Goal: Transaction & Acquisition: Purchase product/service

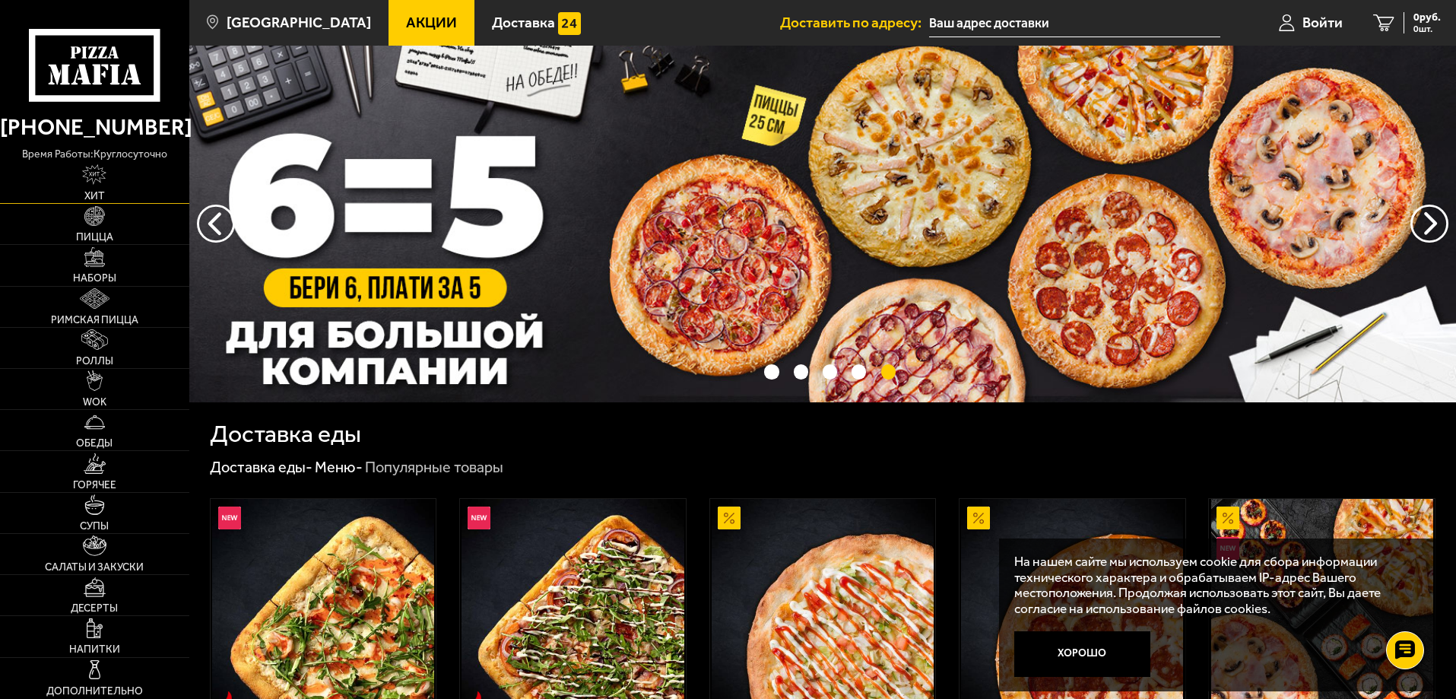
click at [91, 194] on span "Хит" at bounding box center [94, 196] width 21 height 11
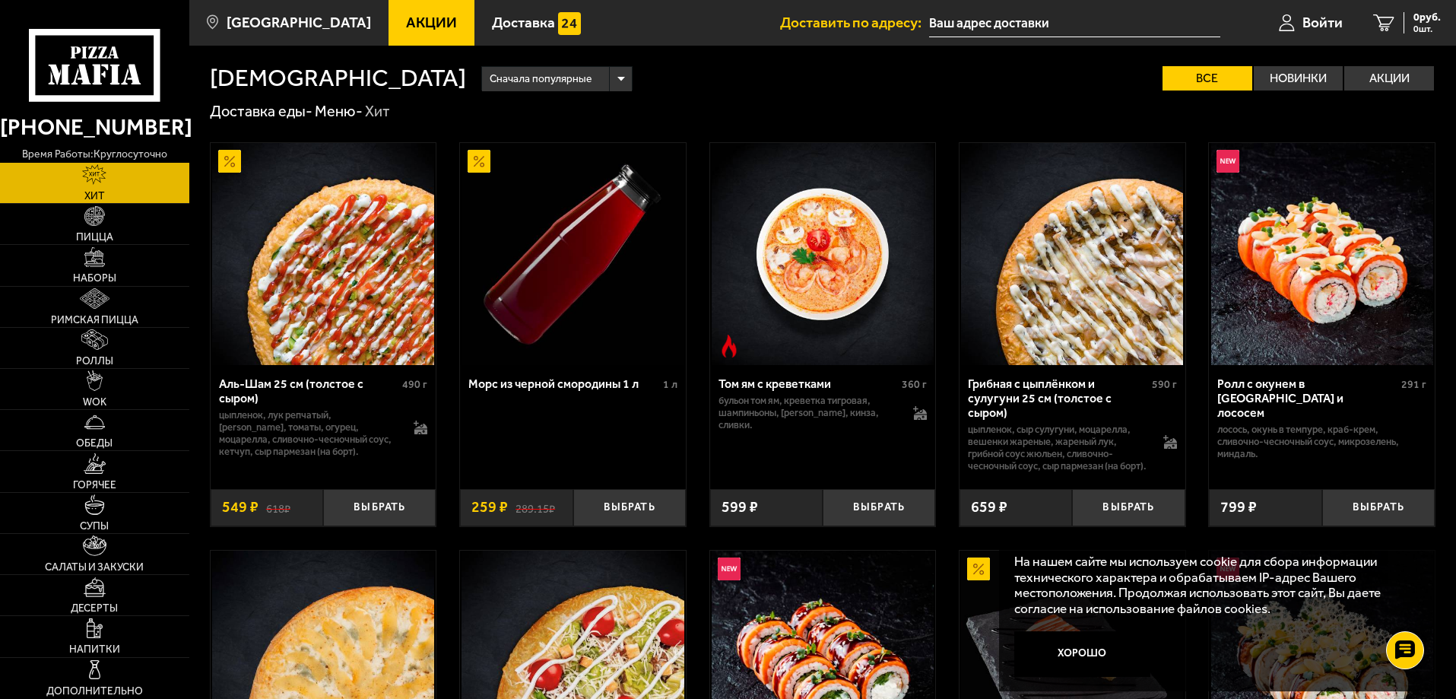
click at [419, 15] on span "Акции" at bounding box center [431, 22] width 51 height 14
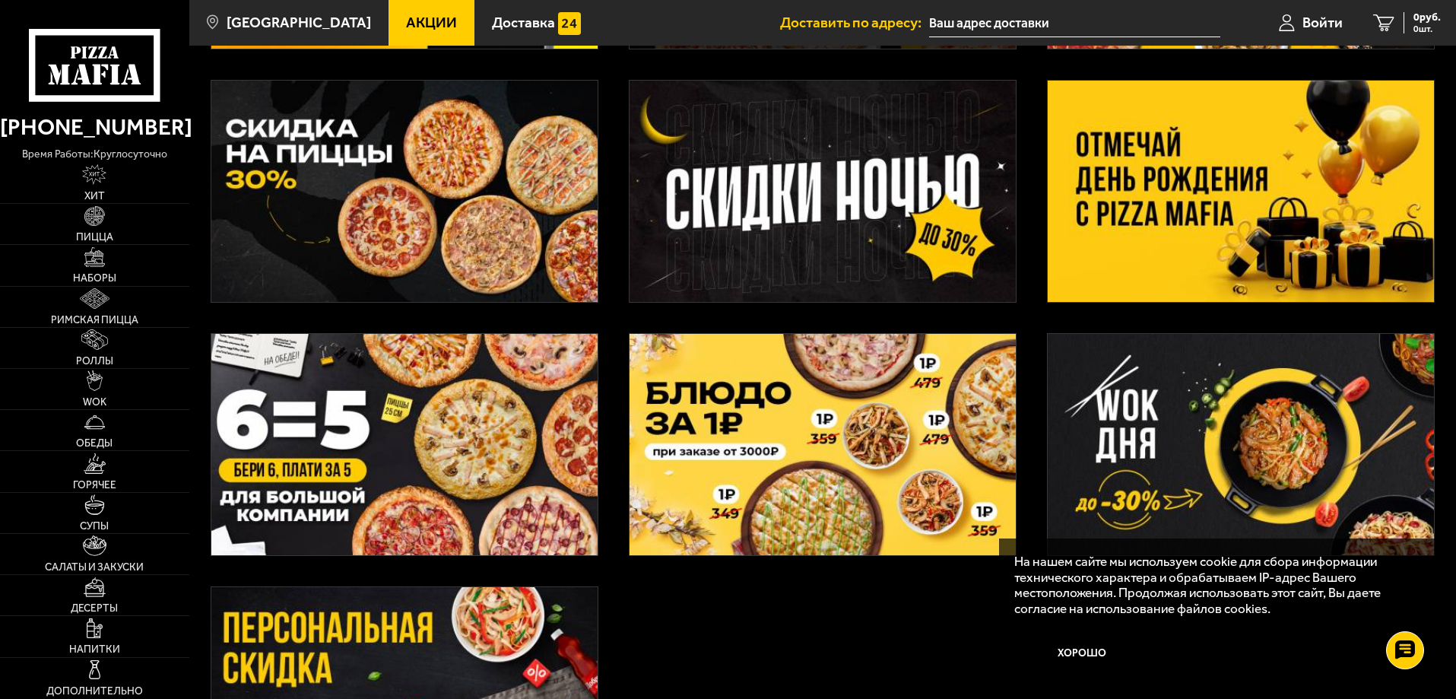
scroll to position [380, 0]
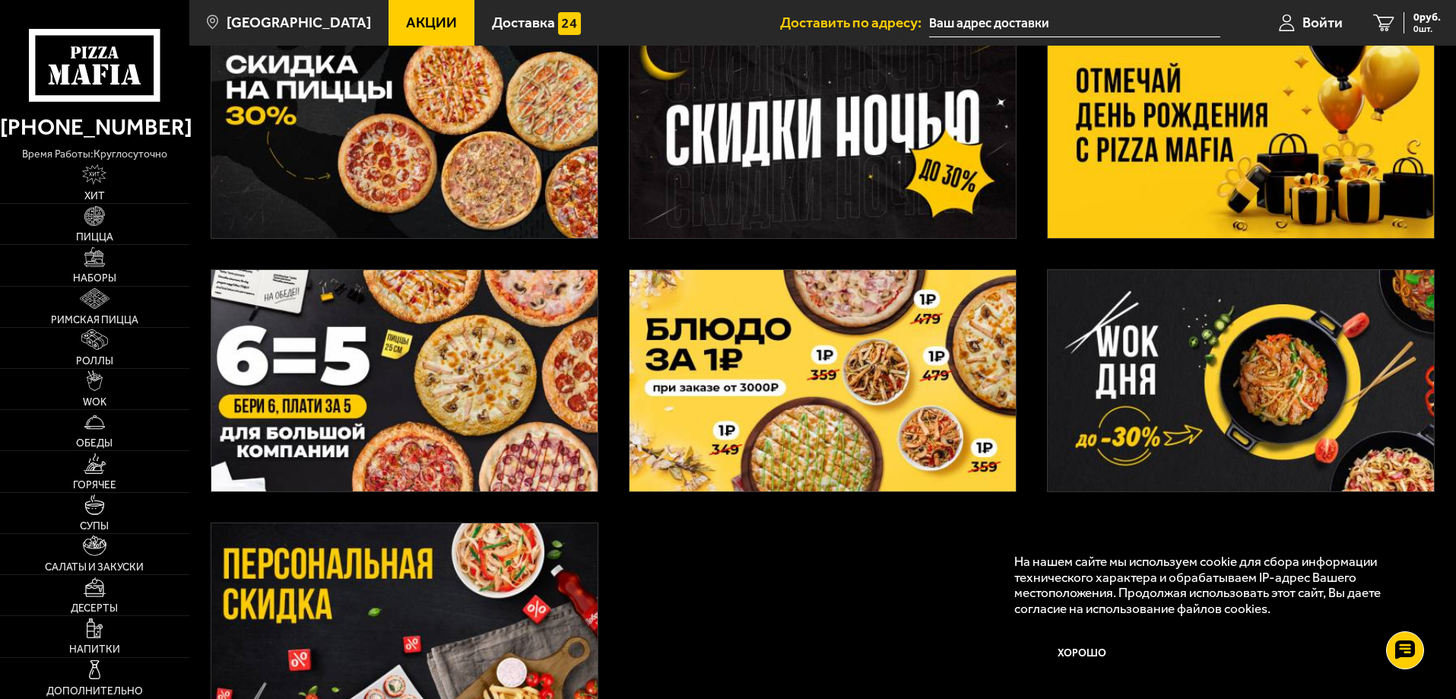
click at [427, 406] on img at bounding box center [404, 380] width 386 height 221
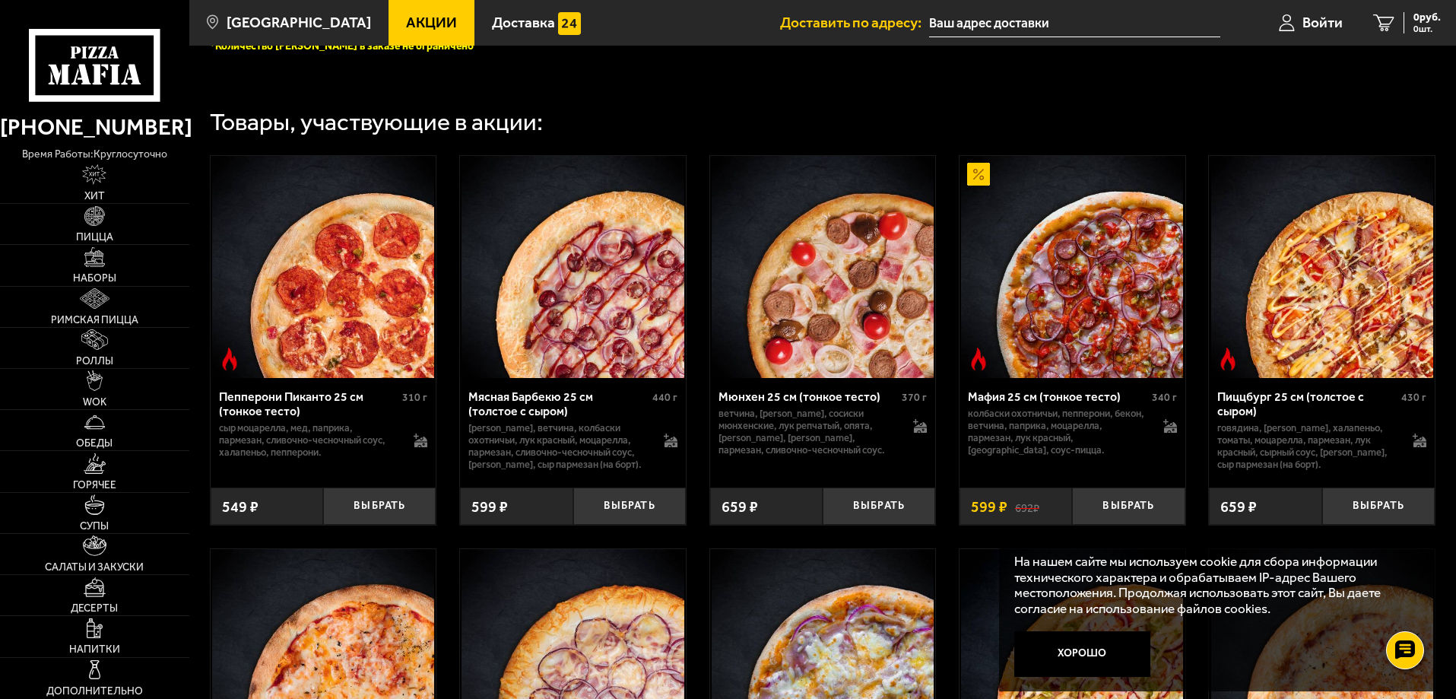
scroll to position [608, 0]
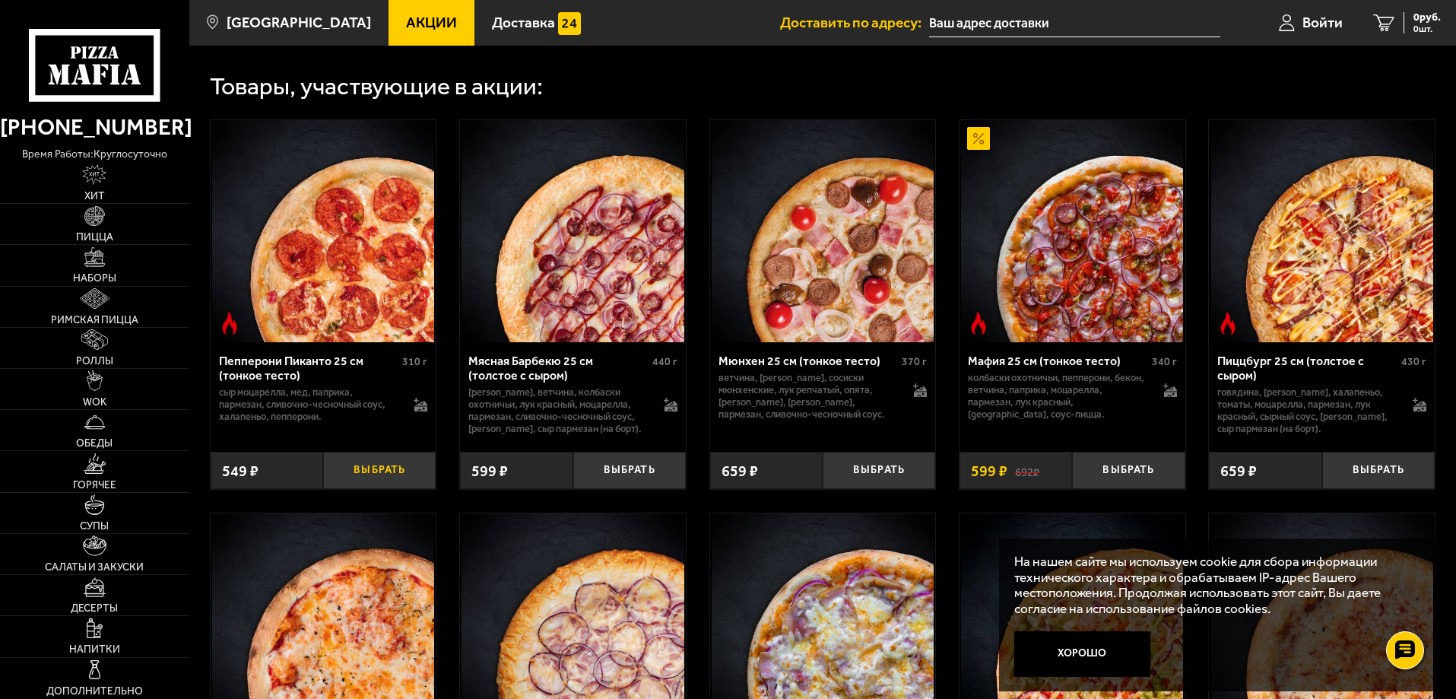
click at [389, 475] on button "Выбрать" at bounding box center [379, 470] width 113 height 37
click at [343, 482] on button "−" at bounding box center [341, 470] width 37 height 37
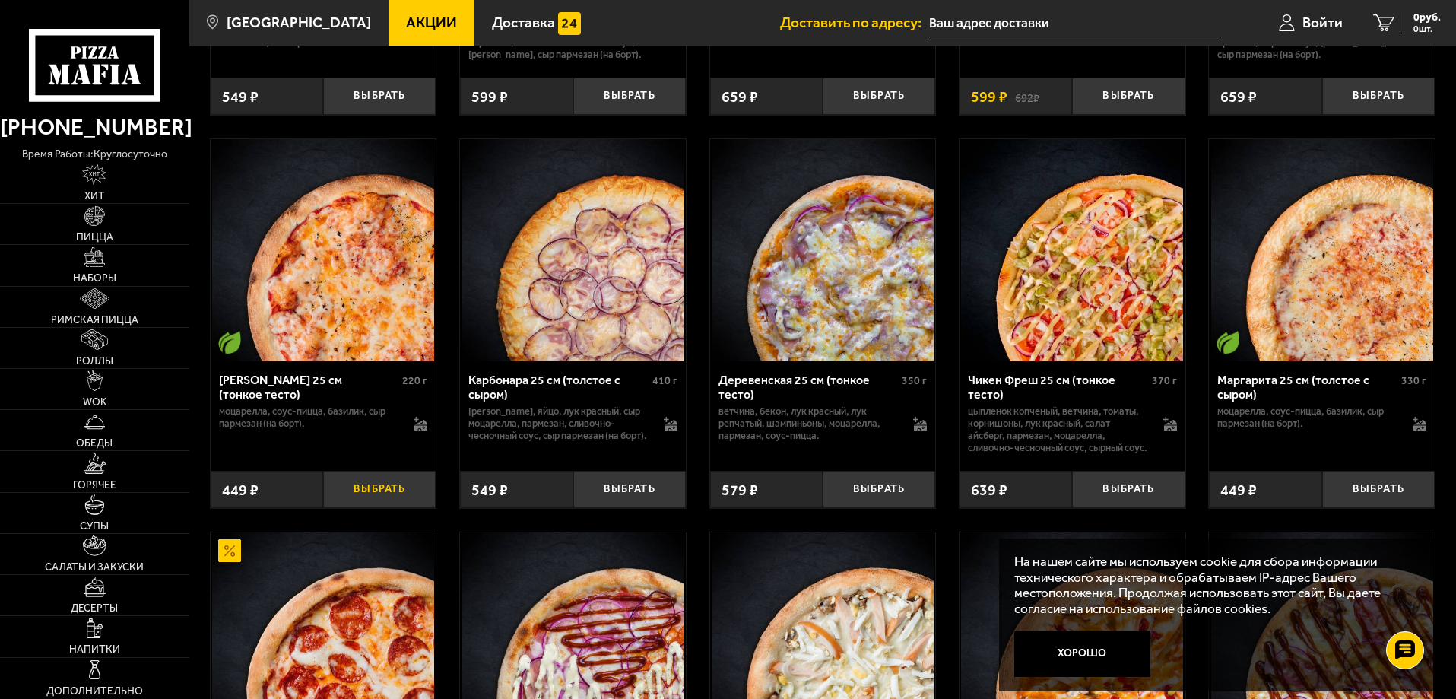
scroll to position [989, 0]
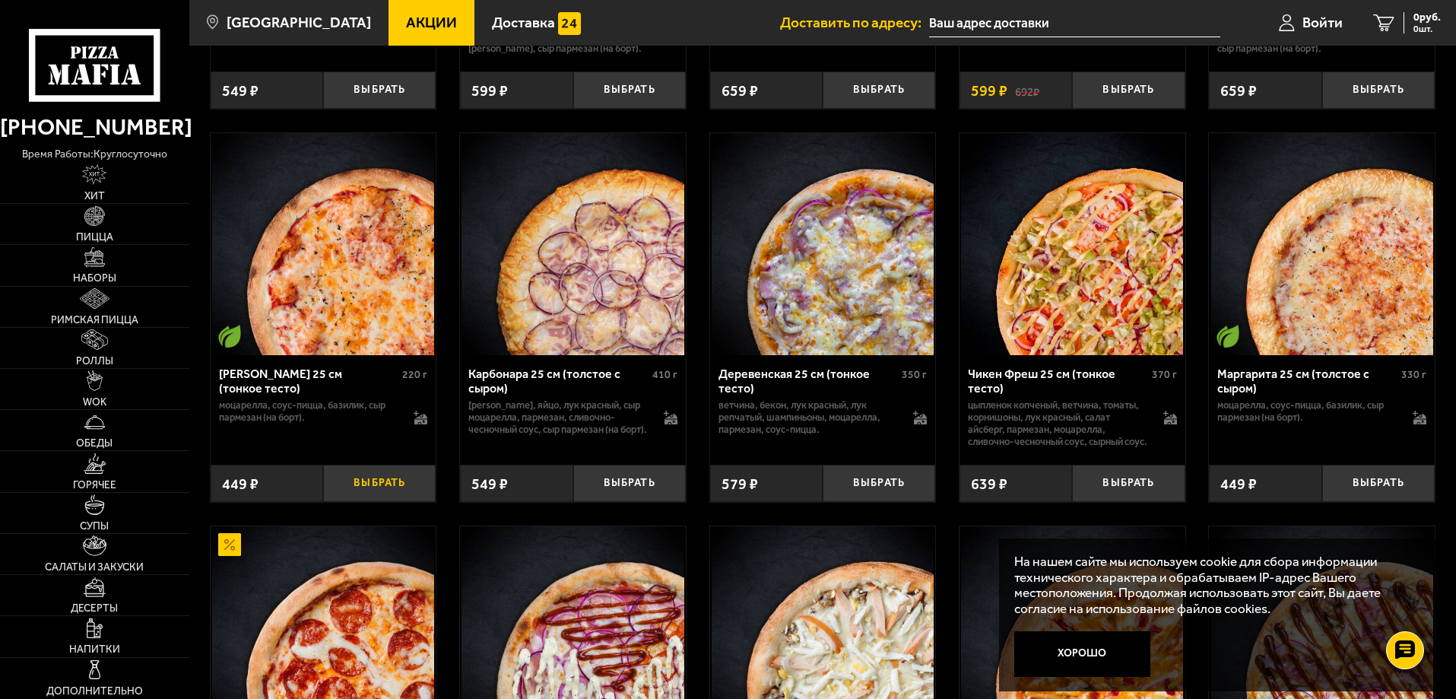
click at [376, 502] on button "Выбрать" at bounding box center [379, 483] width 113 height 37
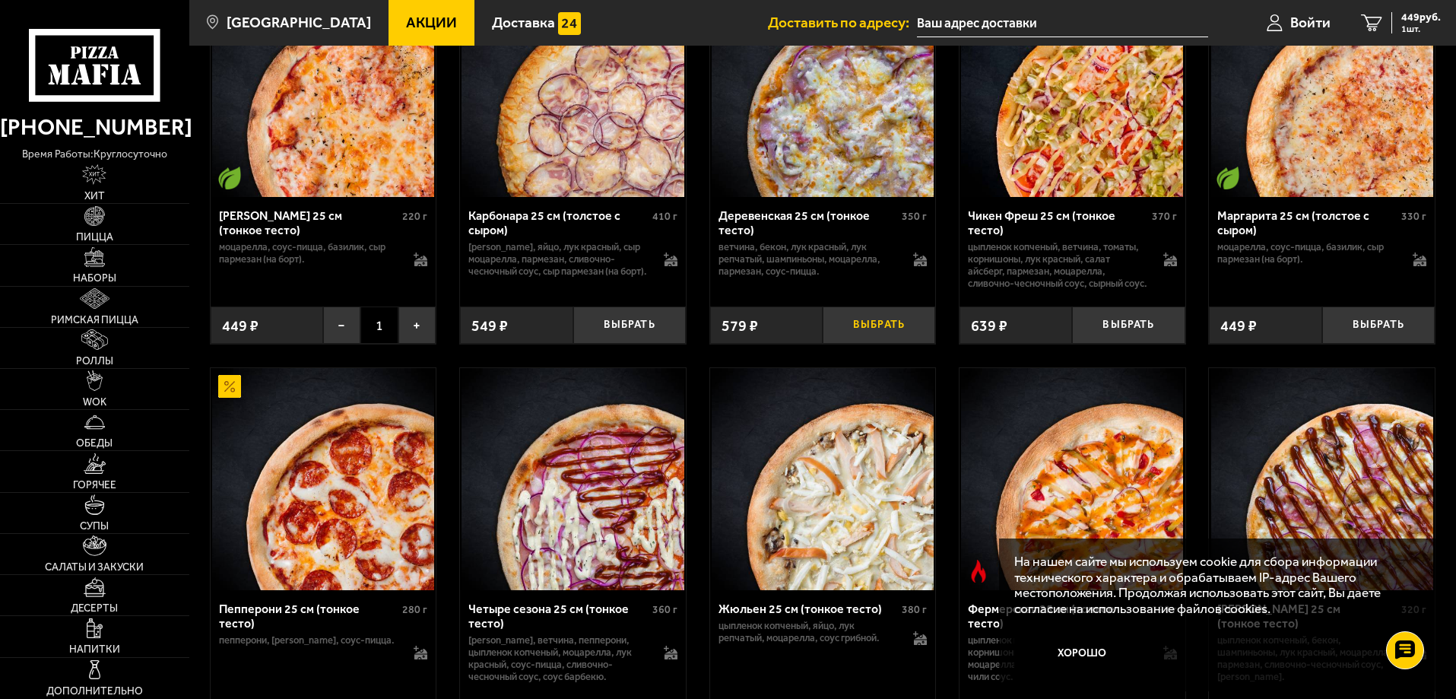
scroll to position [1293, 0]
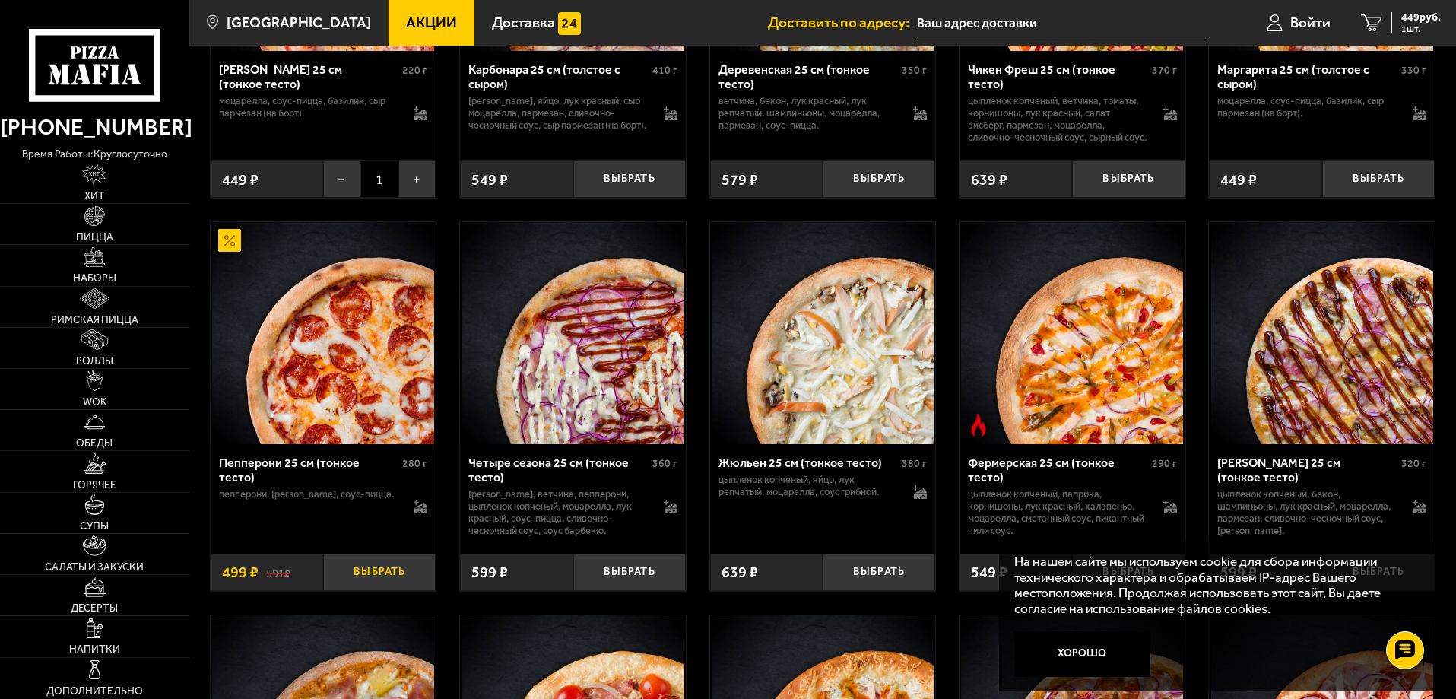
click at [392, 591] on button "Выбрать" at bounding box center [379, 572] width 113 height 37
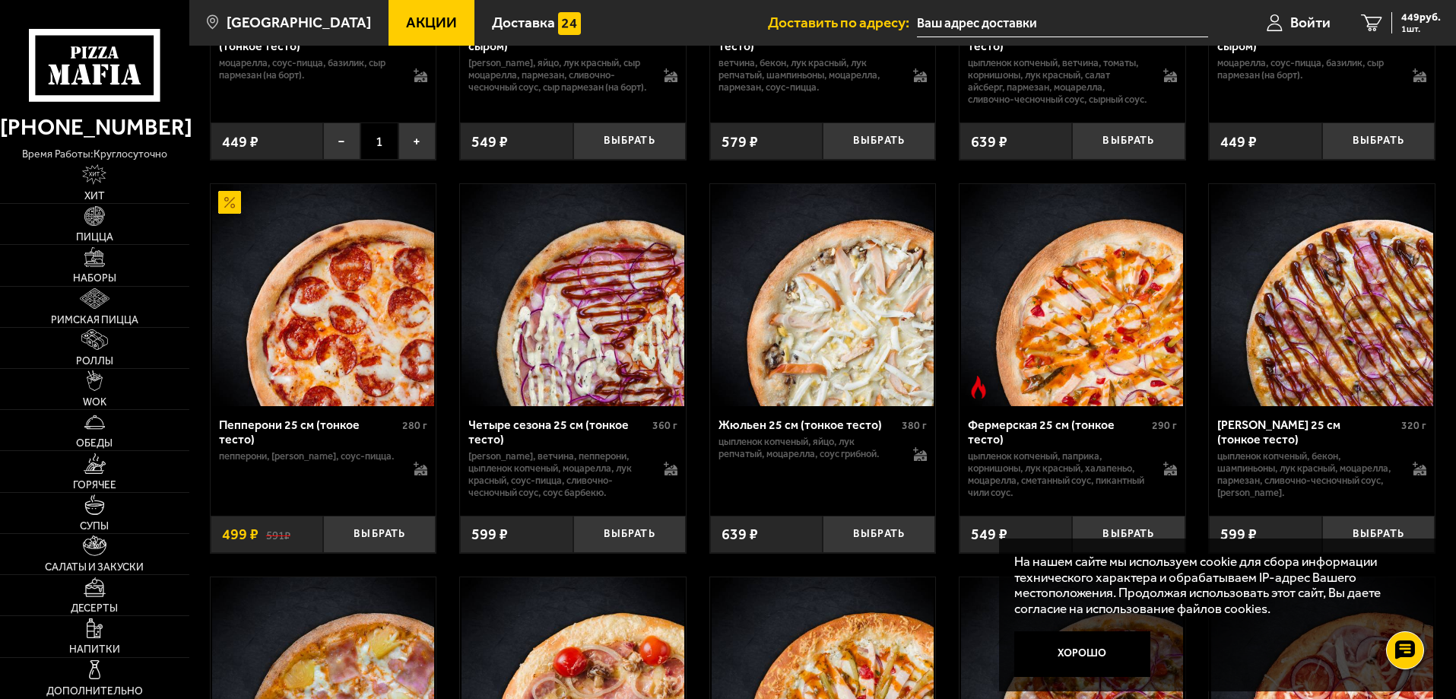
scroll to position [1369, 0]
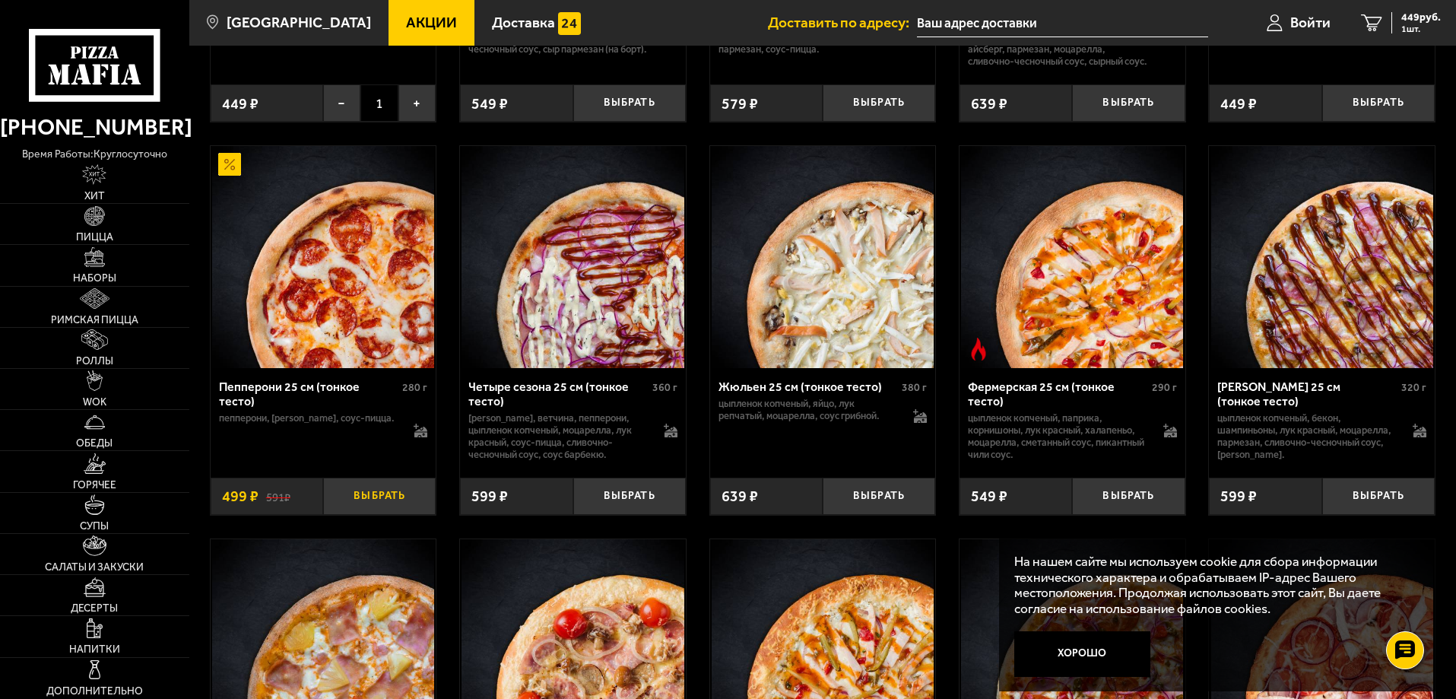
click at [379, 514] on button "Выбрать" at bounding box center [379, 496] width 113 height 37
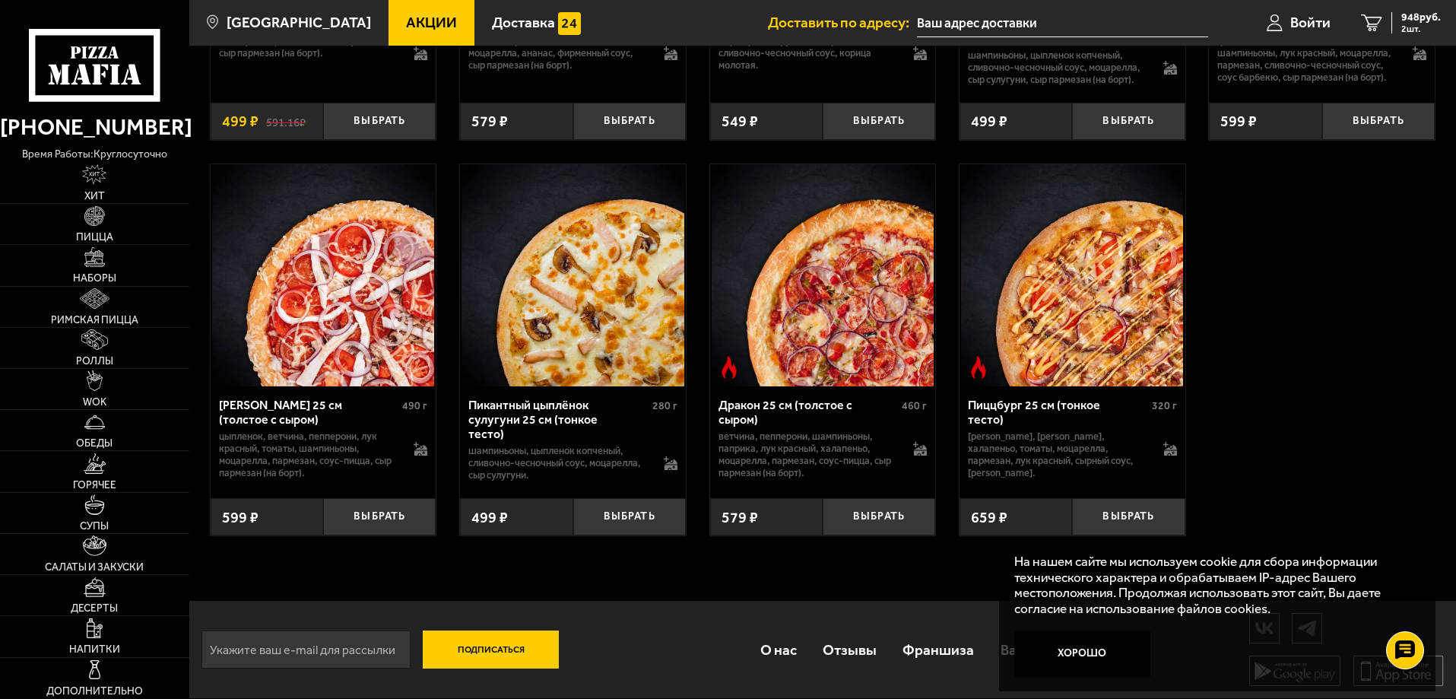
scroll to position [3370, 0]
click at [395, 513] on button "Выбрать" at bounding box center [379, 516] width 113 height 37
click at [395, 513] on span "1" at bounding box center [378, 516] width 37 height 37
click at [1126, 652] on button "Хорошо" at bounding box center [1082, 654] width 137 height 46
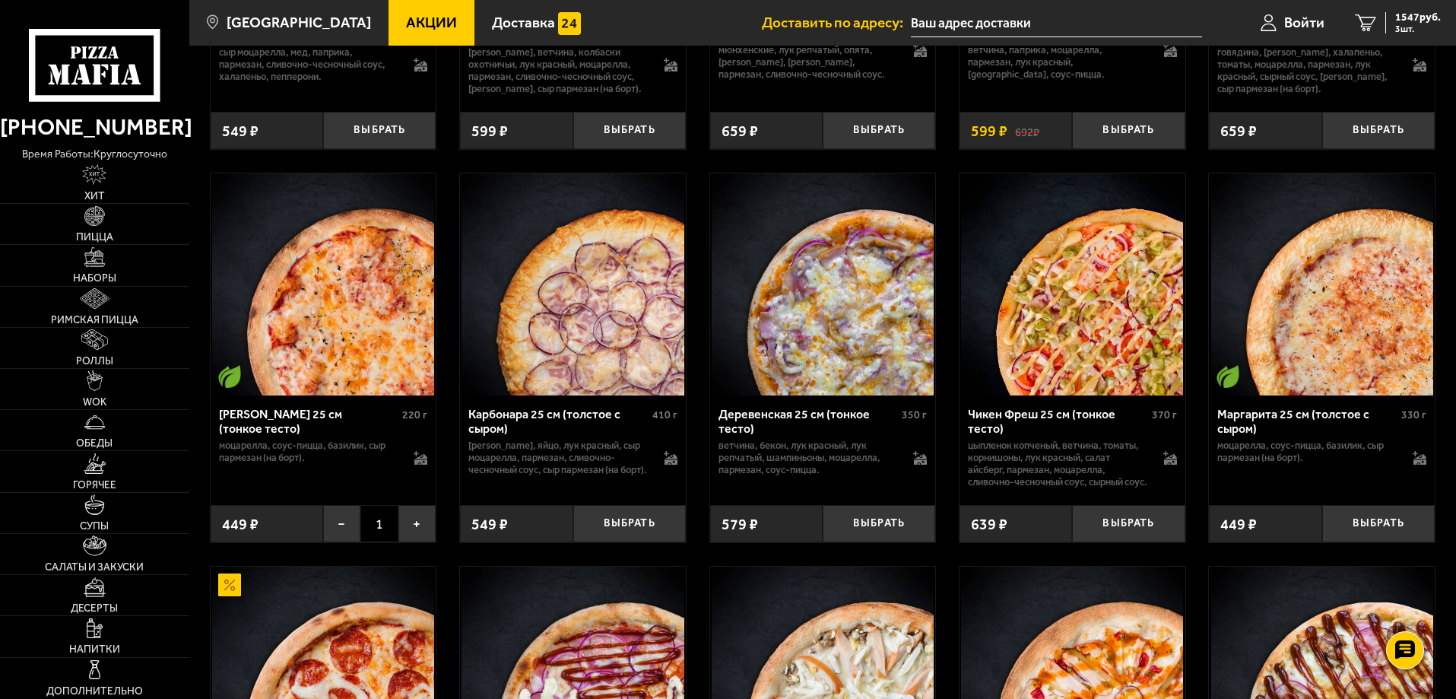
scroll to position [989, 0]
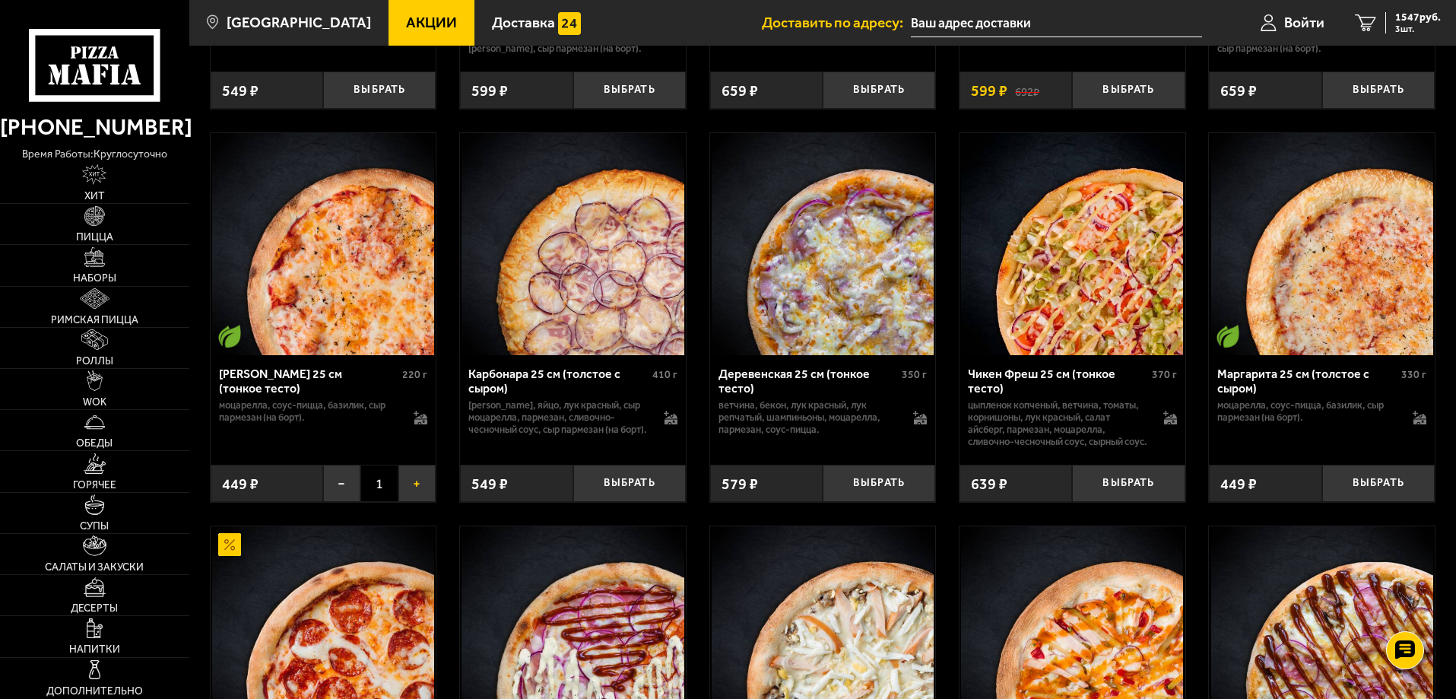
click at [415, 502] on button "+" at bounding box center [416, 483] width 37 height 37
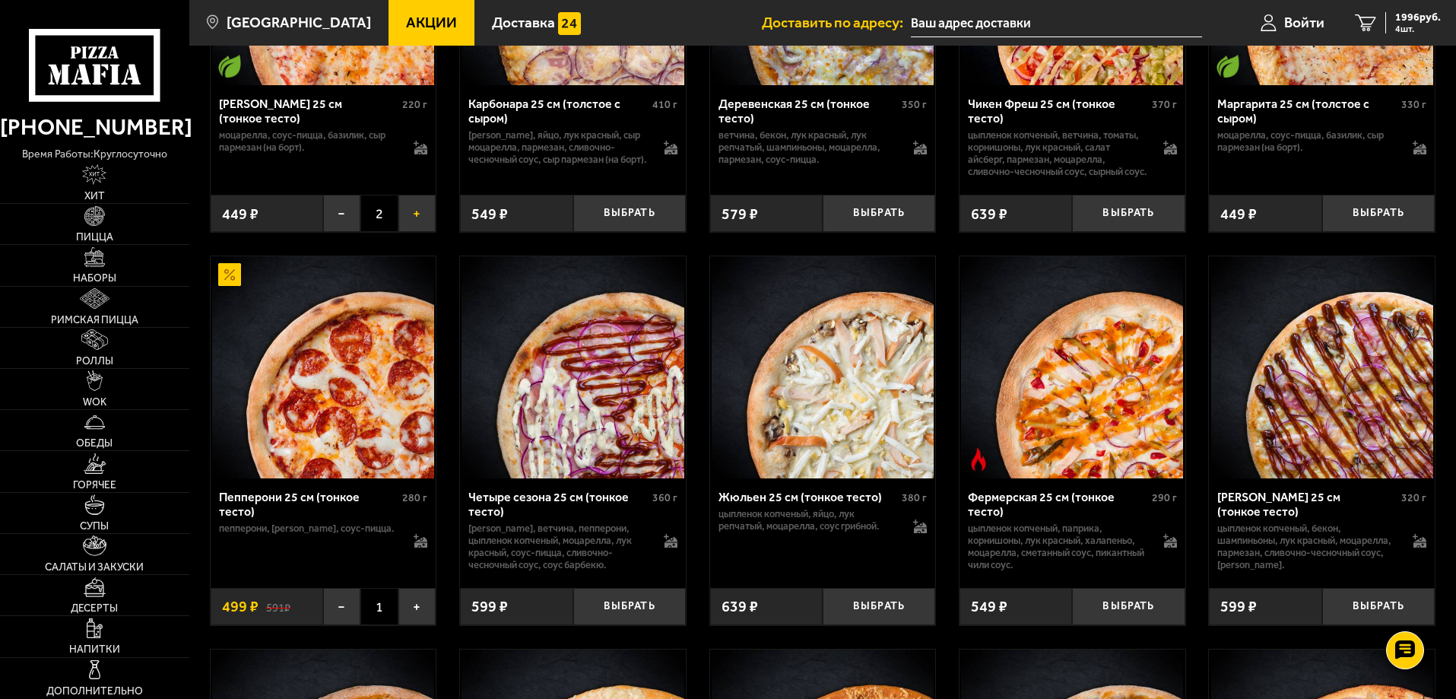
scroll to position [1445, 0]
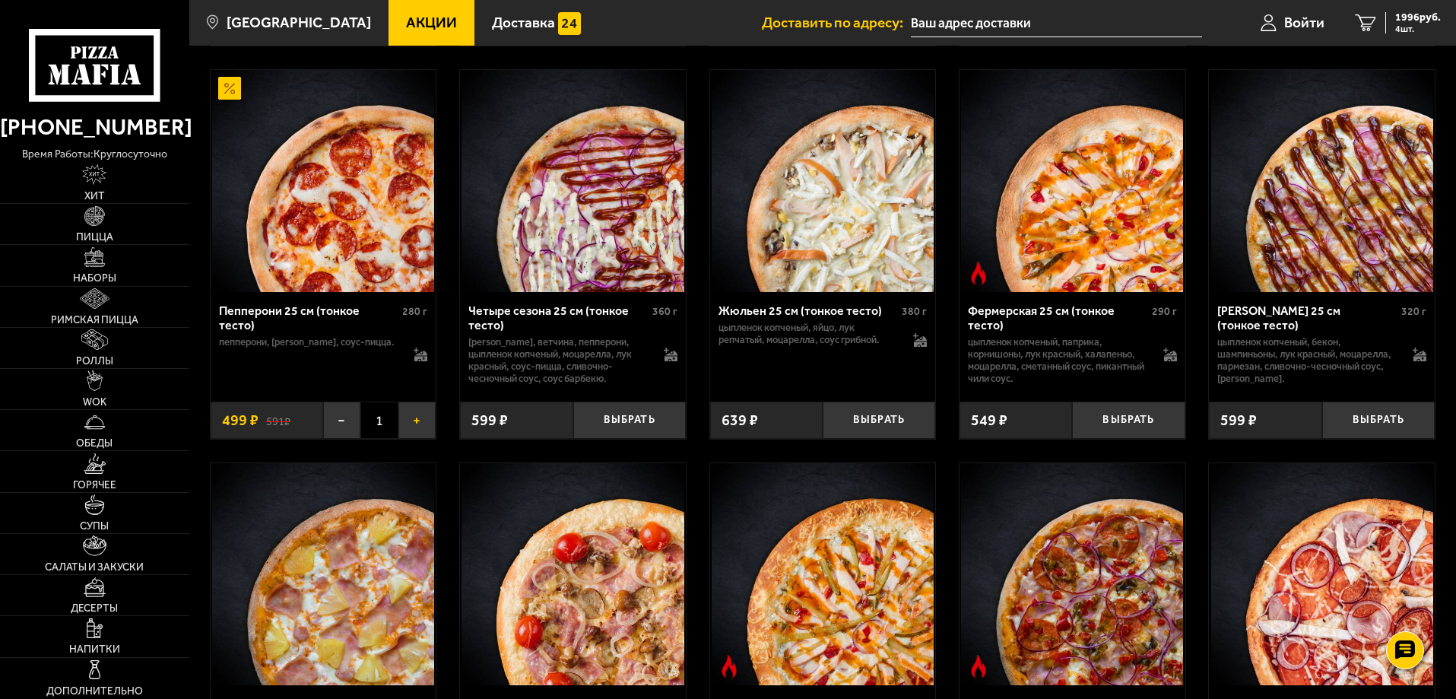
click at [419, 439] on button "+" at bounding box center [416, 420] width 37 height 37
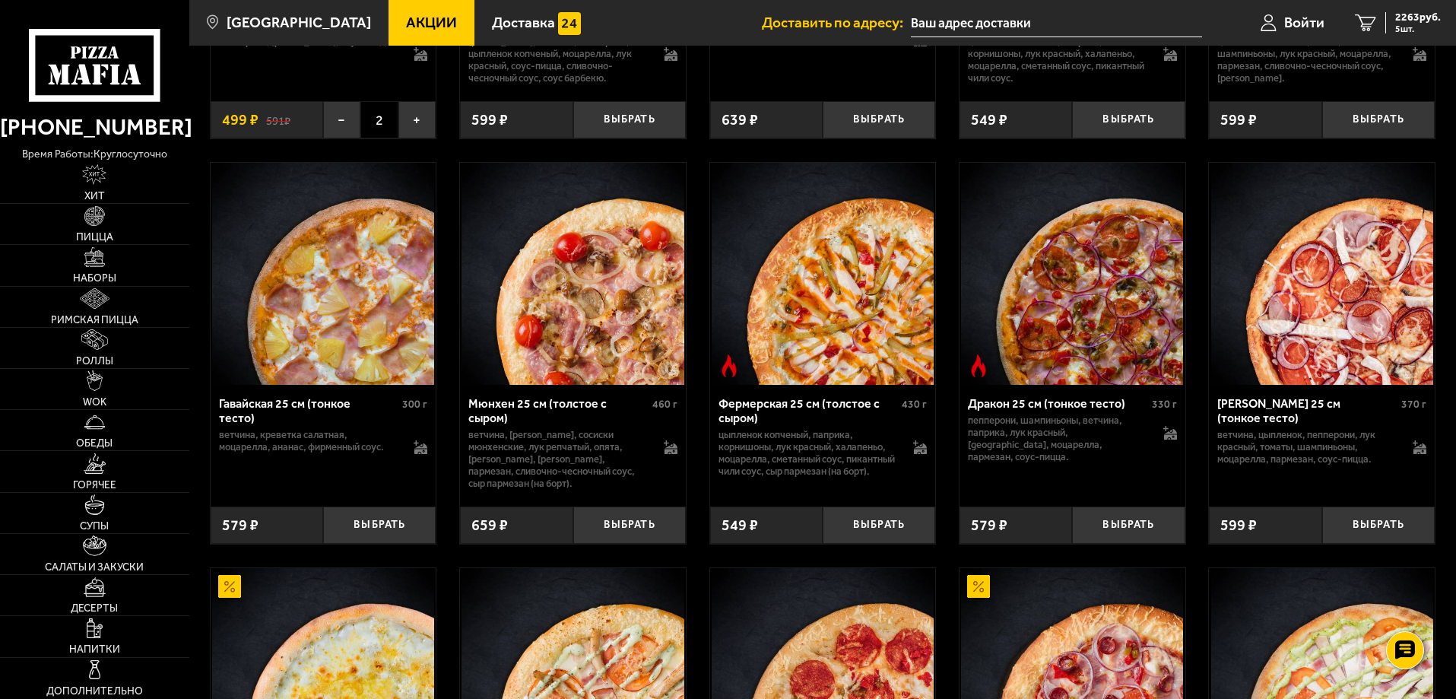
scroll to position [1749, 0]
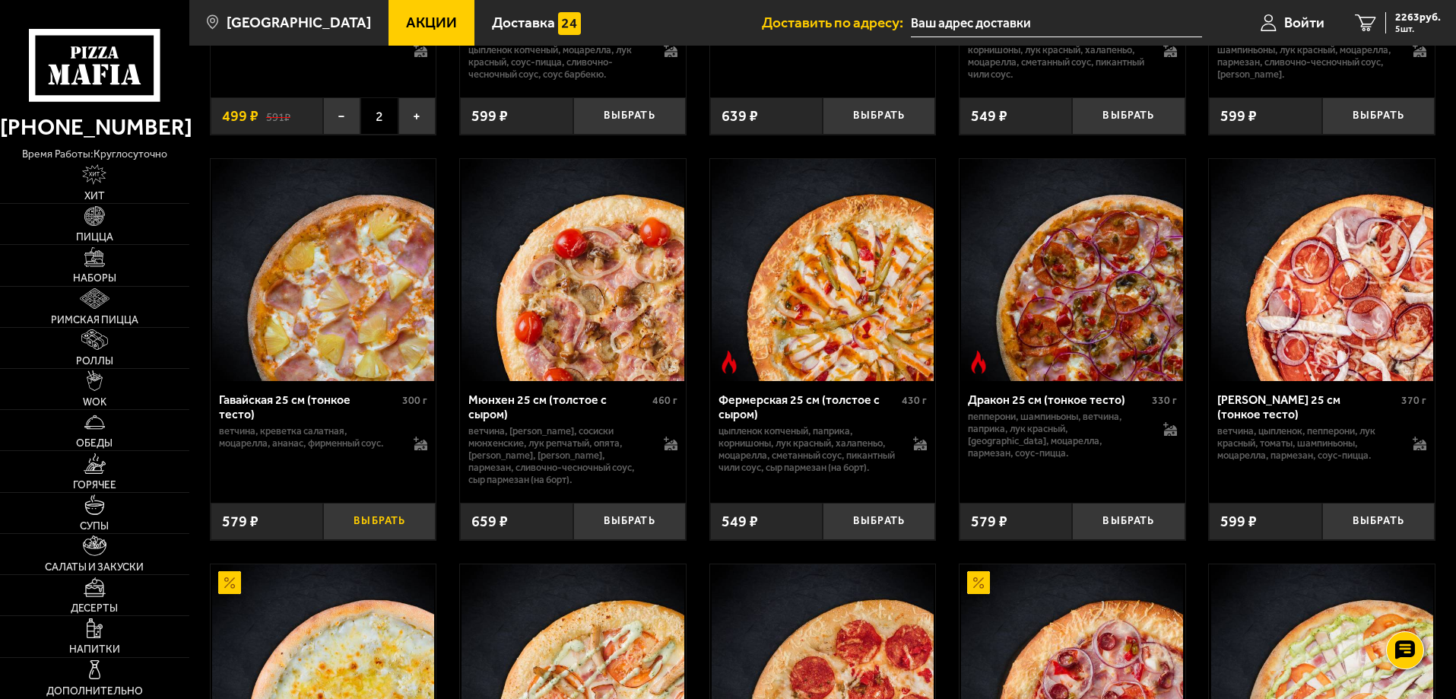
click at [389, 540] on button "Выбрать" at bounding box center [379, 521] width 113 height 37
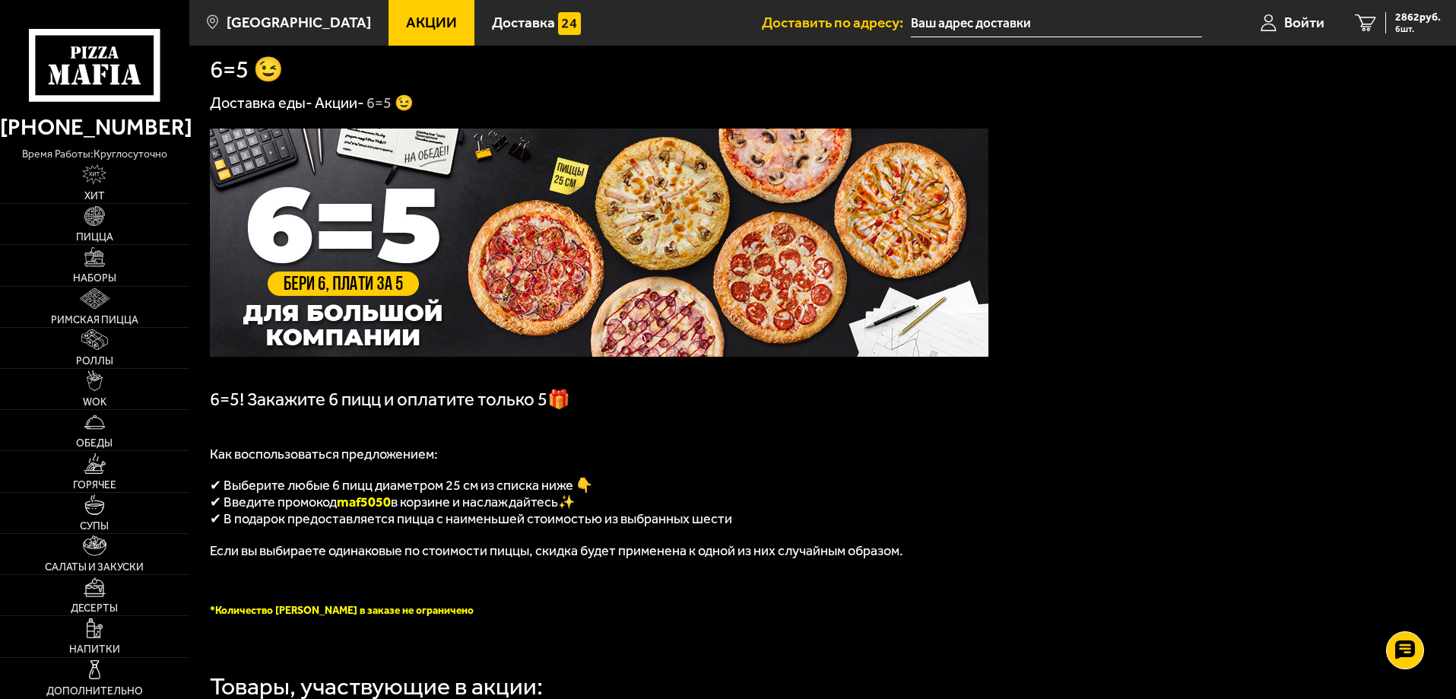
scroll to position [0, 0]
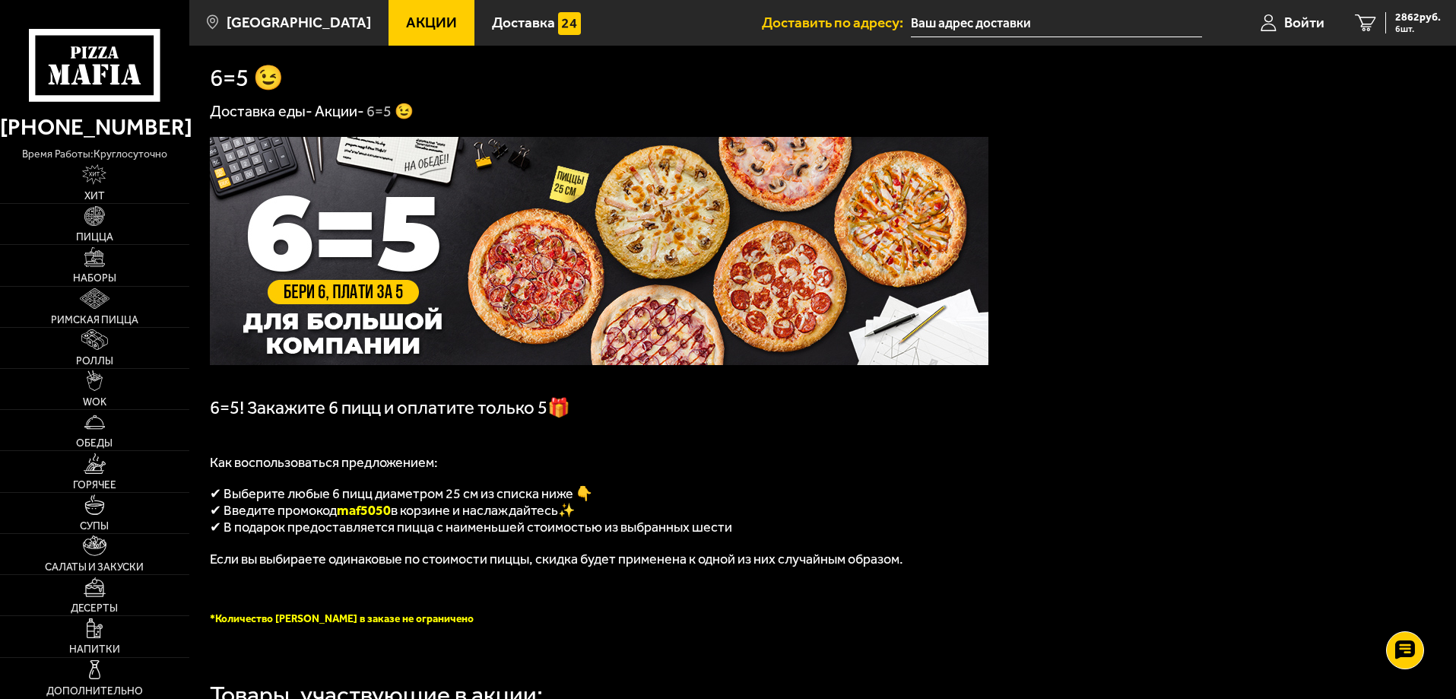
click at [1102, 18] on input "text" at bounding box center [1056, 23] width 291 height 28
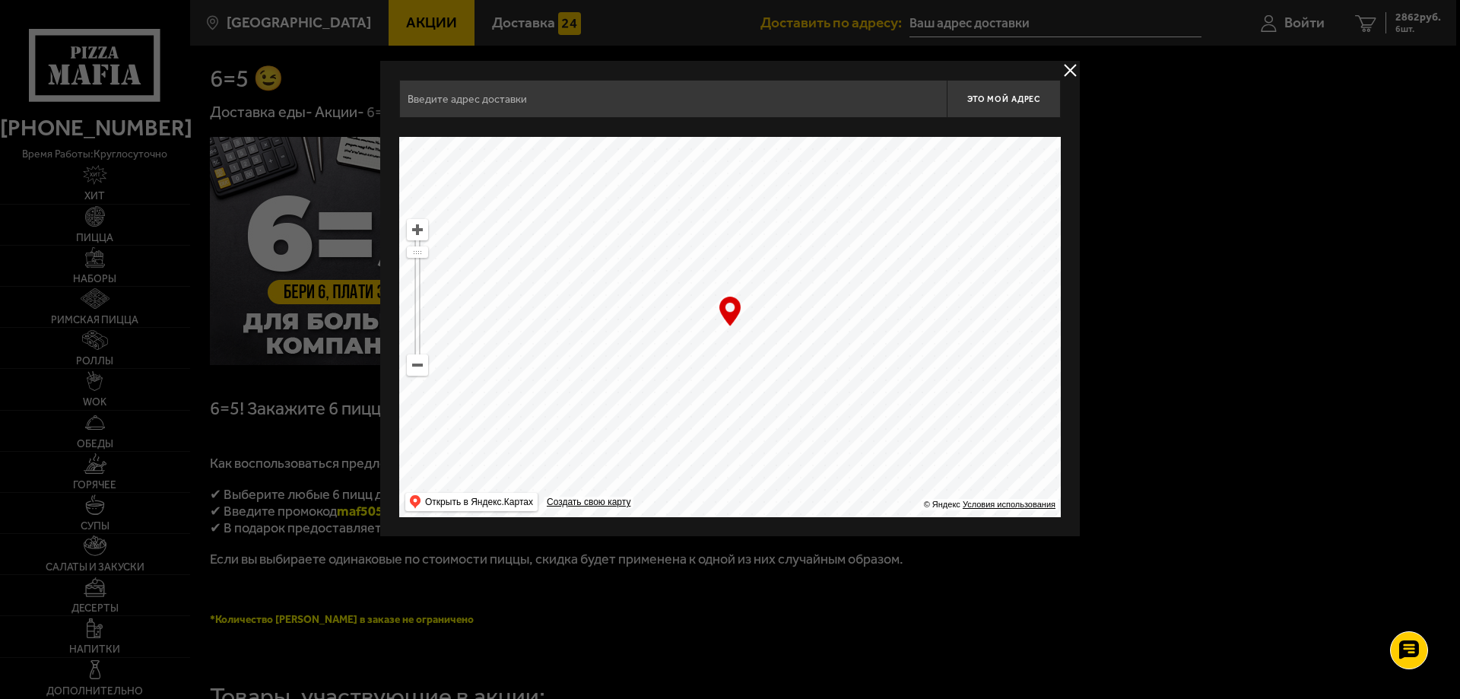
drag, startPoint x: 693, startPoint y: 405, endPoint x: 807, endPoint y: 123, distance: 303.6
click at [807, 123] on div "Это мой адрес Найдите адрес перетащив карту … © Яндекс Условия использования От…" at bounding box center [730, 298] width 662 height 437
drag, startPoint x: 846, startPoint y: 393, endPoint x: 888, endPoint y: 179, distance: 217.8
click at [888, 179] on ymaps at bounding box center [730, 327] width 662 height 380
drag, startPoint x: 745, startPoint y: 426, endPoint x: 517, endPoint y: 282, distance: 269.6
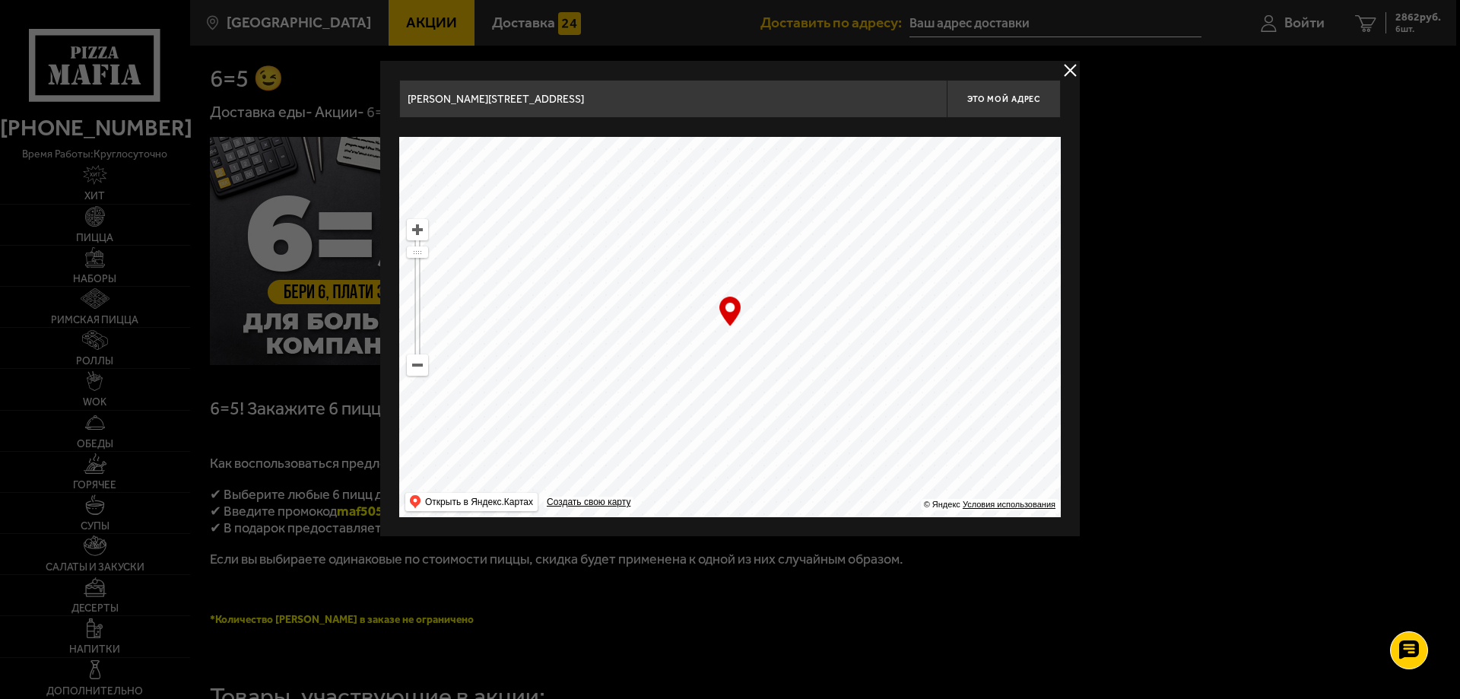
click at [517, 282] on ymaps at bounding box center [730, 327] width 662 height 380
drag, startPoint x: 751, startPoint y: 462, endPoint x: 705, endPoint y: 256, distance: 211.2
click at [705, 256] on ymaps at bounding box center [730, 327] width 662 height 380
drag, startPoint x: 618, startPoint y: 449, endPoint x: 913, endPoint y: 263, distance: 349.2
click at [913, 259] on ymaps at bounding box center [730, 327] width 662 height 380
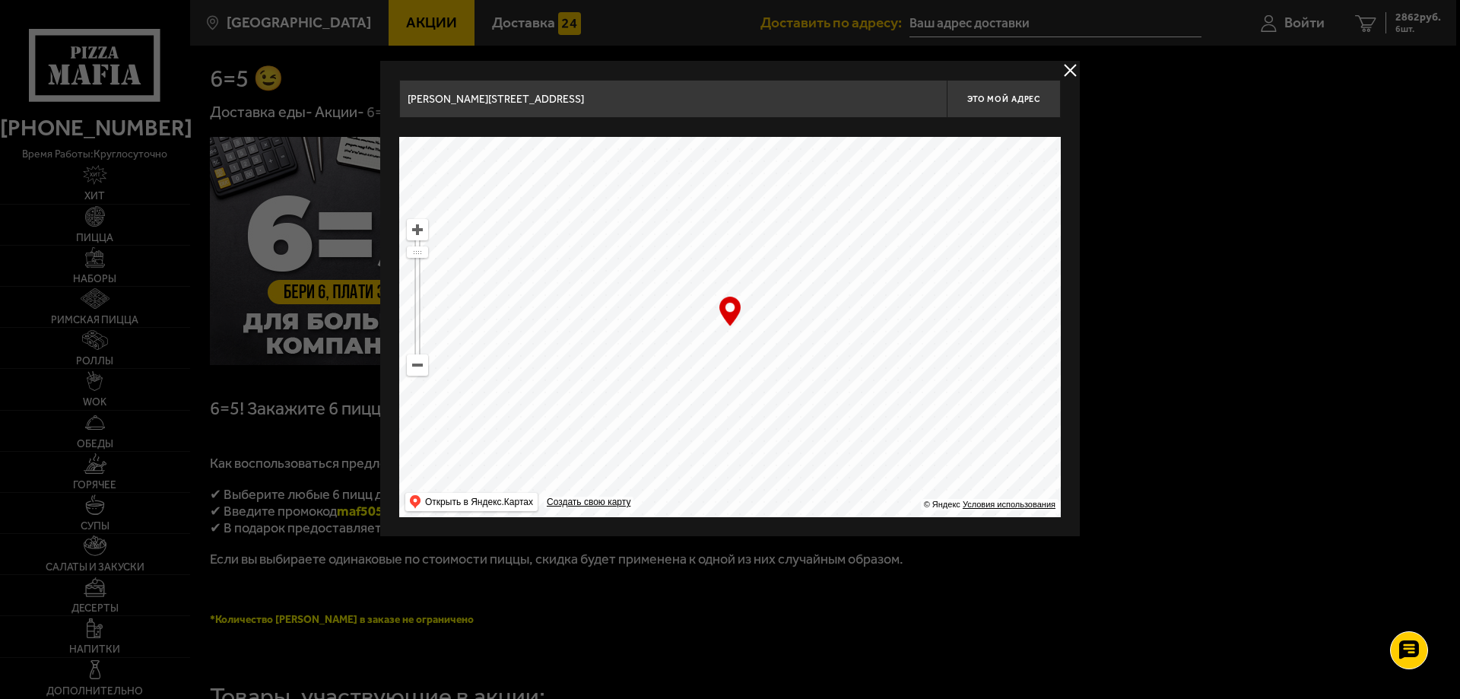
drag, startPoint x: 814, startPoint y: 423, endPoint x: 755, endPoint y: 271, distance: 163.0
click at [755, 271] on ymaps at bounding box center [730, 327] width 662 height 380
drag, startPoint x: 726, startPoint y: 467, endPoint x: 978, endPoint y: 303, distance: 300.8
click at [978, 303] on ymaps at bounding box center [730, 327] width 662 height 380
drag, startPoint x: 925, startPoint y: 481, endPoint x: 434, endPoint y: 155, distance: 588.7
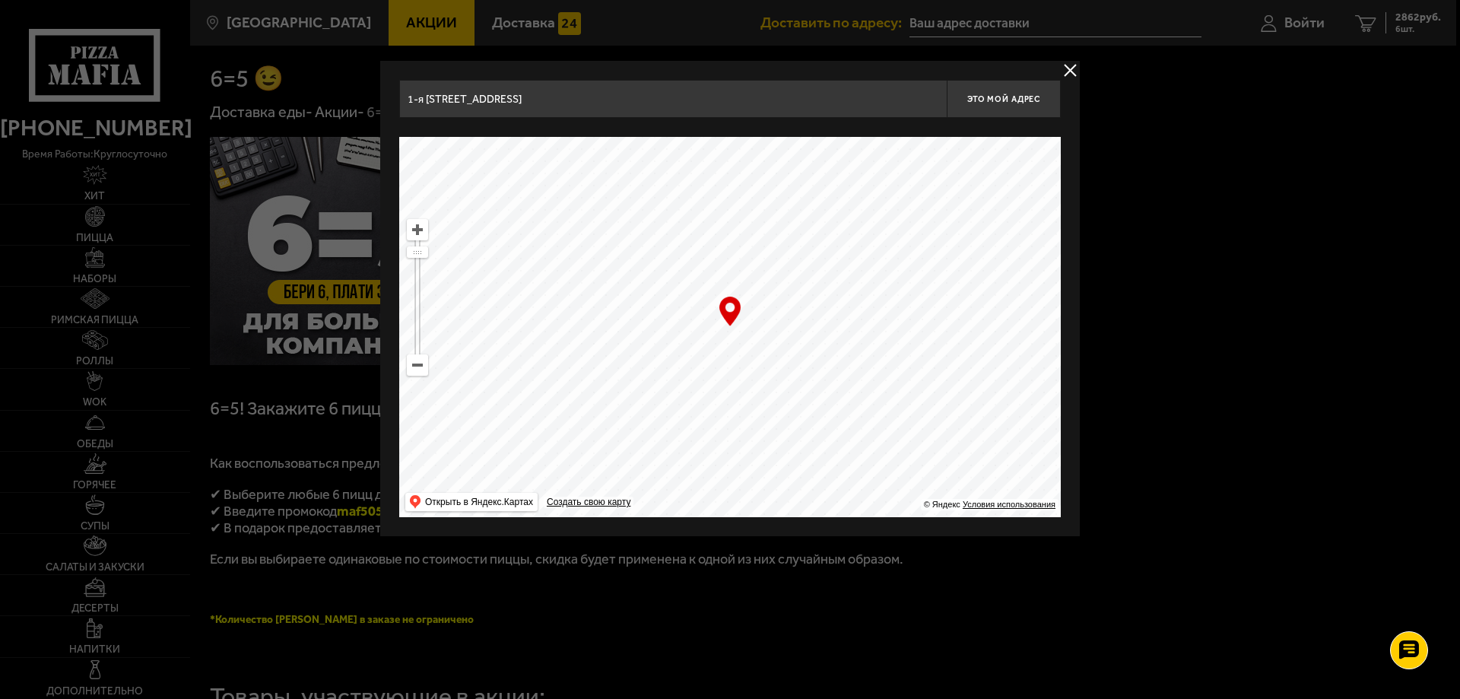
click at [434, 155] on ymaps at bounding box center [730, 327] width 662 height 380
drag, startPoint x: 792, startPoint y: 351, endPoint x: 740, endPoint y: 228, distance: 133.9
click at [740, 211] on ymaps at bounding box center [730, 327] width 662 height 380
drag, startPoint x: 796, startPoint y: 397, endPoint x: 799, endPoint y: 179, distance: 218.3
click at [799, 179] on ymaps at bounding box center [730, 327] width 662 height 380
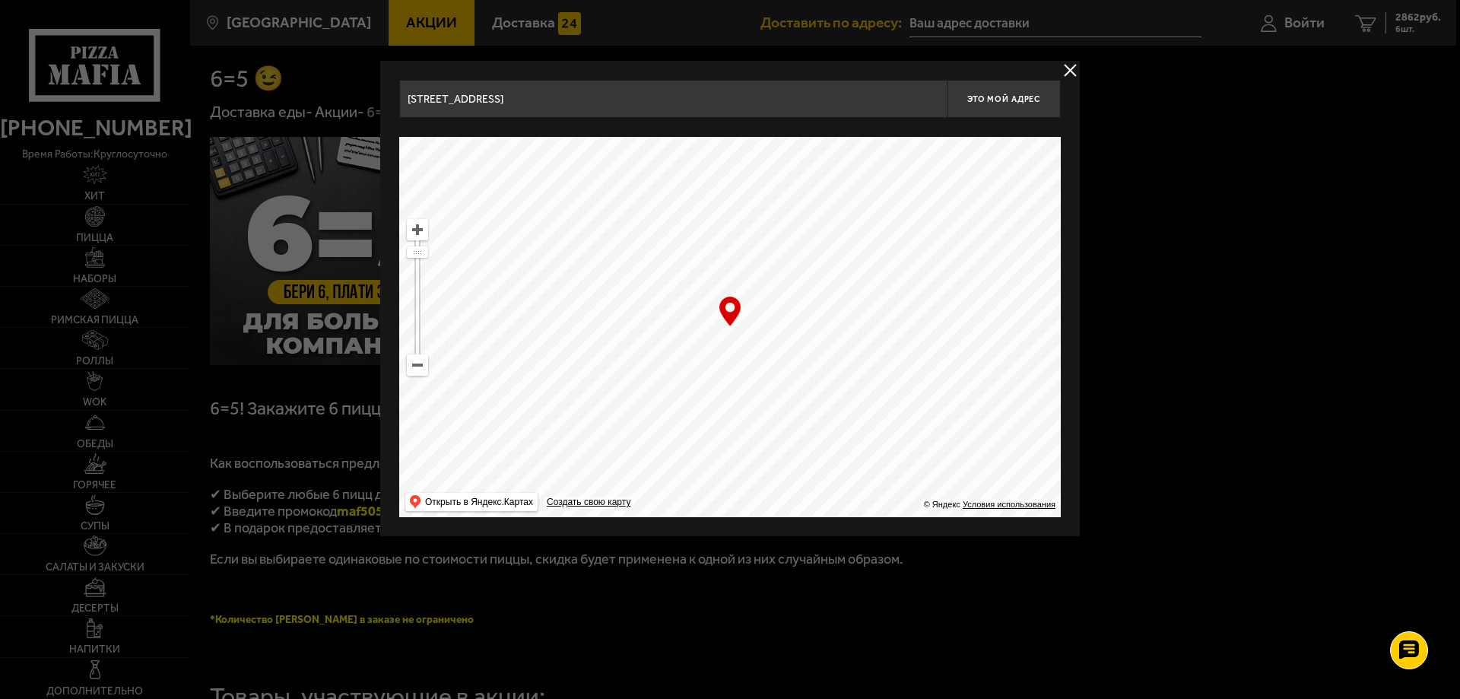
drag, startPoint x: 802, startPoint y: 466, endPoint x: 828, endPoint y: 154, distance: 313.6
click at [828, 154] on ymaps at bounding box center [730, 327] width 662 height 380
drag, startPoint x: 894, startPoint y: 410, endPoint x: 852, endPoint y: 179, distance: 234.9
click at [852, 179] on ymaps at bounding box center [730, 327] width 662 height 380
drag, startPoint x: 824, startPoint y: 429, endPoint x: 840, endPoint y: 221, distance: 208.2
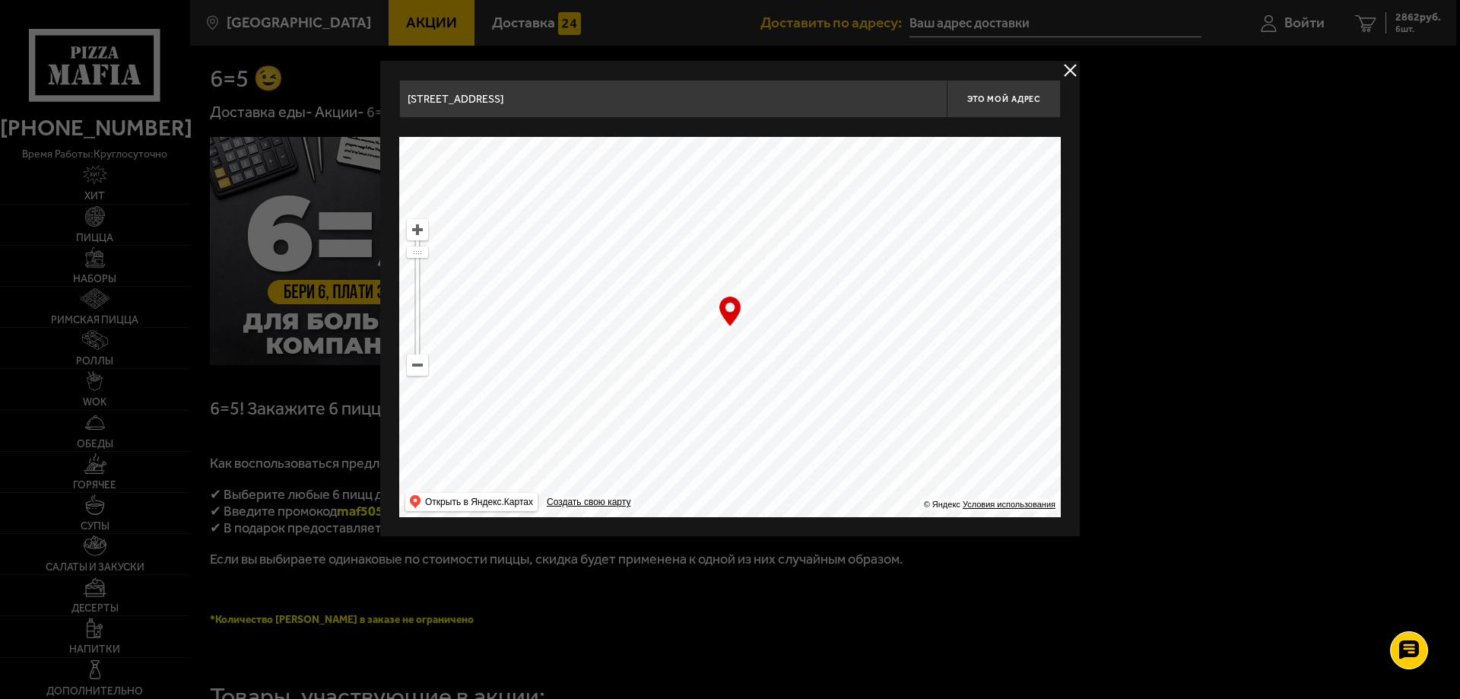
click at [840, 221] on ymaps at bounding box center [730, 327] width 662 height 380
drag, startPoint x: 812, startPoint y: 437, endPoint x: 805, endPoint y: 410, distance: 27.7
click at [805, 410] on ymaps at bounding box center [730, 327] width 662 height 380
drag, startPoint x: 417, startPoint y: 255, endPoint x: 418, endPoint y: 235, distance: 19.8
click at [418, 235] on ymaps at bounding box center [417, 297] width 21 height 157
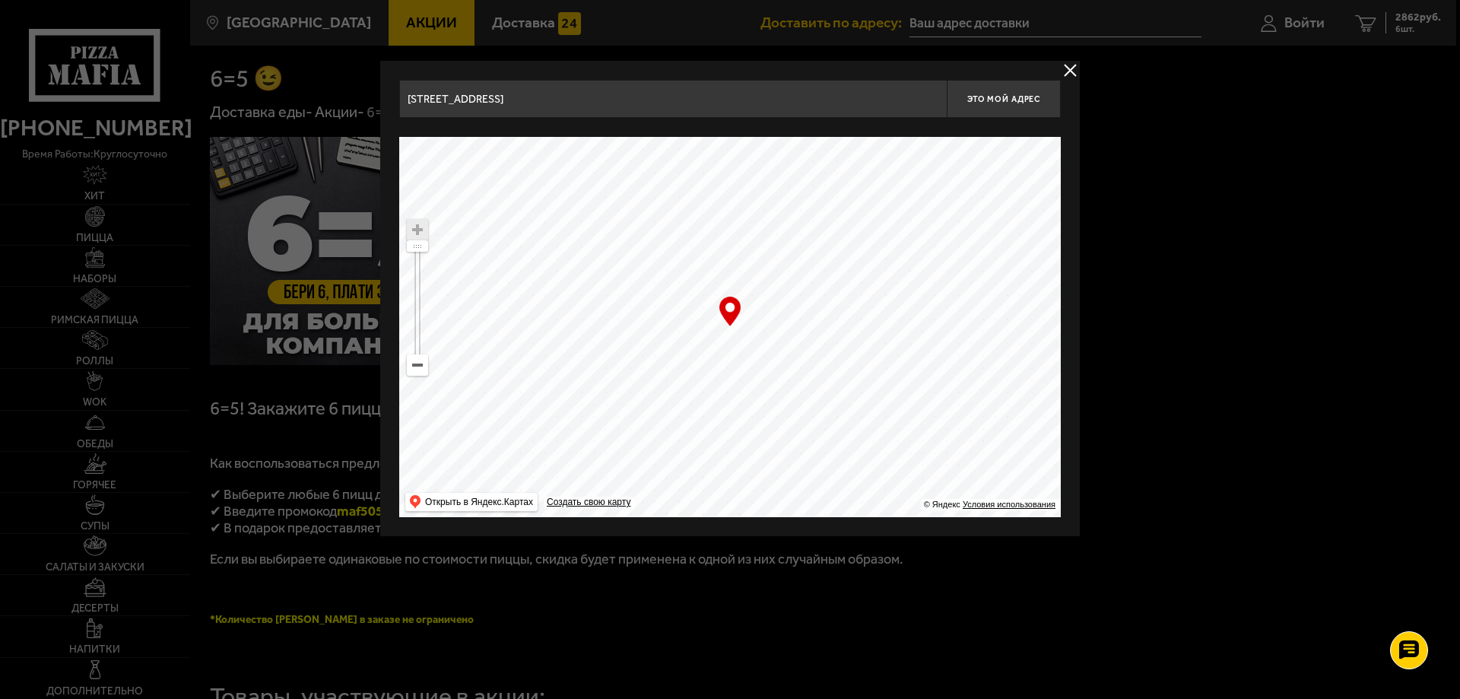
type input "[STREET_ADDRESS]"
drag, startPoint x: 820, startPoint y: 408, endPoint x: 836, endPoint y: 356, distance: 54.8
click at [836, 356] on ymaps at bounding box center [730, 327] width 662 height 380
click at [999, 106] on button "Это мой адрес" at bounding box center [1004, 99] width 114 height 38
type input "[STREET_ADDRESS]"
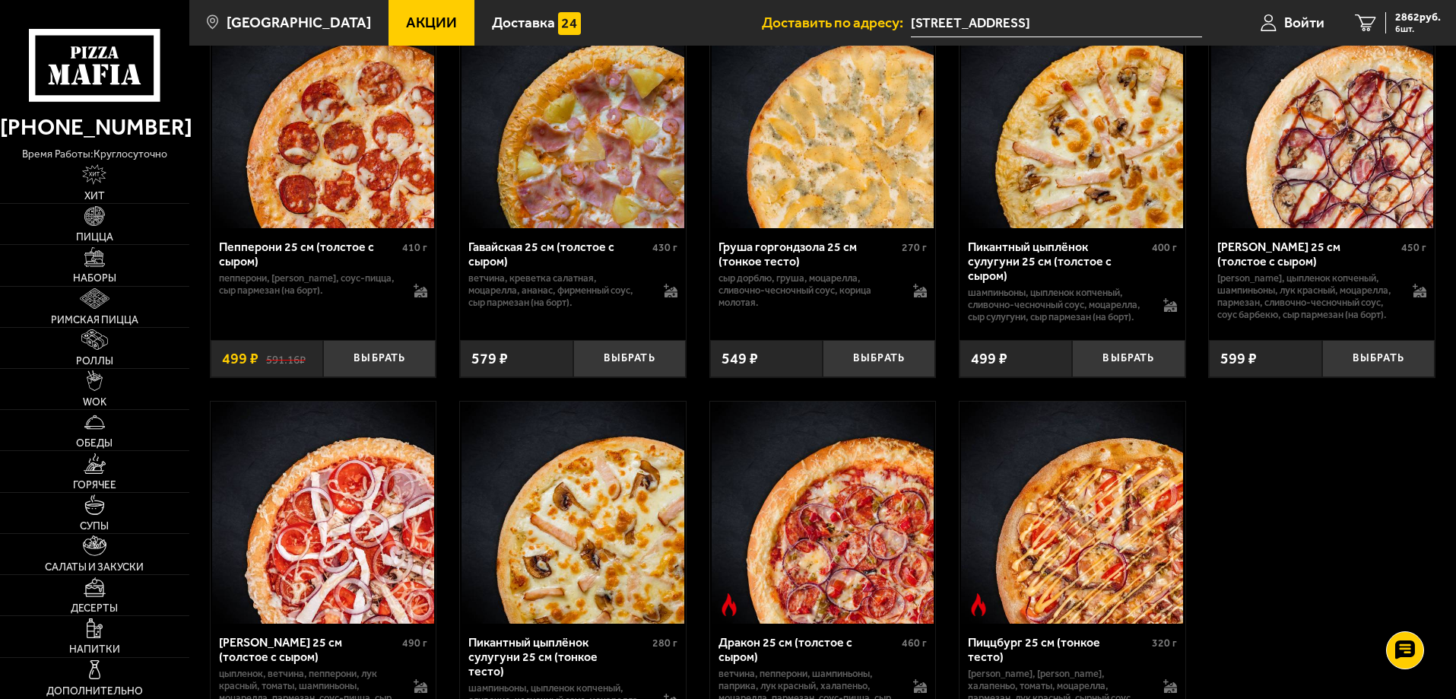
scroll to position [2990, 0]
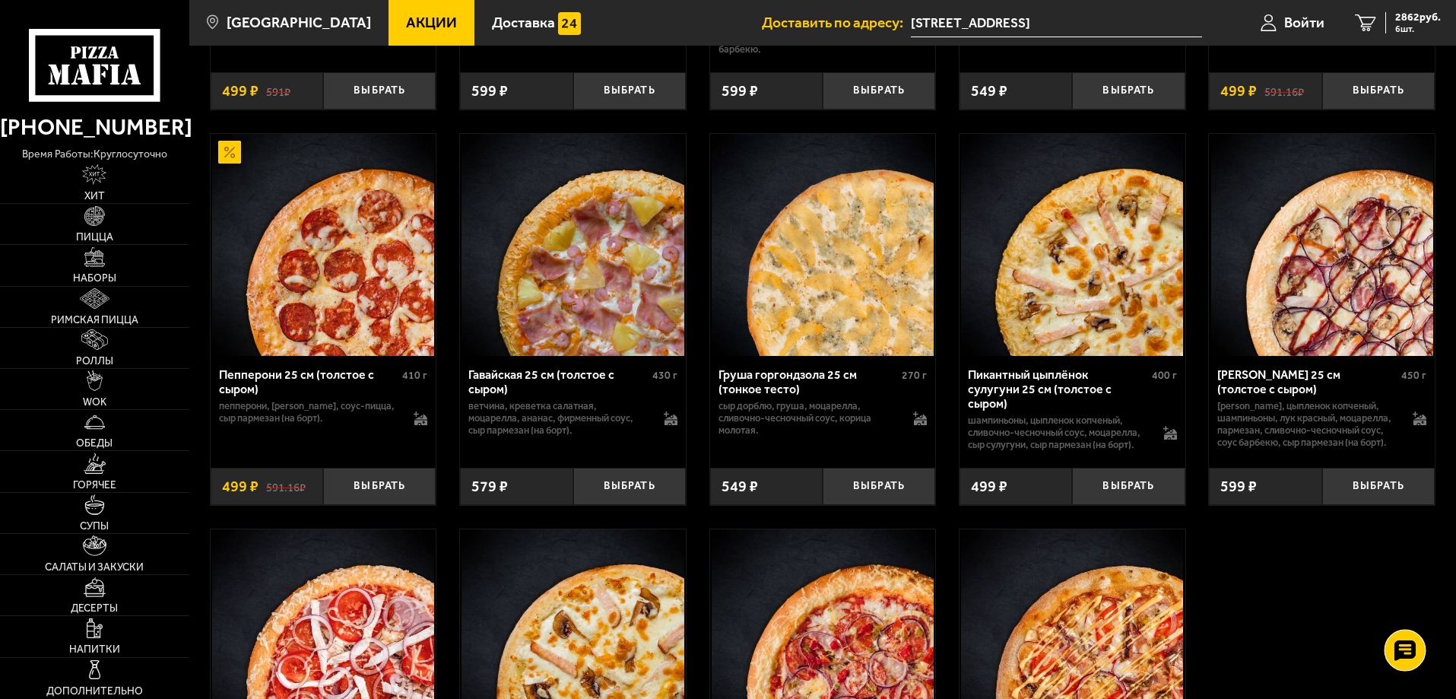
click at [1414, 645] on use at bounding box center [1405, 650] width 22 height 21
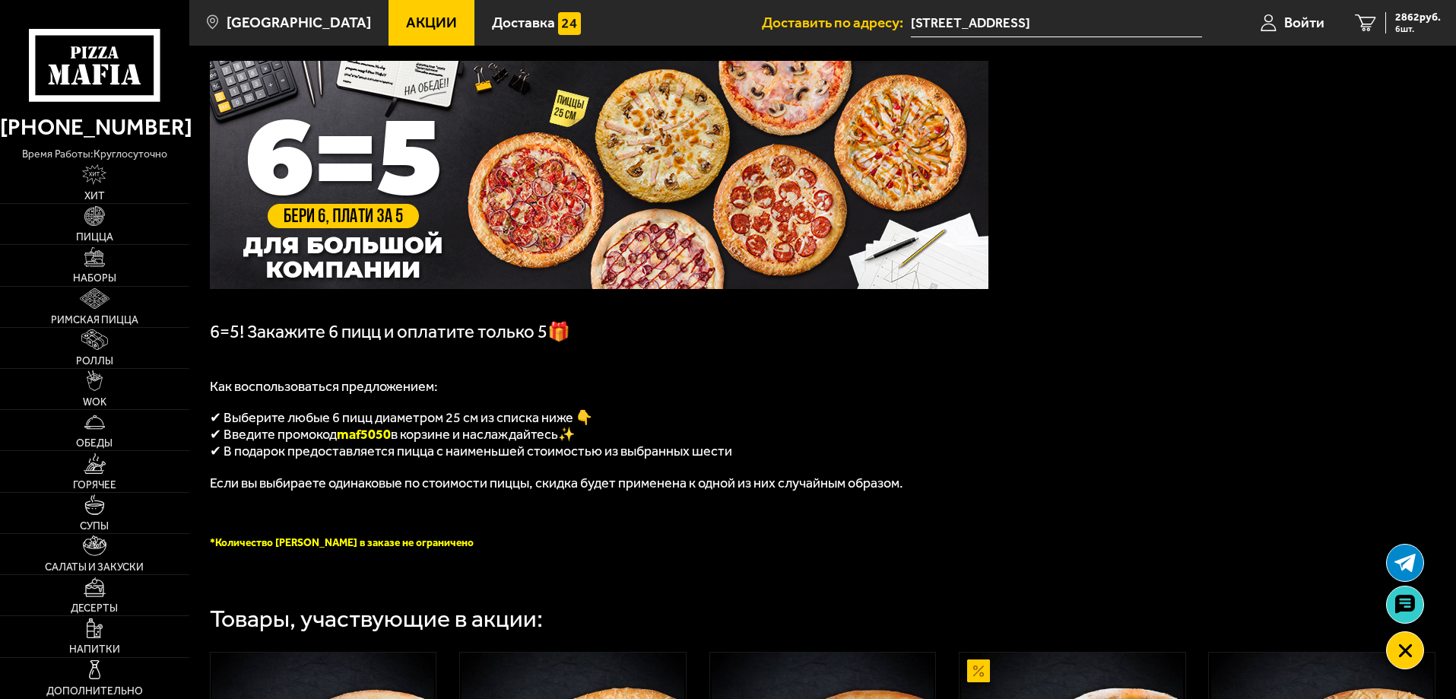
scroll to position [0, 0]
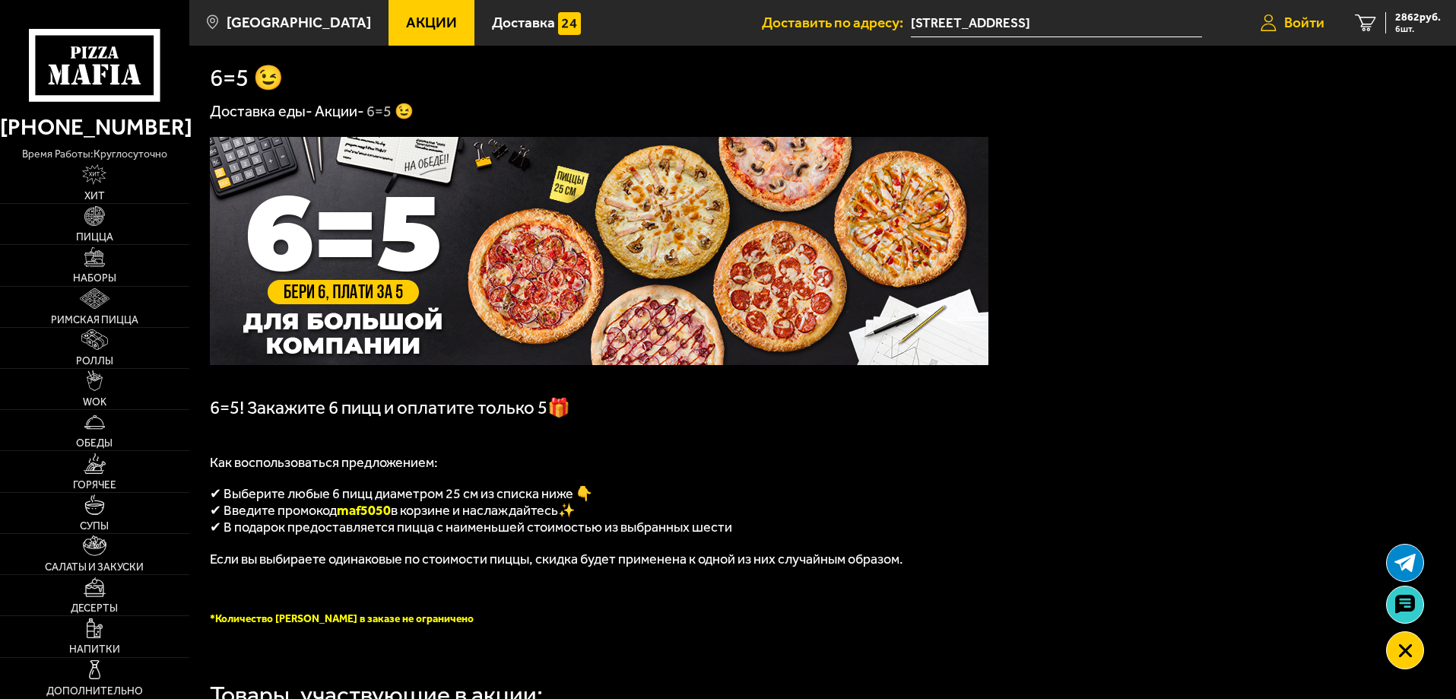
click at [1295, 18] on span "Войти" at bounding box center [1304, 22] width 40 height 14
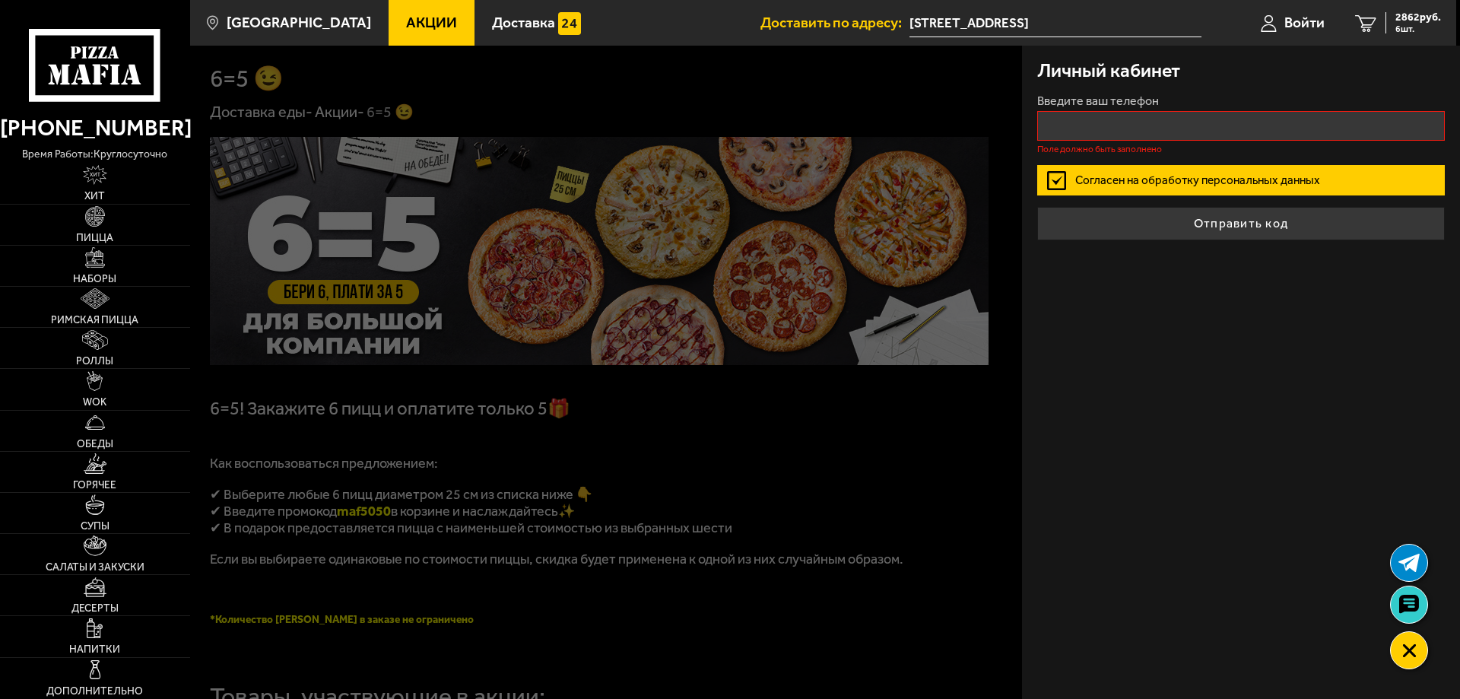
click at [954, 434] on div at bounding box center [920, 395] width 1460 height 699
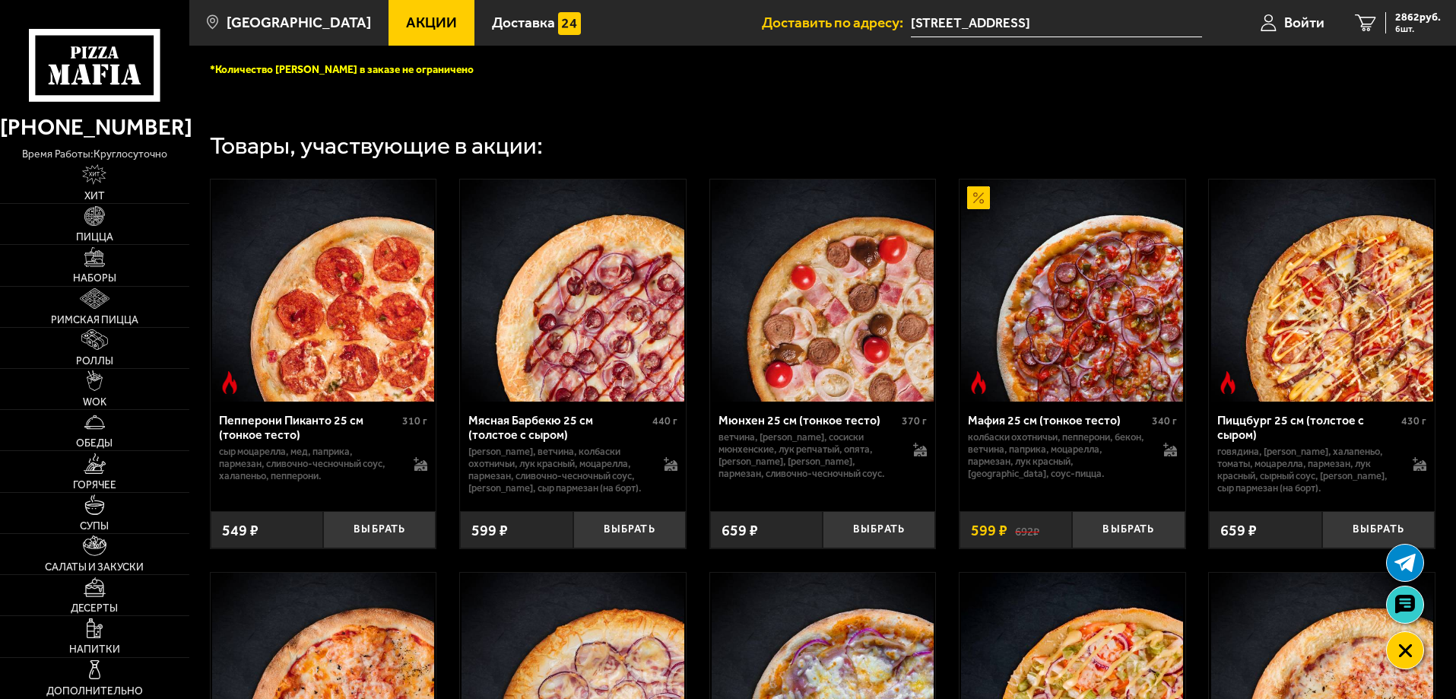
scroll to position [837, 0]
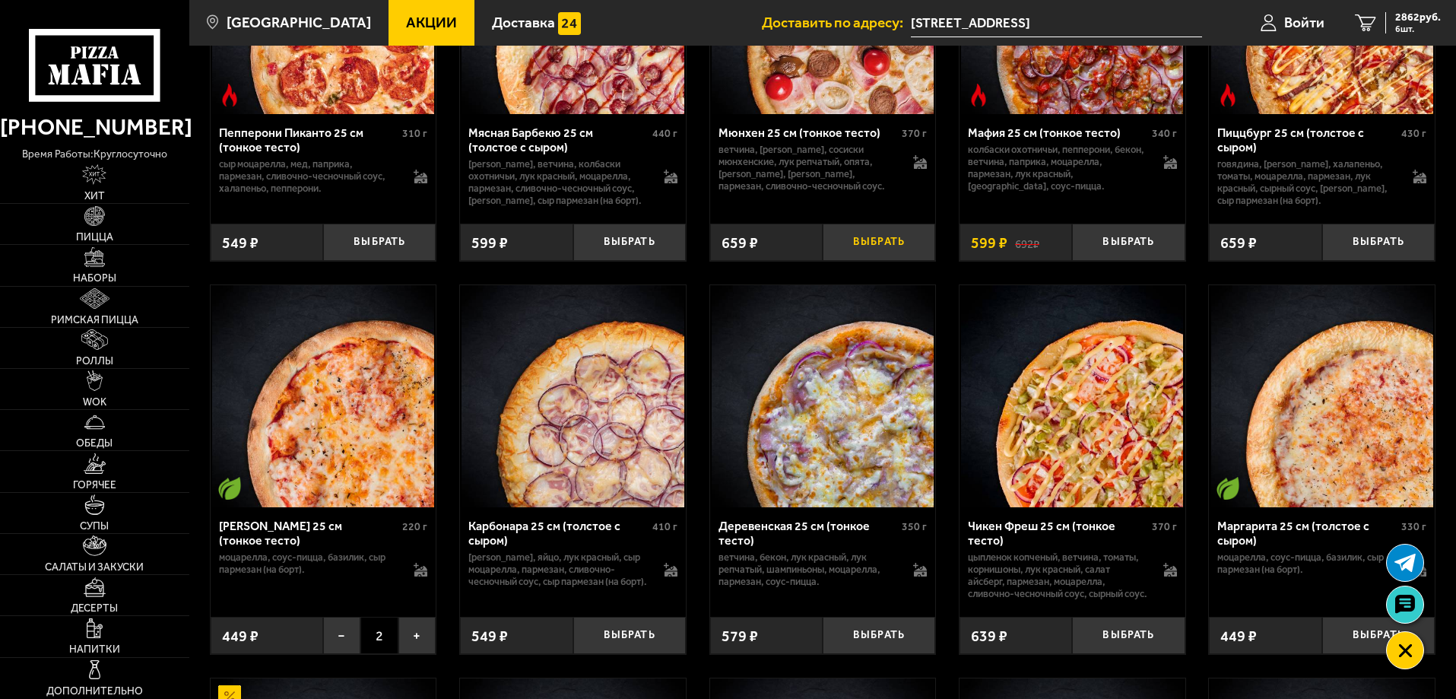
drag, startPoint x: 859, startPoint y: 246, endPoint x: 760, endPoint y: 246, distance: 98.9
click at [859, 246] on button "Выбрать" at bounding box center [879, 242] width 113 height 37
click at [625, 255] on button "Выбрать" at bounding box center [629, 242] width 113 height 37
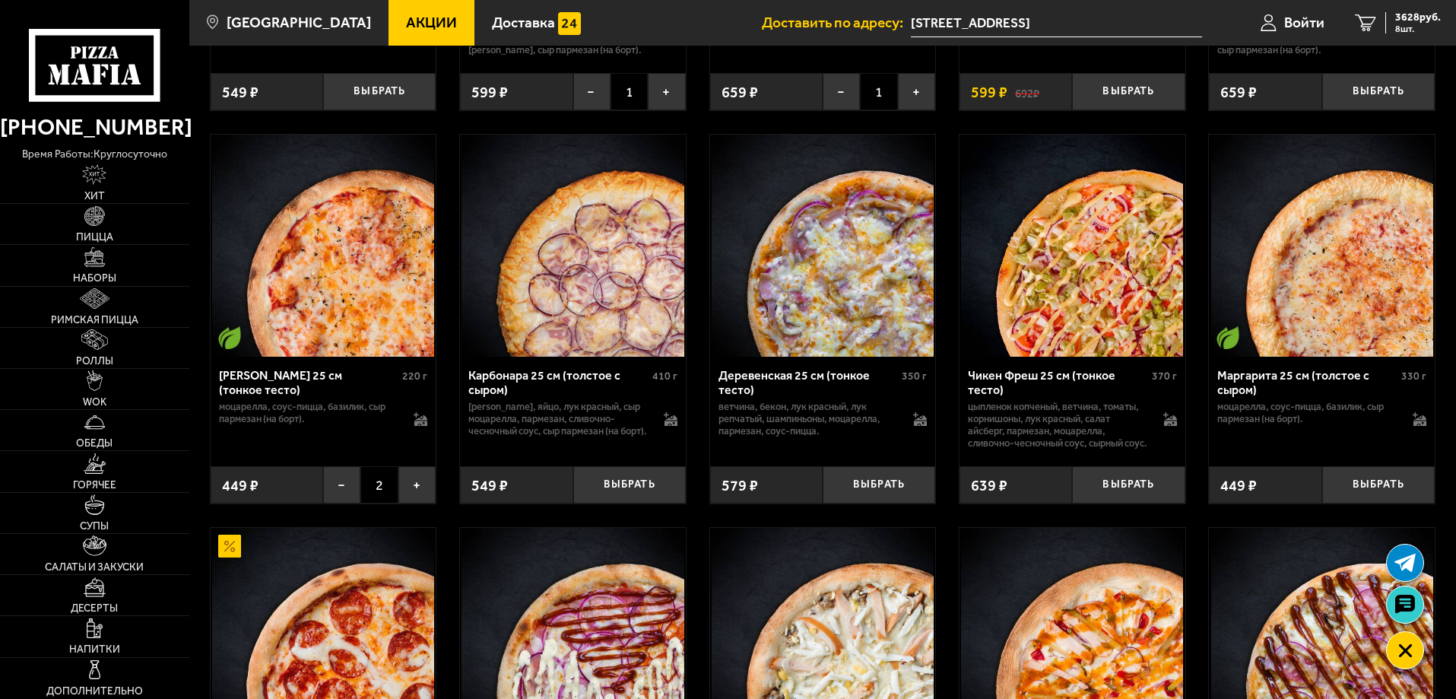
scroll to position [989, 0]
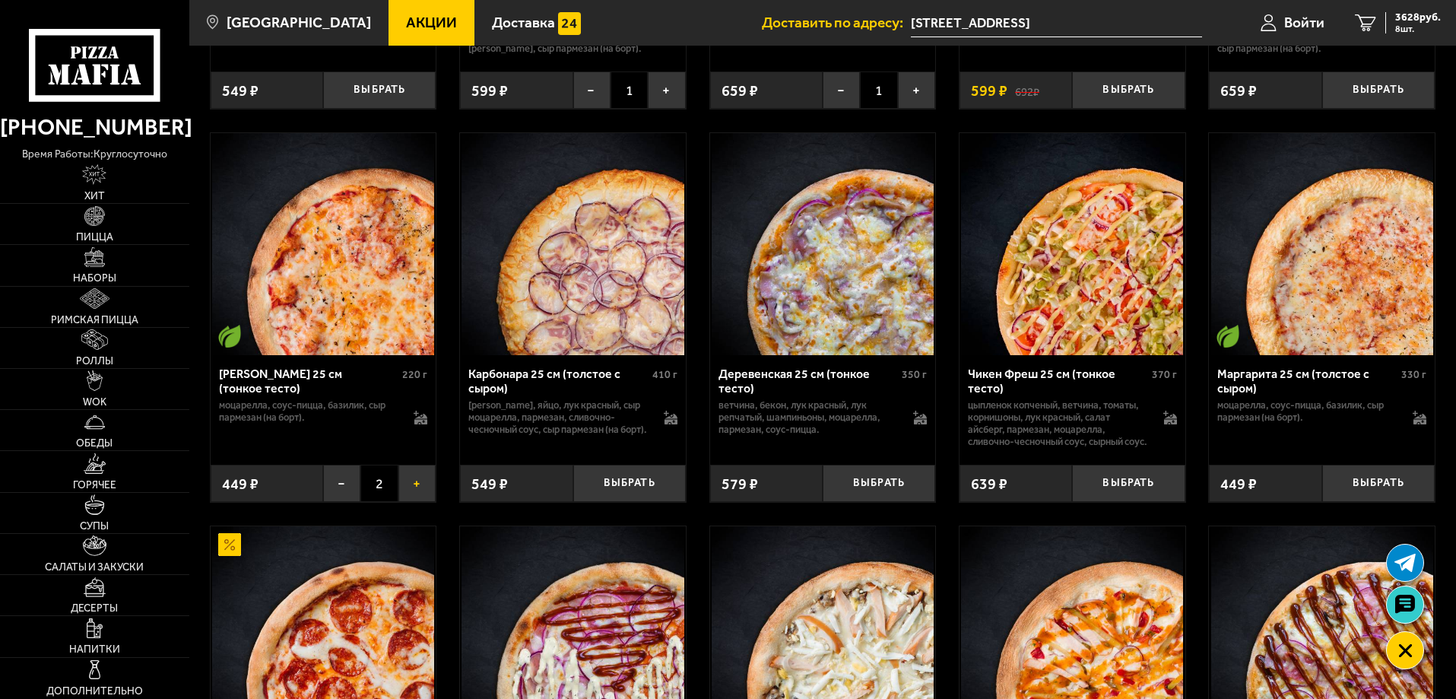
click at [418, 502] on button "+" at bounding box center [416, 483] width 37 height 37
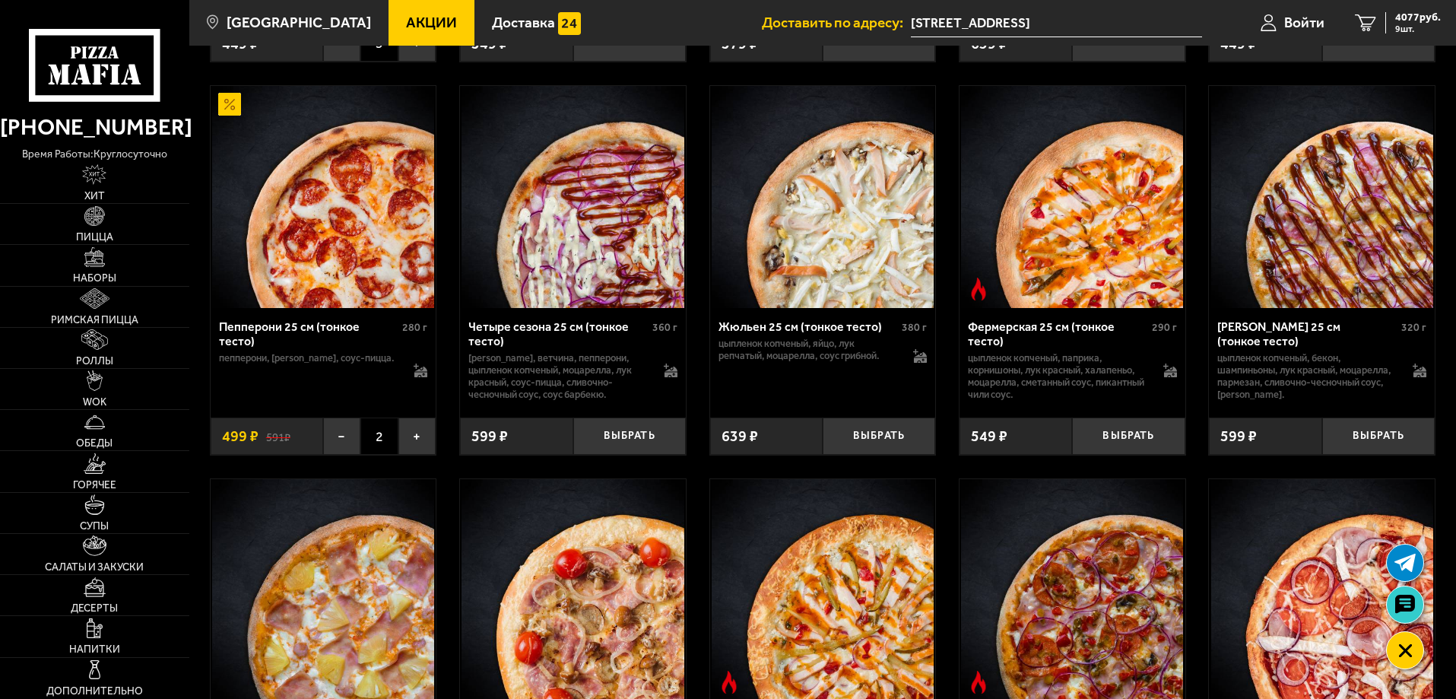
scroll to position [1445, 0]
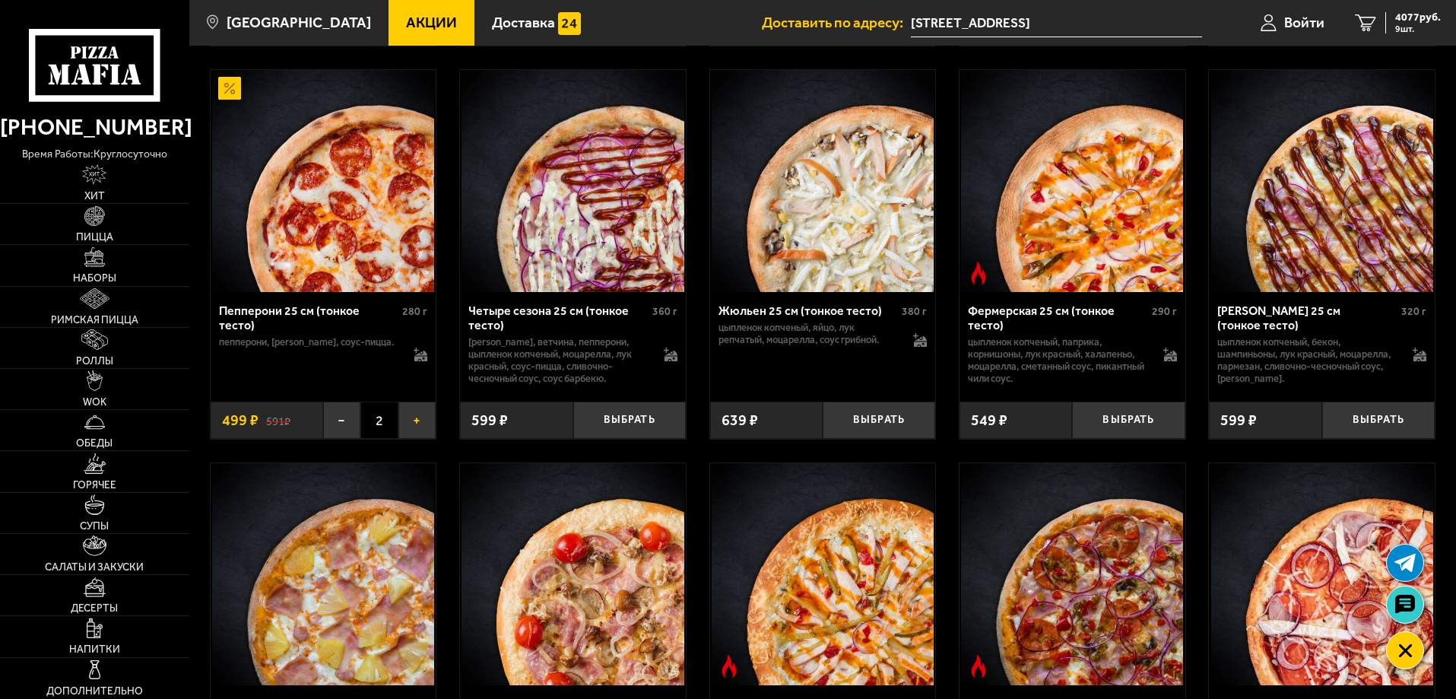
click at [418, 439] on button "+" at bounding box center [416, 420] width 37 height 37
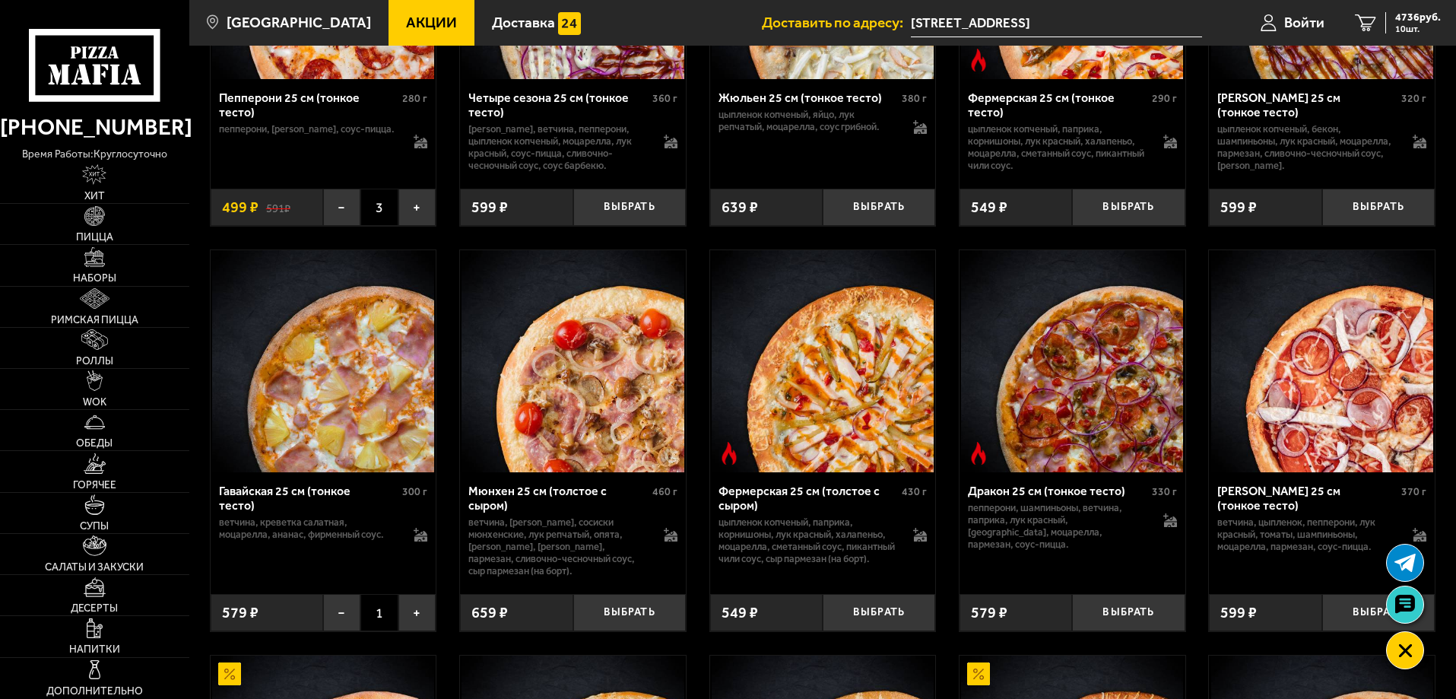
scroll to position [1901, 0]
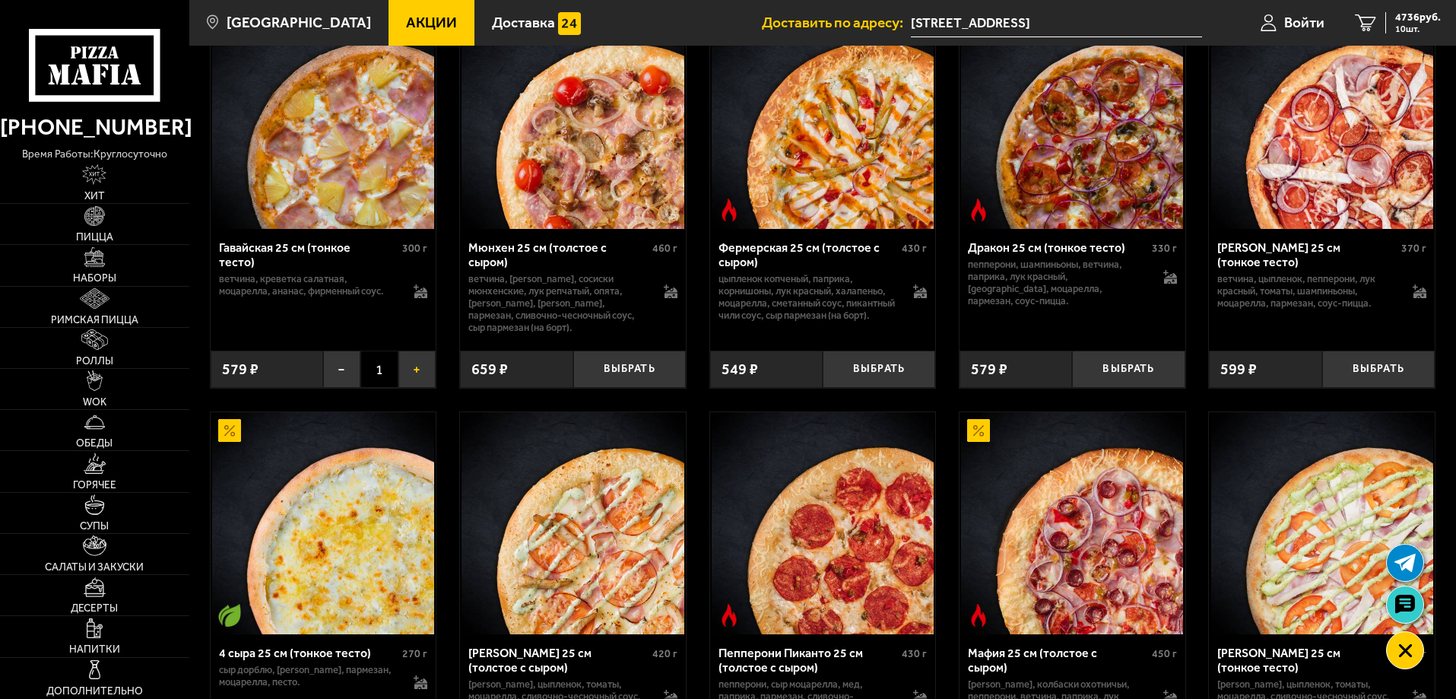
click at [417, 388] on button "+" at bounding box center [416, 369] width 37 height 37
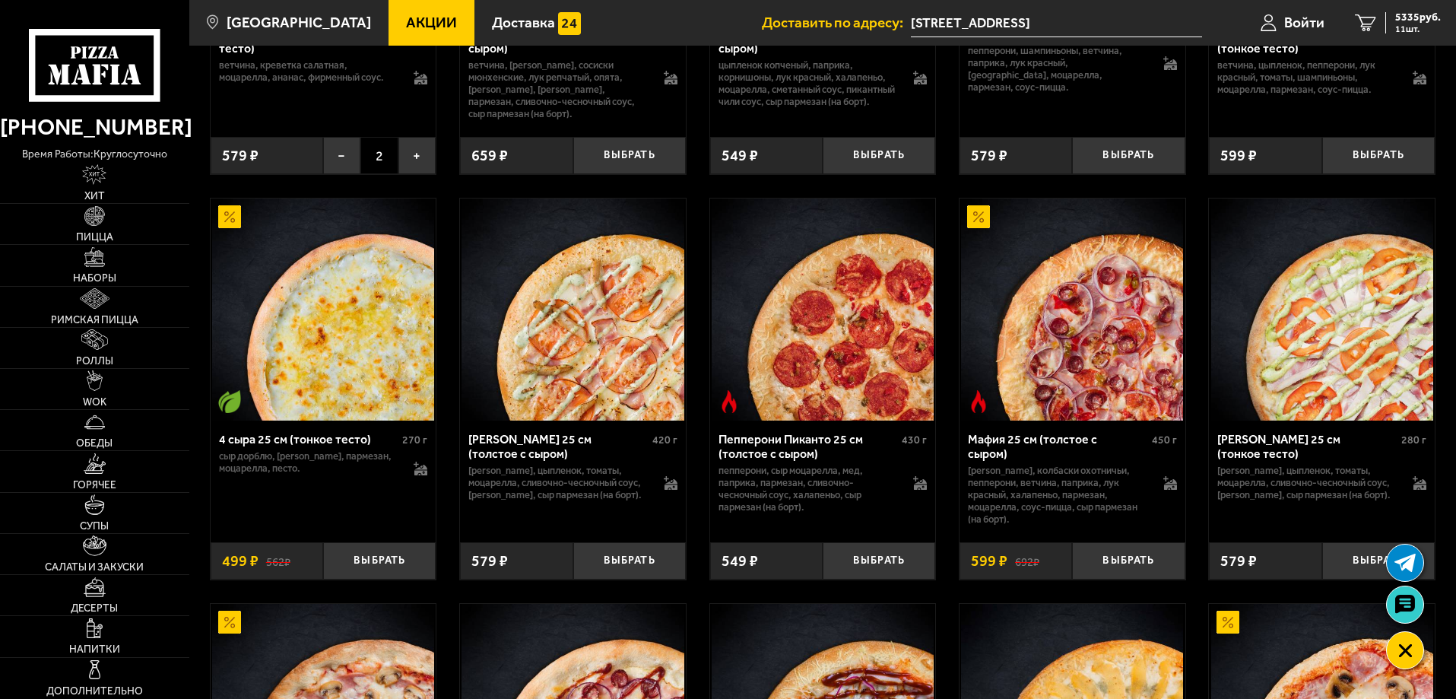
scroll to position [2129, 0]
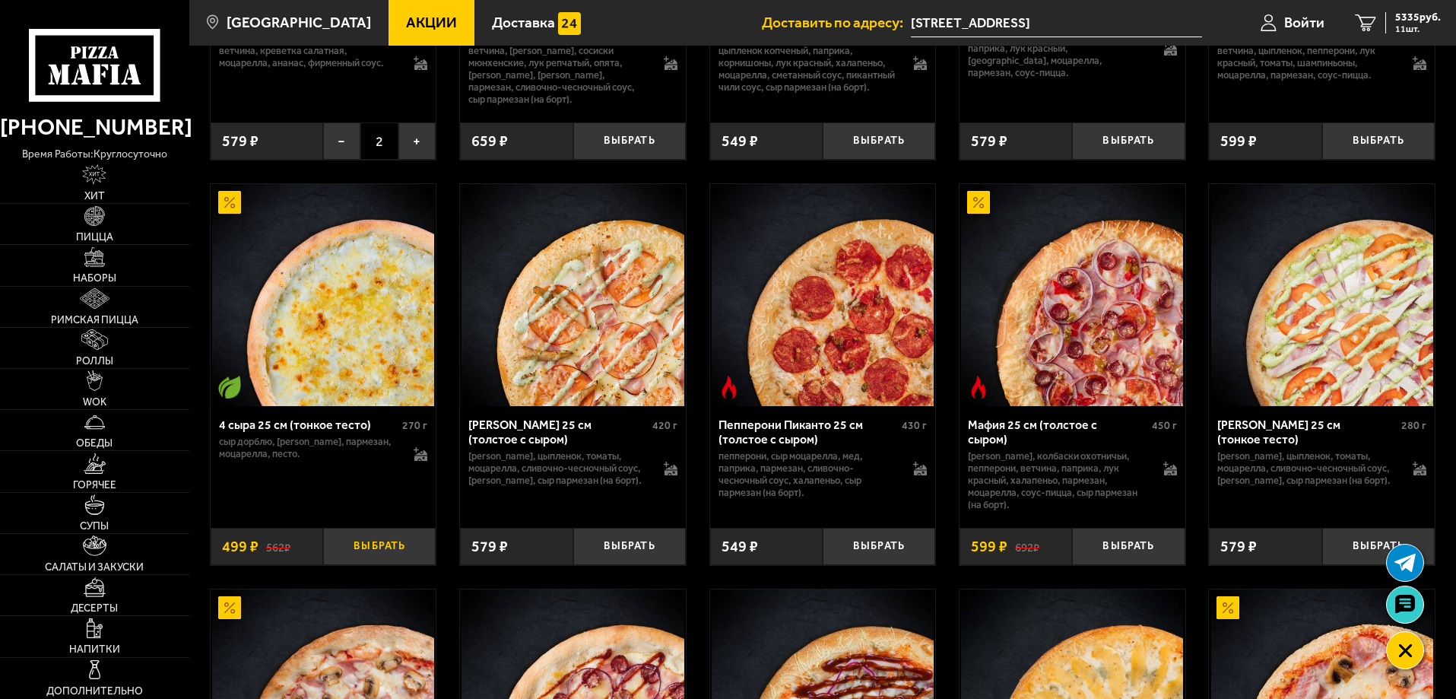
click at [397, 562] on button "Выбрать" at bounding box center [379, 546] width 113 height 37
click at [370, 557] on button "Выбрать" at bounding box center [379, 546] width 113 height 37
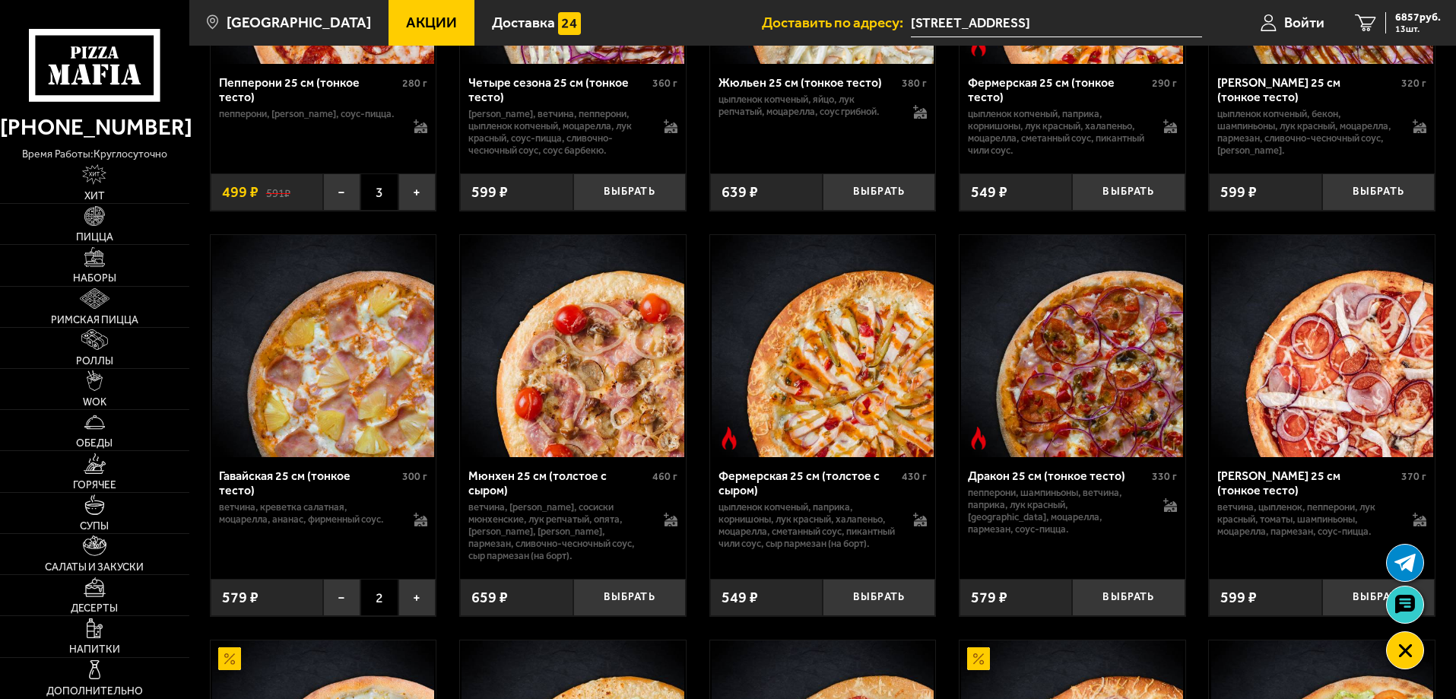
scroll to position [1597, 0]
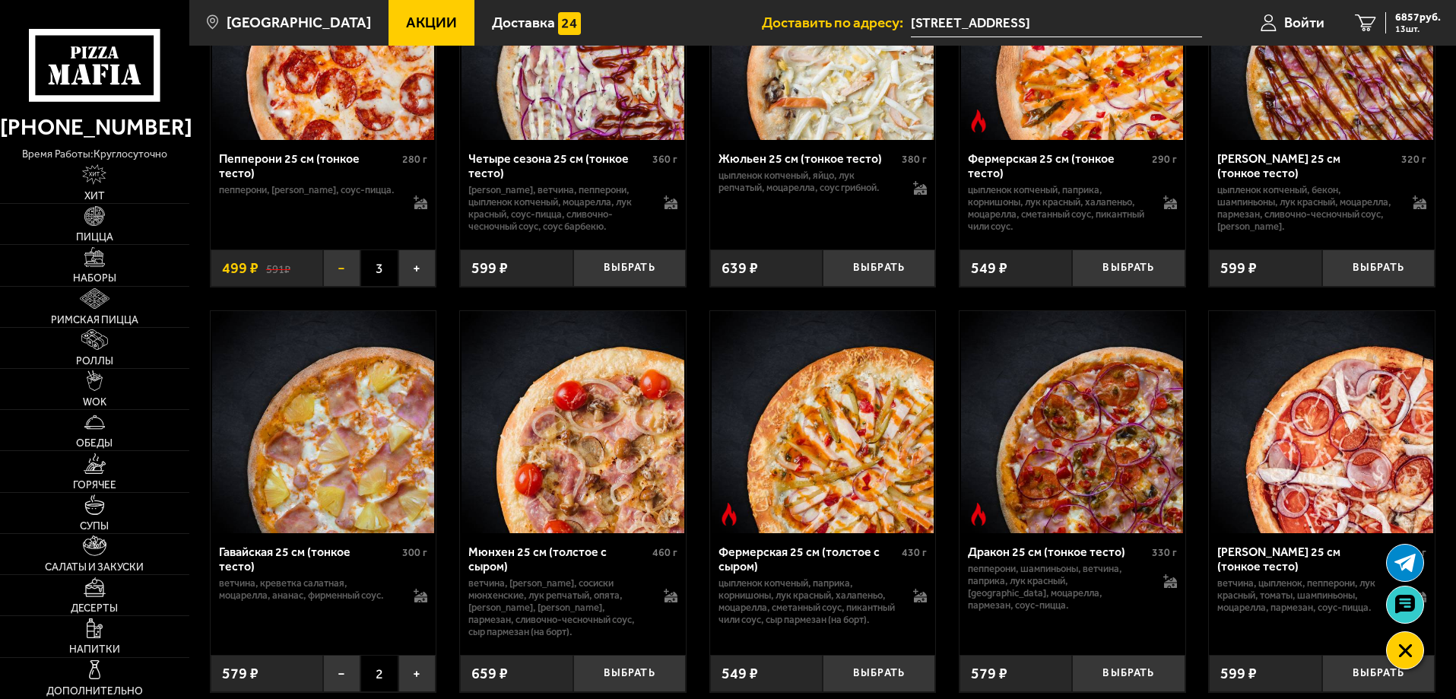
click at [347, 287] on button "−" at bounding box center [341, 267] width 37 height 37
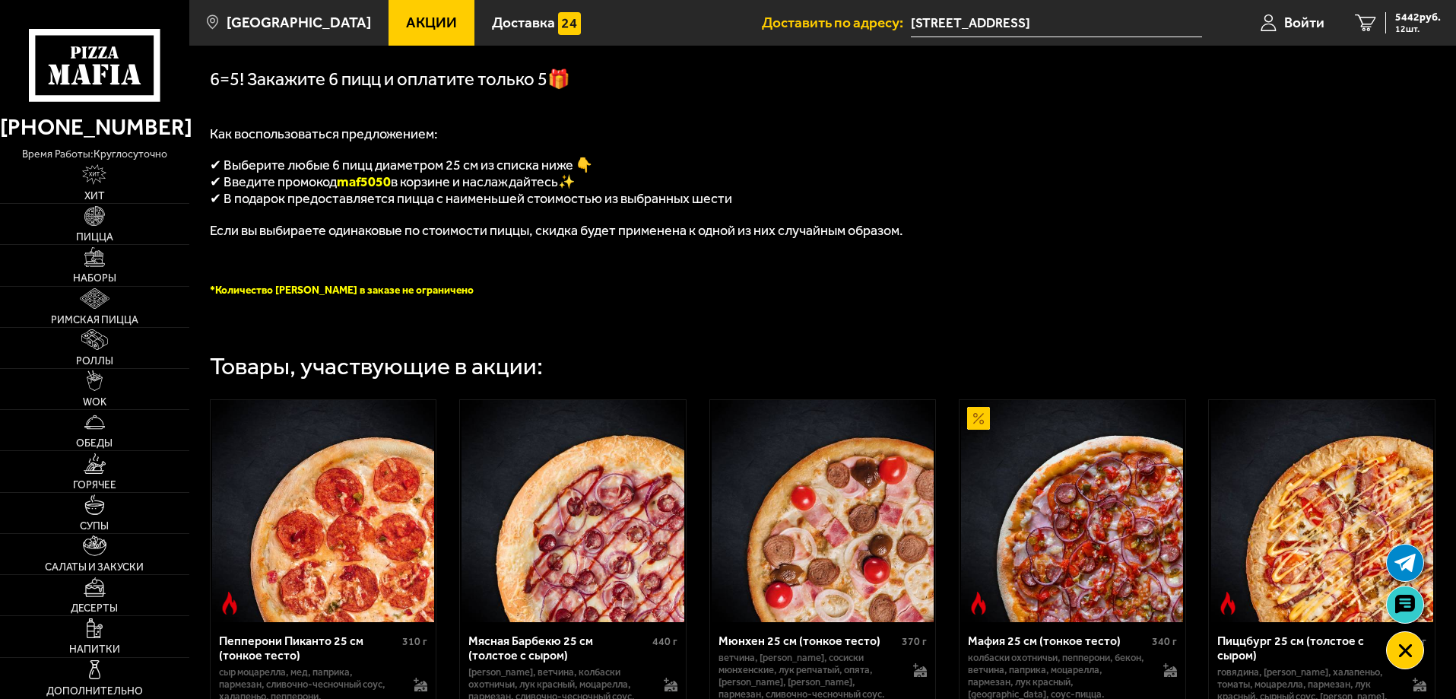
scroll to position [0, 0]
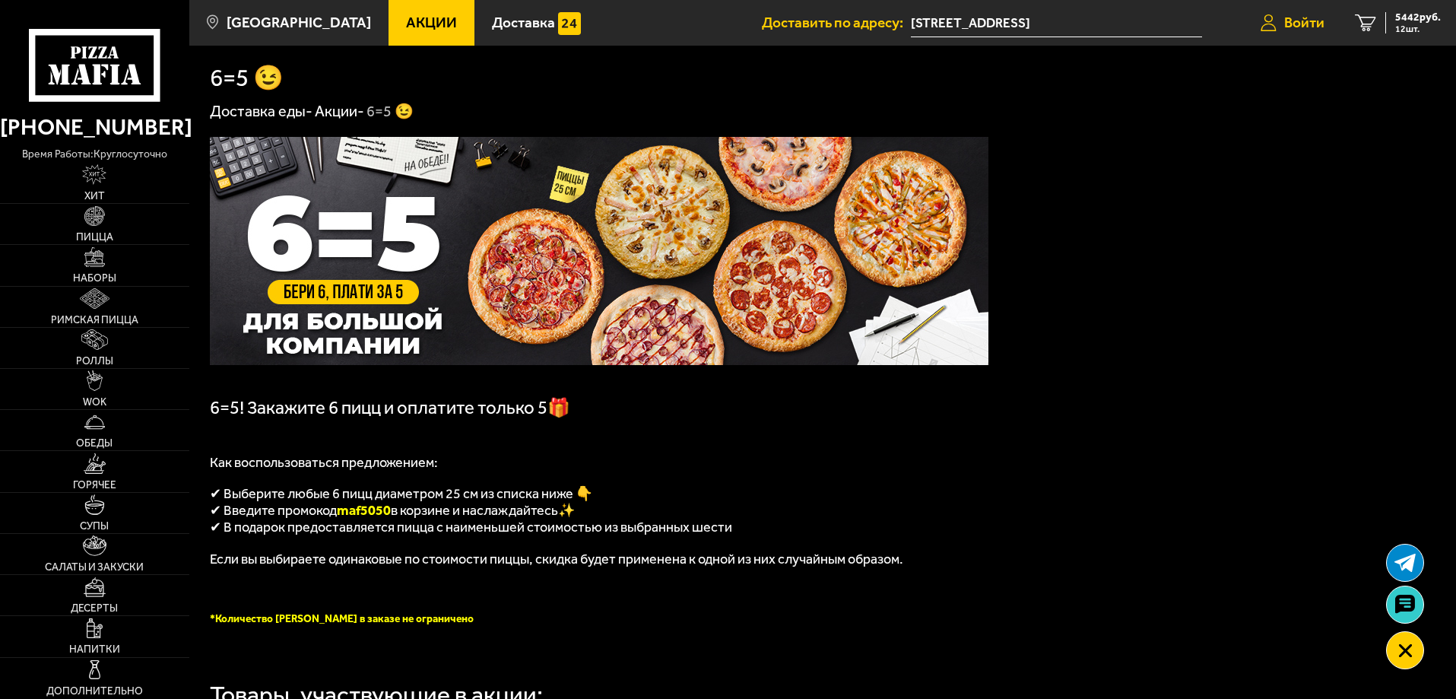
click at [1294, 24] on span "Войти" at bounding box center [1304, 22] width 40 height 14
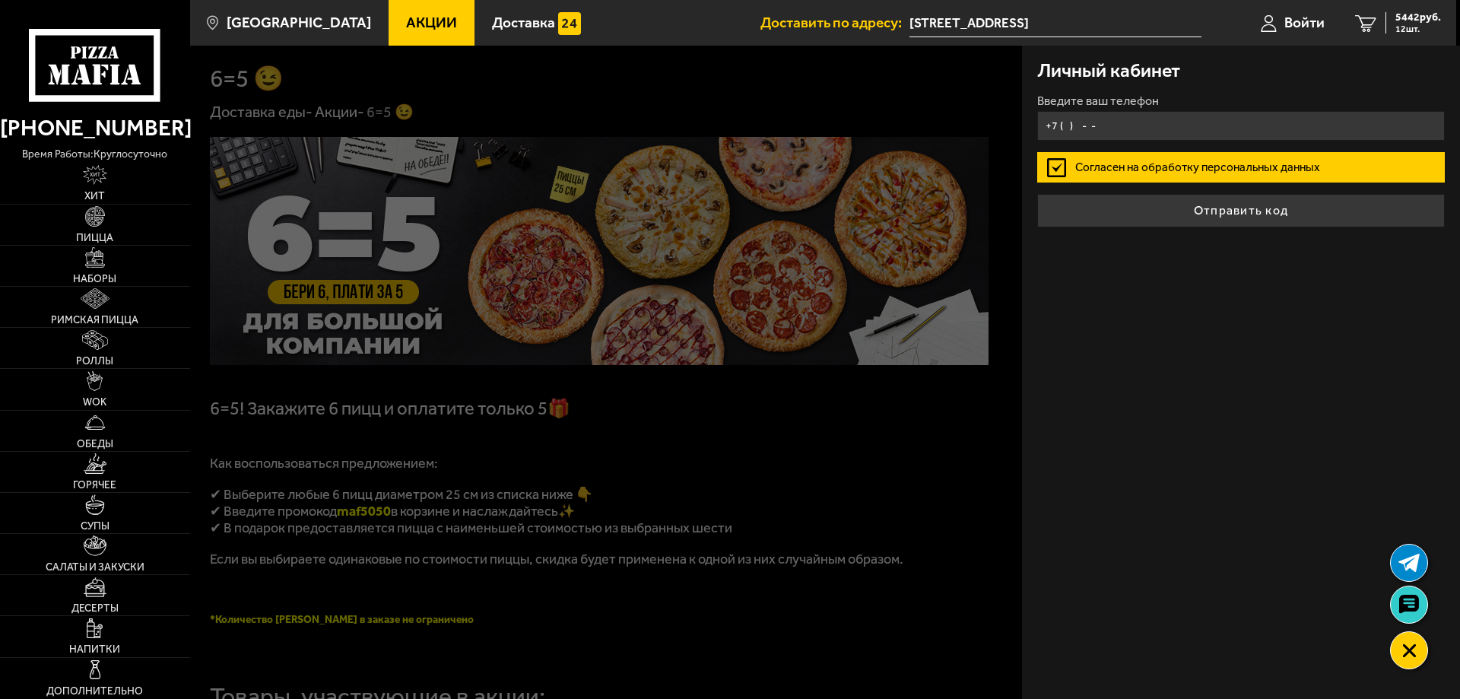
click at [1247, 132] on input "+7 ( ) - -" at bounding box center [1241, 126] width 408 height 30
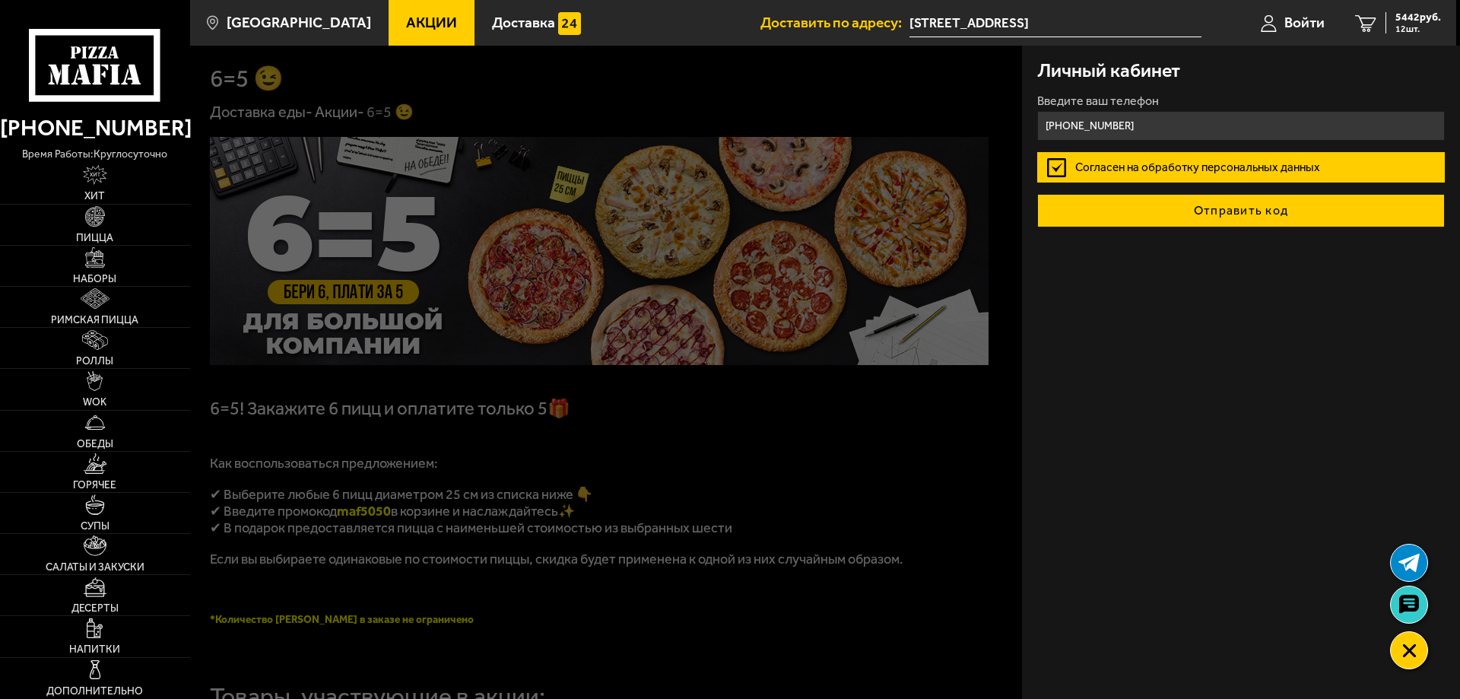
type input "[PHONE_NUMBER]"
click at [1224, 216] on button "Отправить код" at bounding box center [1241, 210] width 408 height 33
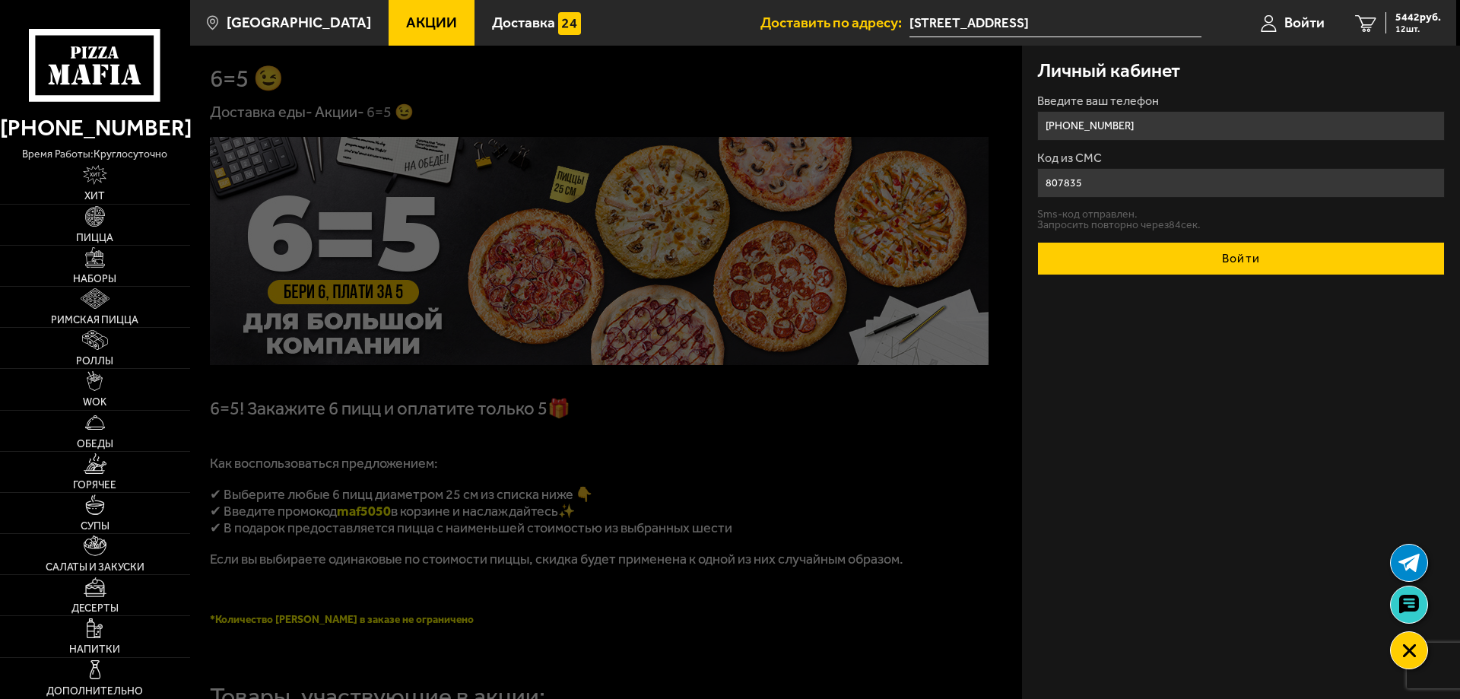
type input "807835"
click at [1285, 259] on button "Войти" at bounding box center [1241, 258] width 408 height 33
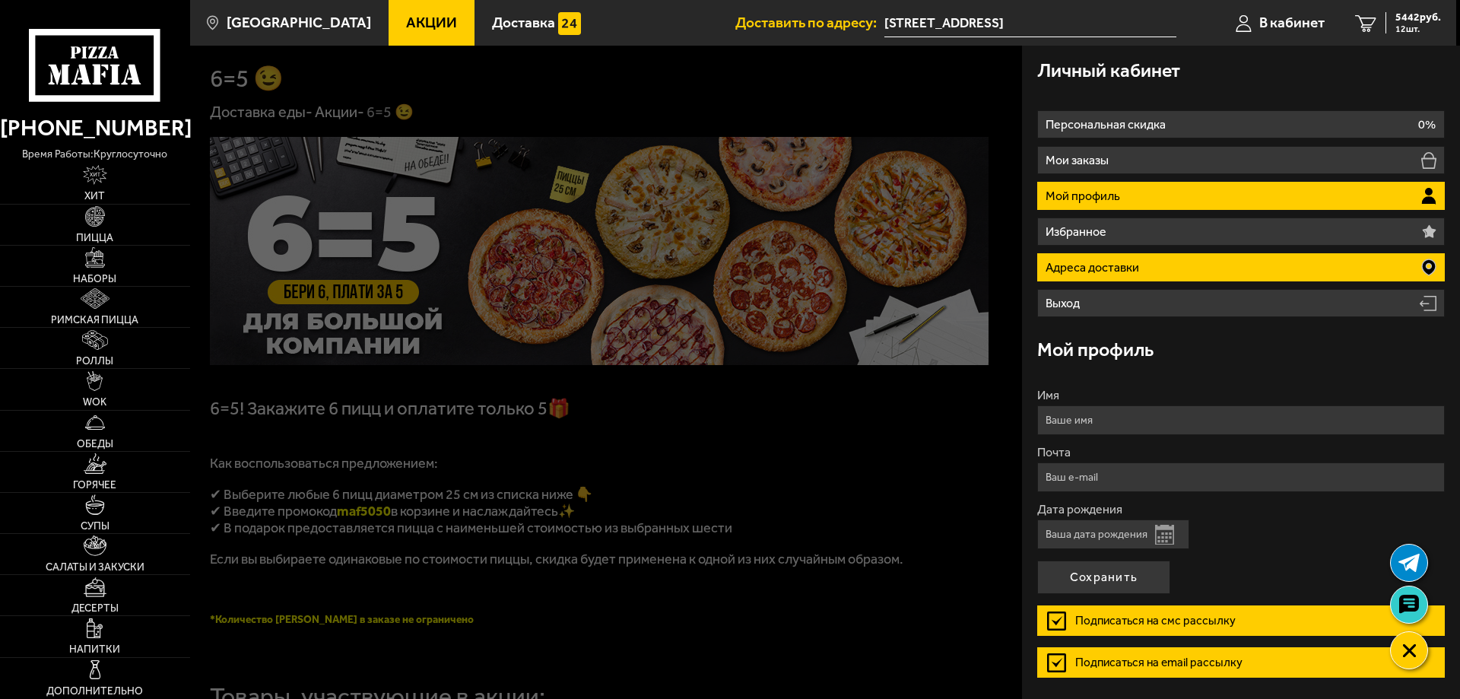
click at [1219, 266] on li "Адреса доставки" at bounding box center [1241, 267] width 408 height 28
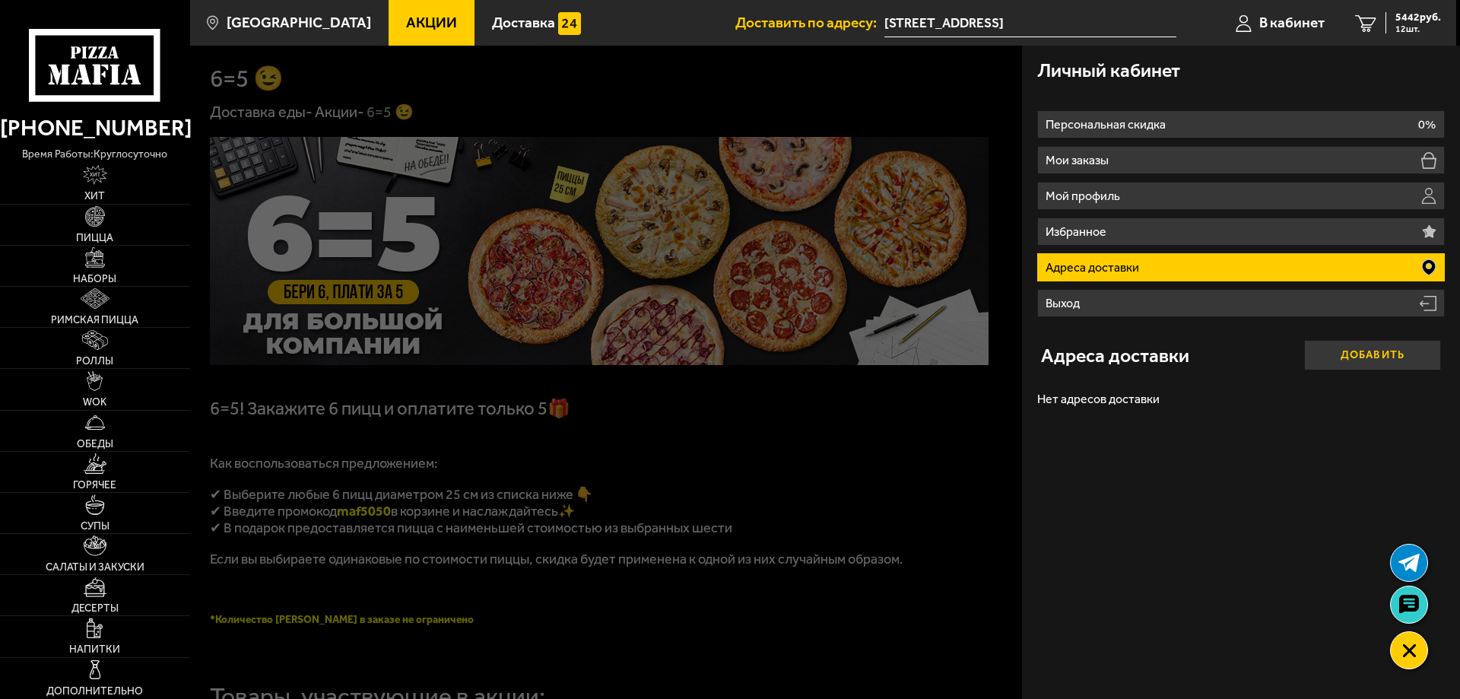
click at [1369, 354] on button "Добавить" at bounding box center [1372, 355] width 137 height 30
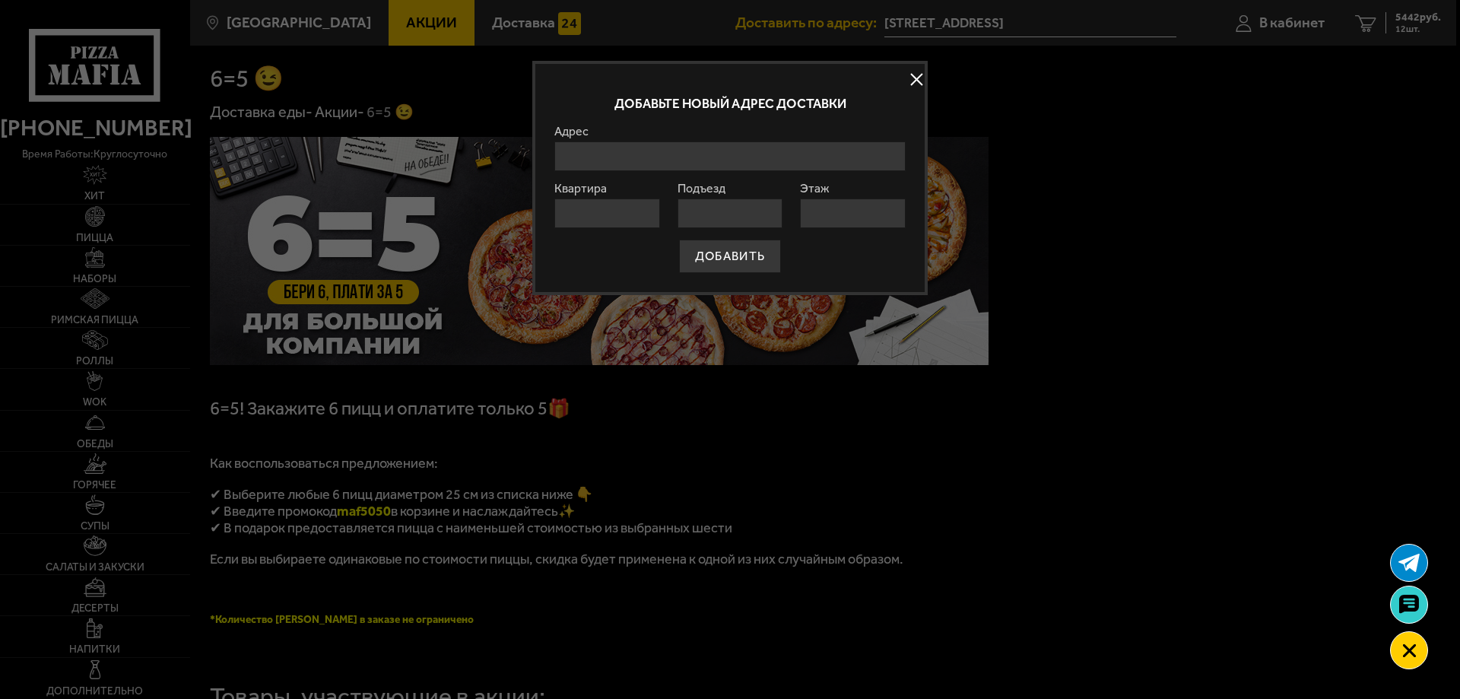
click at [744, 160] on input "Адрес" at bounding box center [729, 156] width 351 height 30
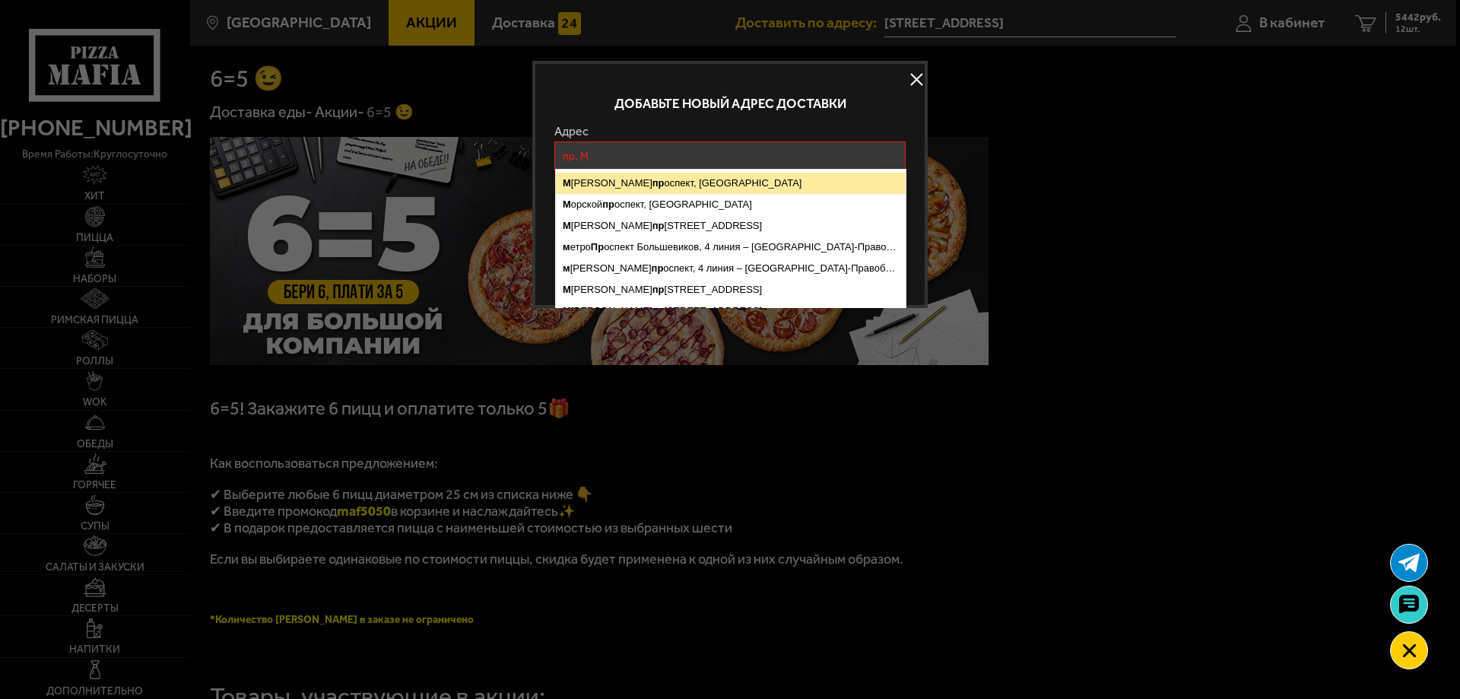
click at [692, 183] on ymaps "М осковский пр оспект, [GEOGRAPHIC_DATA]" at bounding box center [731, 183] width 350 height 21
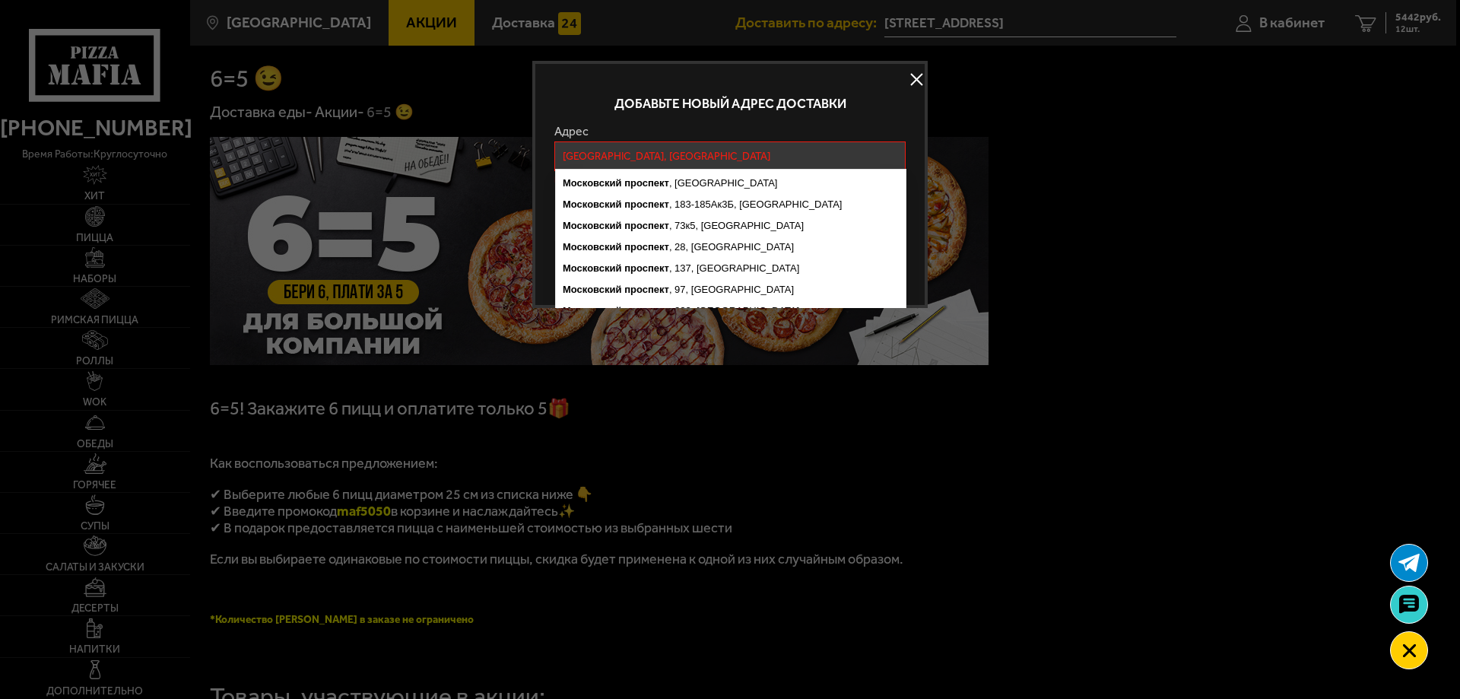
click at [808, 157] on input "[GEOGRAPHIC_DATA], [GEOGRAPHIC_DATA]" at bounding box center [729, 156] width 351 height 30
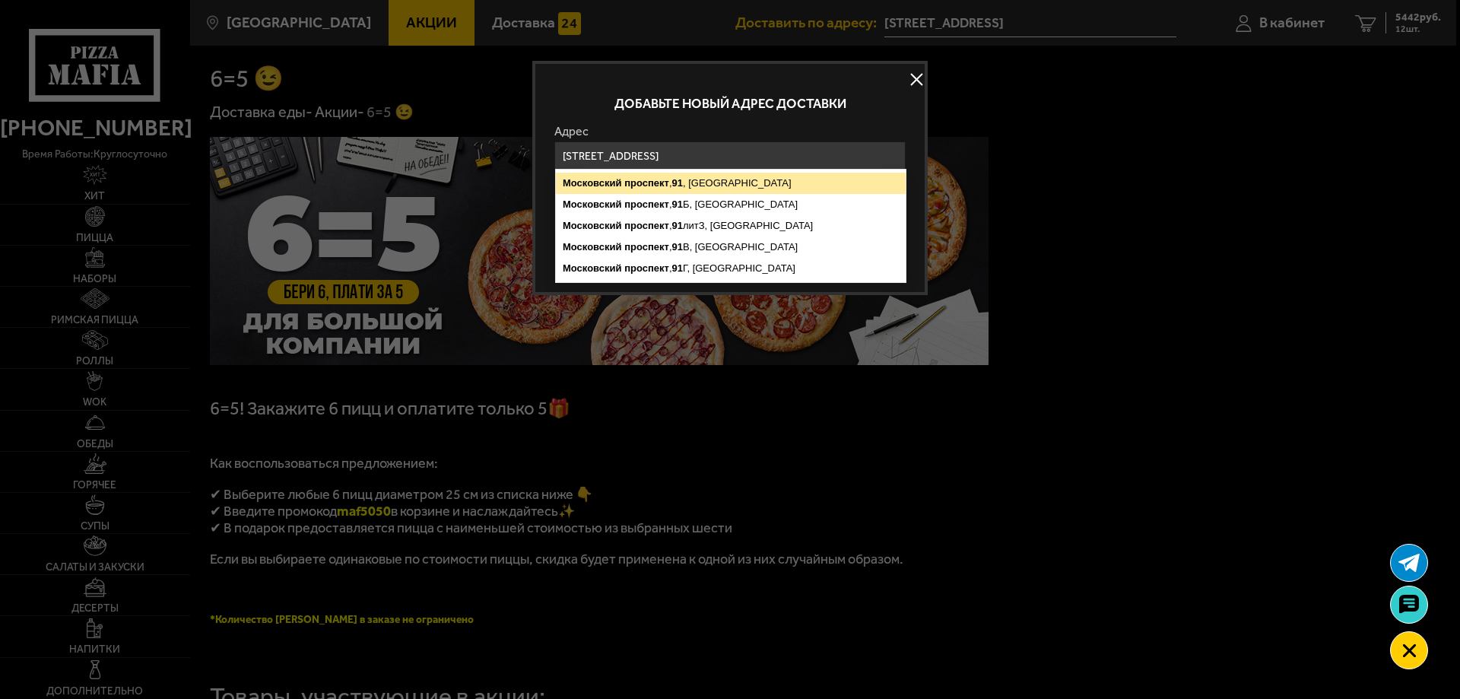
type input "[STREET_ADDRESS]"
click at [752, 179] on ymaps "[STREET_ADDRESS]" at bounding box center [731, 183] width 350 height 21
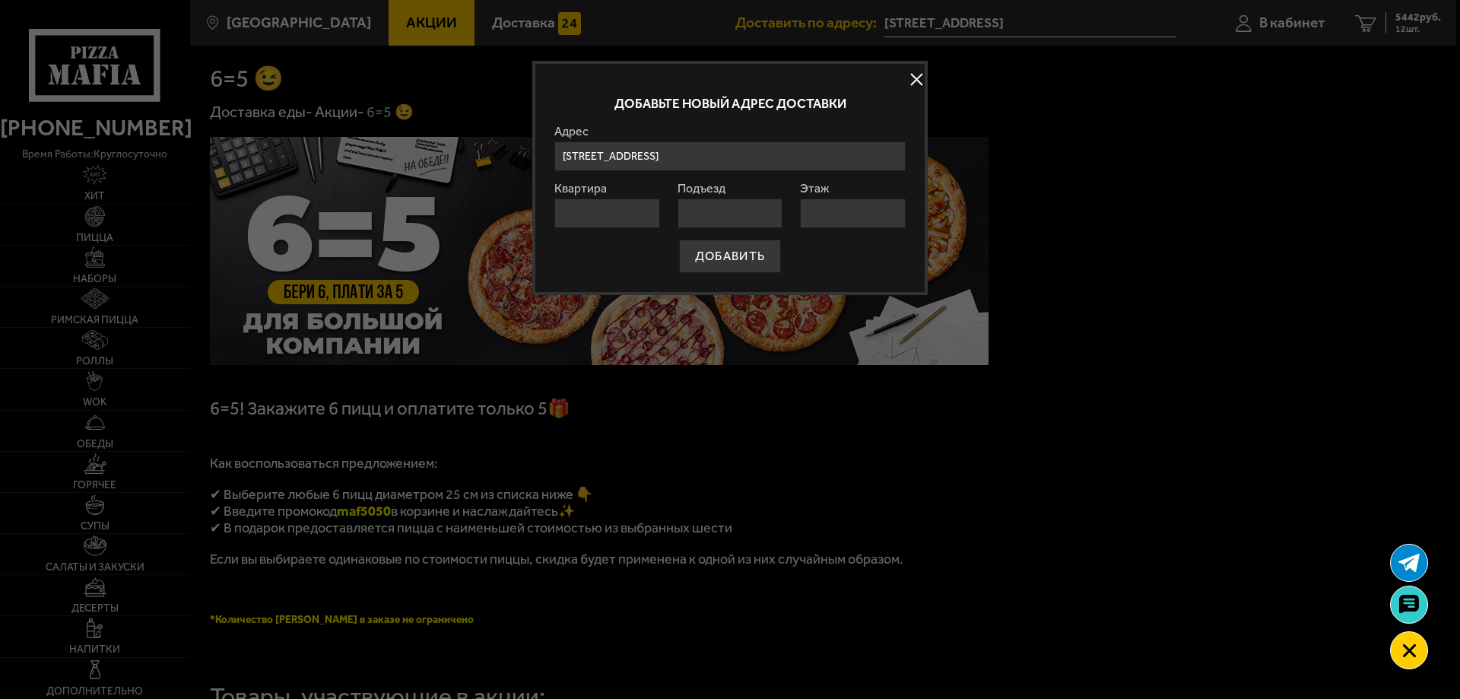
click at [745, 211] on input "Подъезд" at bounding box center [731, 213] width 106 height 30
type input "1"
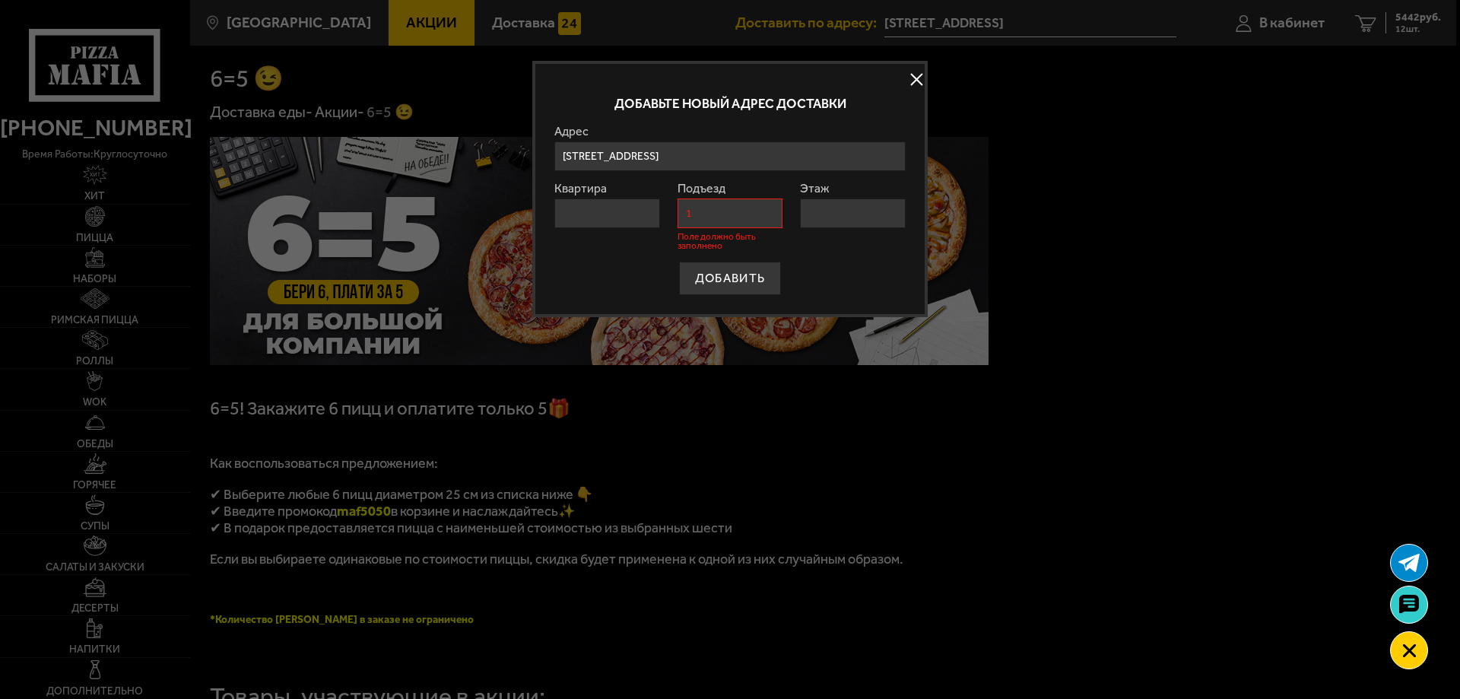
click at [833, 210] on input "Этаж" at bounding box center [853, 213] width 106 height 30
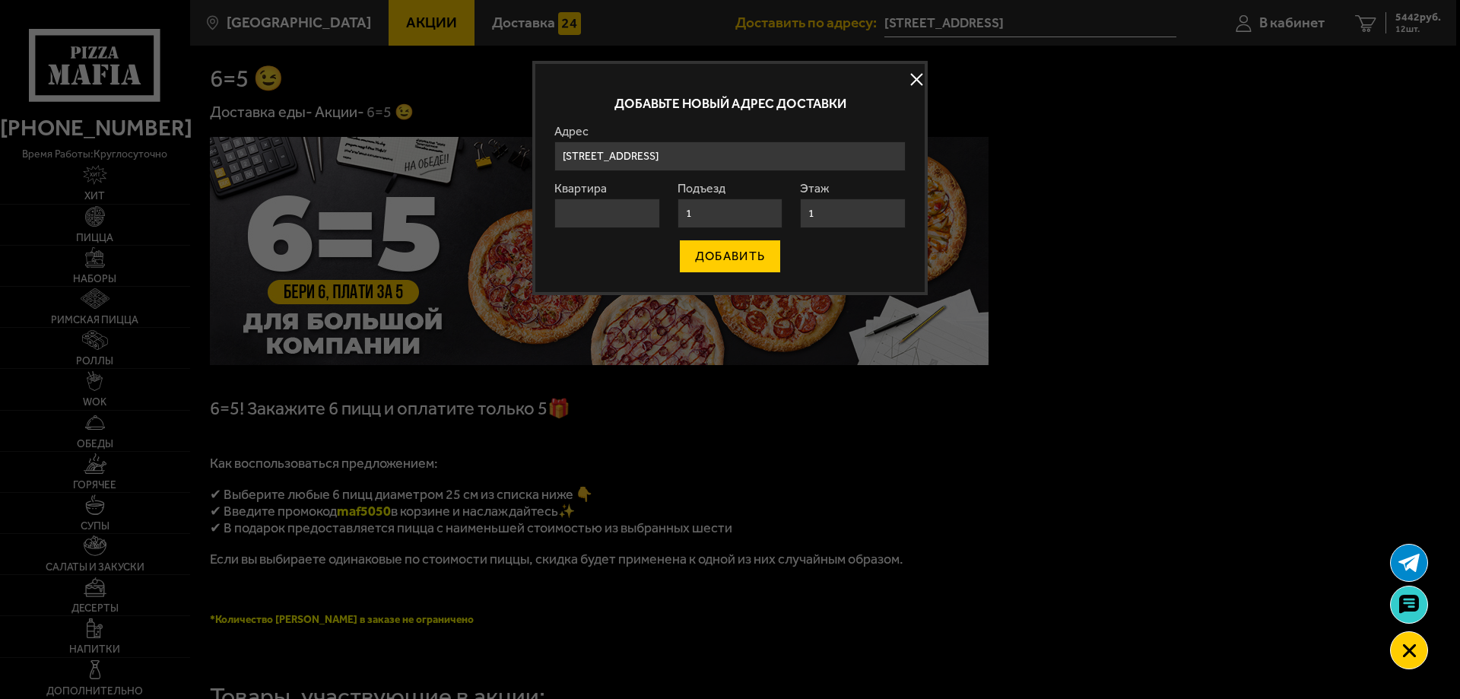
type input "1"
click at [745, 256] on button "ДОБАВИТЬ" at bounding box center [730, 256] width 102 height 33
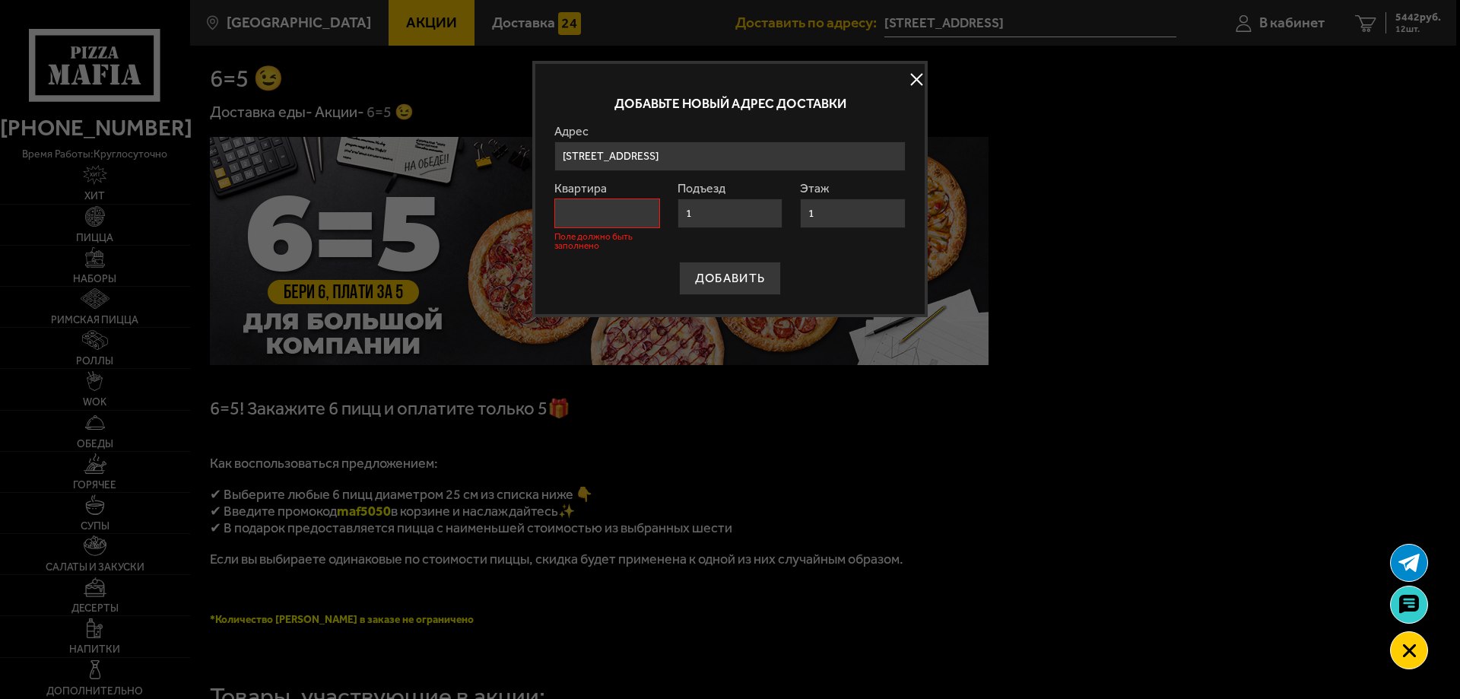
click at [619, 212] on input "Квартира" at bounding box center [607, 213] width 106 height 30
type input "1"
click at [733, 282] on button "ДОБАВИТЬ" at bounding box center [730, 278] width 102 height 33
click at [733, 282] on div "ДОБАВИТЬ" at bounding box center [729, 278] width 351 height 33
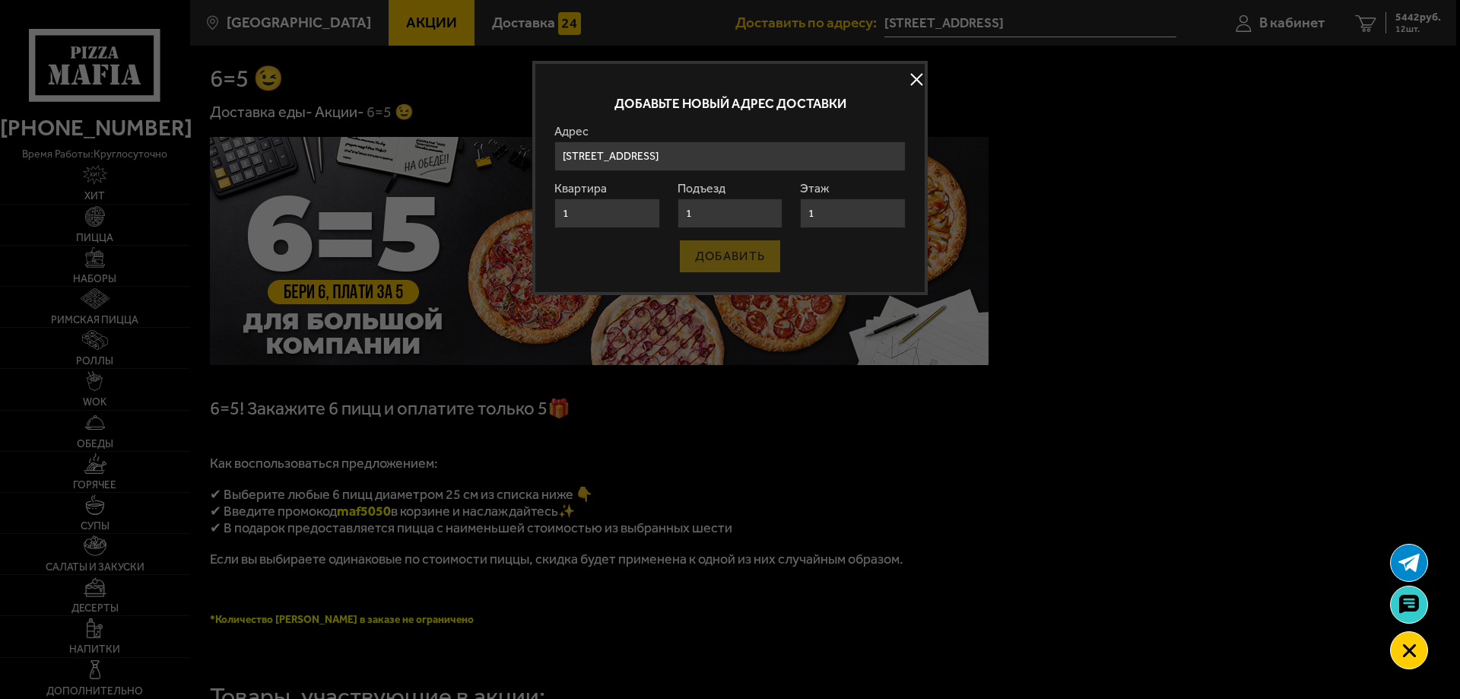
click at [733, 282] on div "Добавьте новый адрес [GEOGRAPHIC_DATA] , [GEOGRAPHIC_DATA][STREET_ADDRESS][GEOG…" at bounding box center [729, 178] width 395 height 234
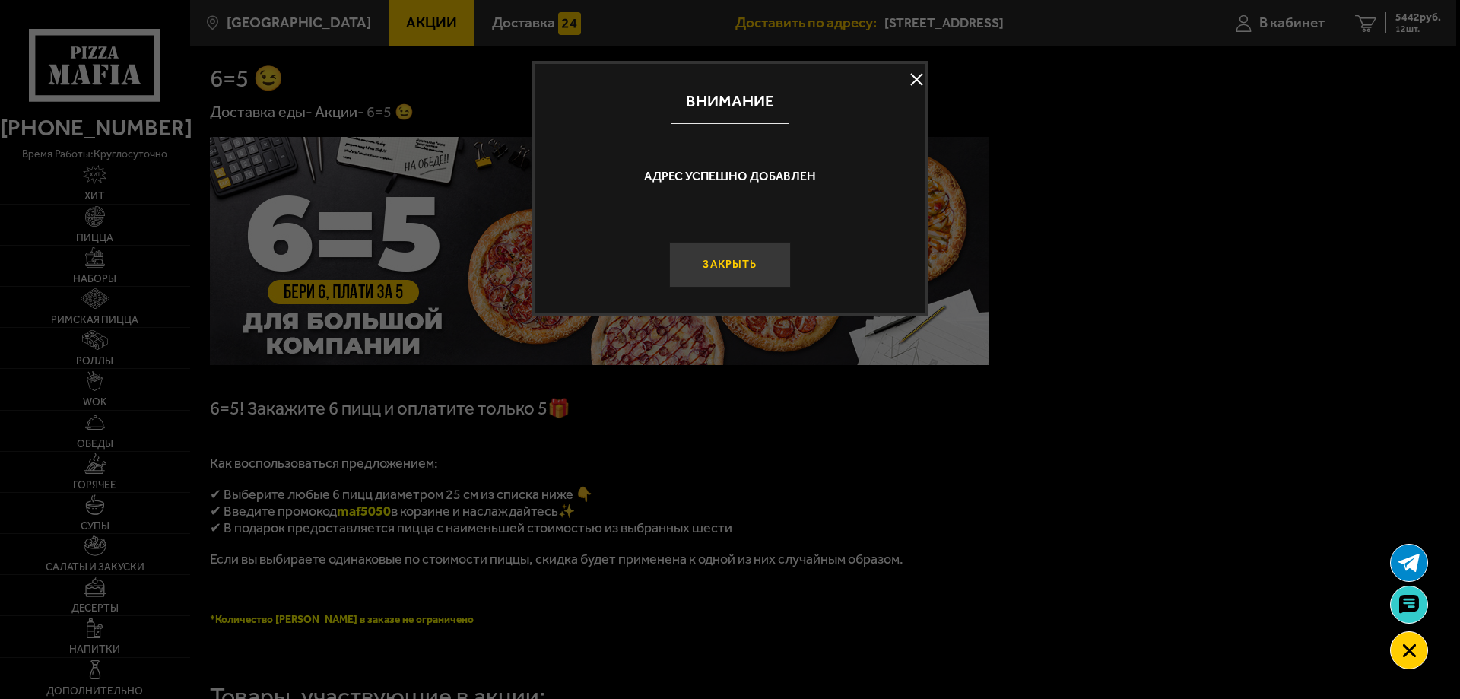
click at [751, 270] on button "Закрыть" at bounding box center [730, 265] width 122 height 46
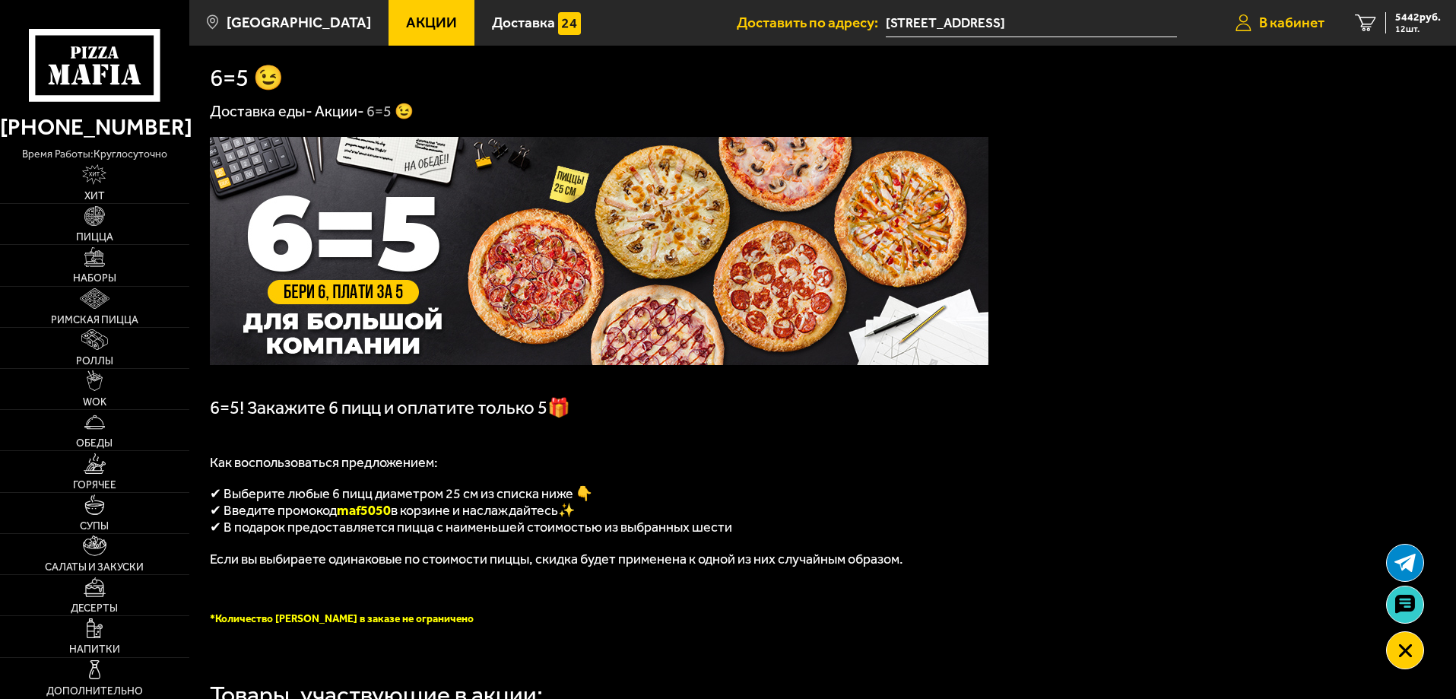
click at [1290, 26] on span "В кабинет" at bounding box center [1291, 22] width 65 height 14
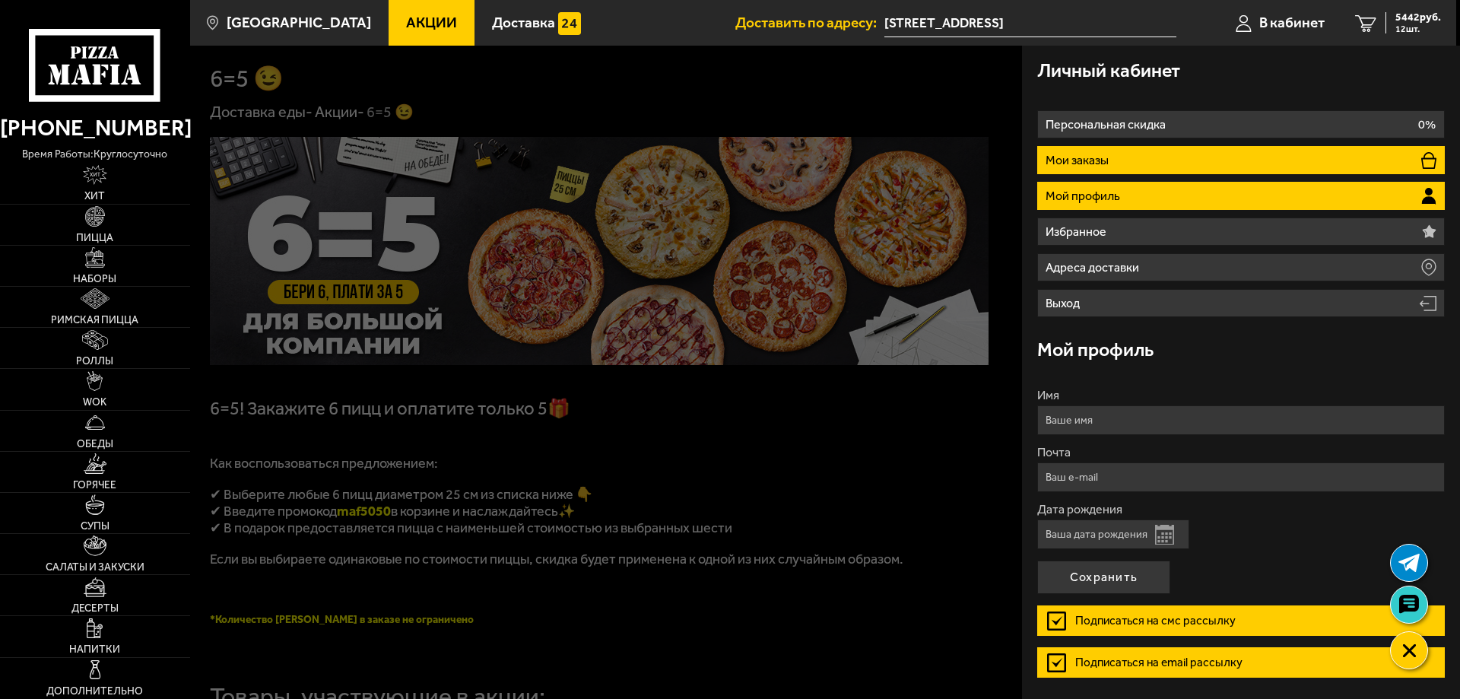
click at [1208, 157] on li "Мои заказы" at bounding box center [1241, 160] width 408 height 28
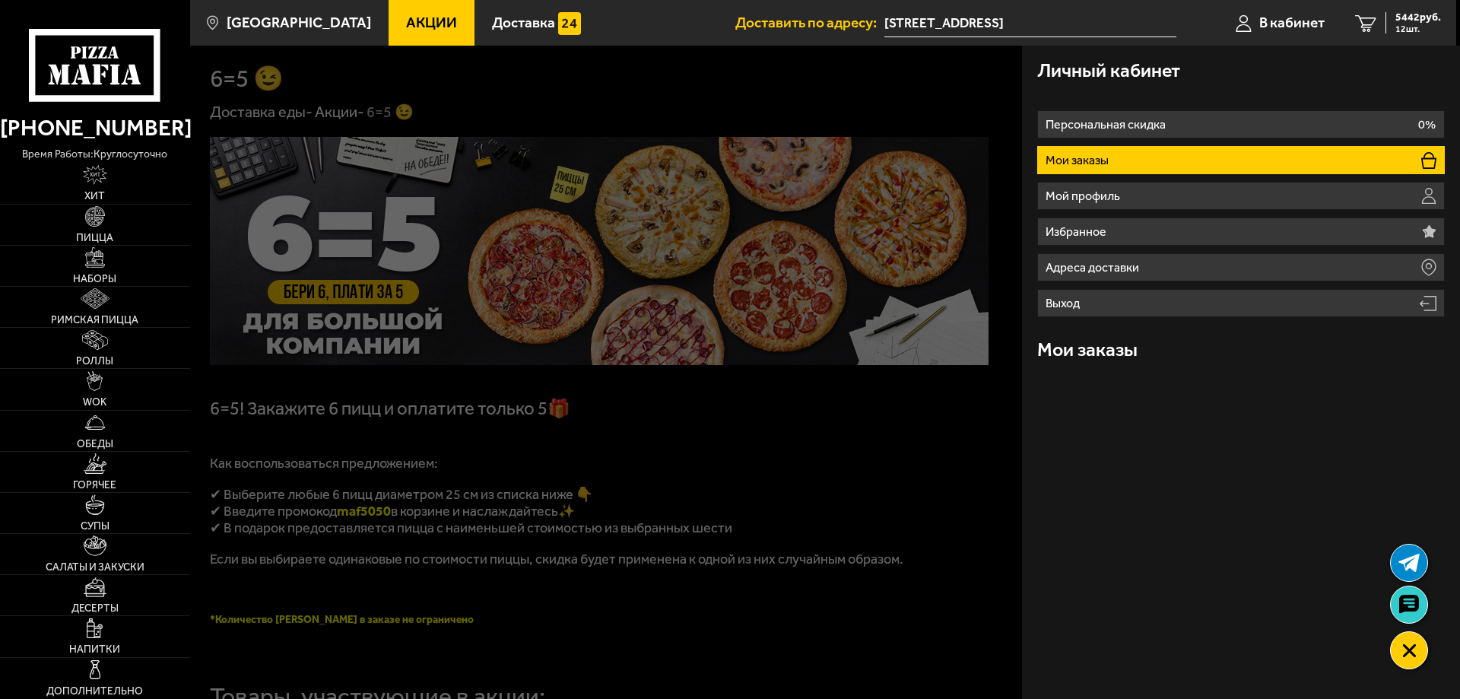
click at [1208, 157] on li "Мои заказы" at bounding box center [1241, 160] width 408 height 28
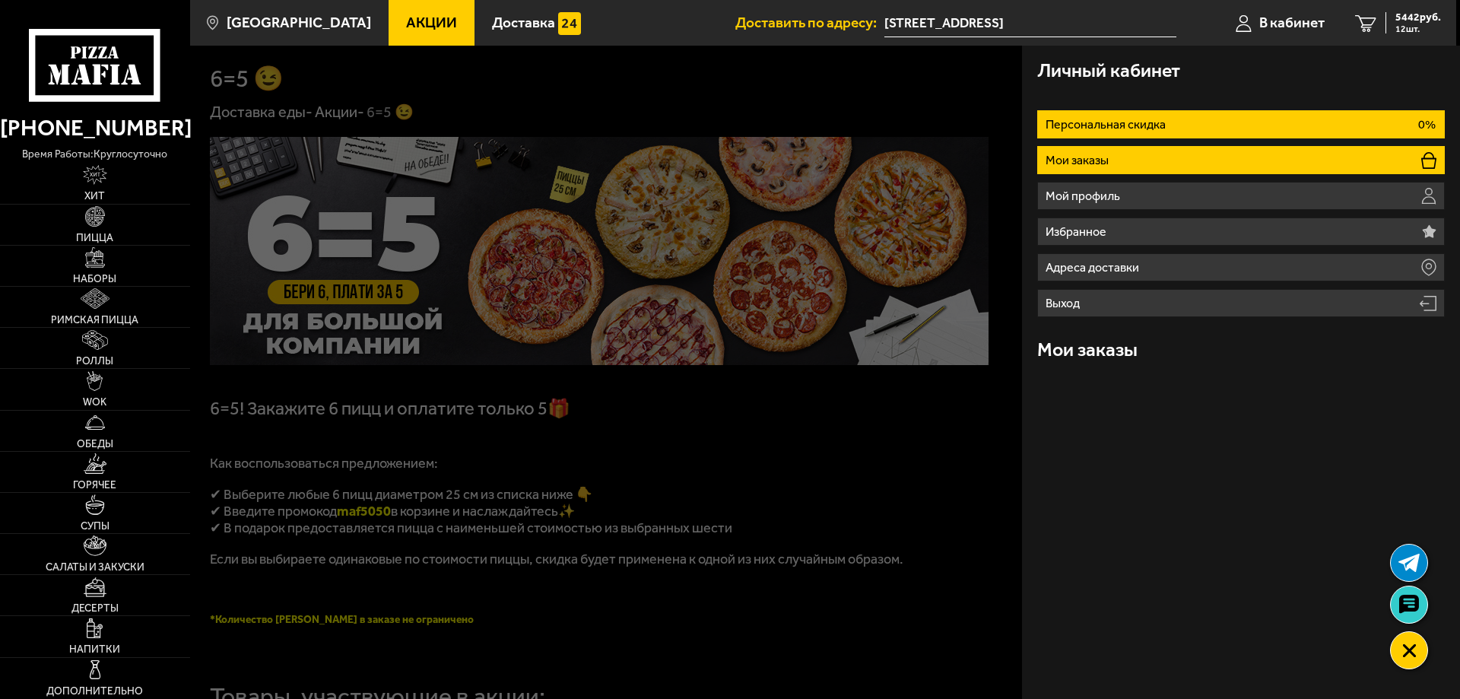
click at [1211, 116] on li "Персональная скидка 0%" at bounding box center [1241, 124] width 408 height 28
click at [1202, 152] on li "Мои заказы" at bounding box center [1241, 160] width 408 height 28
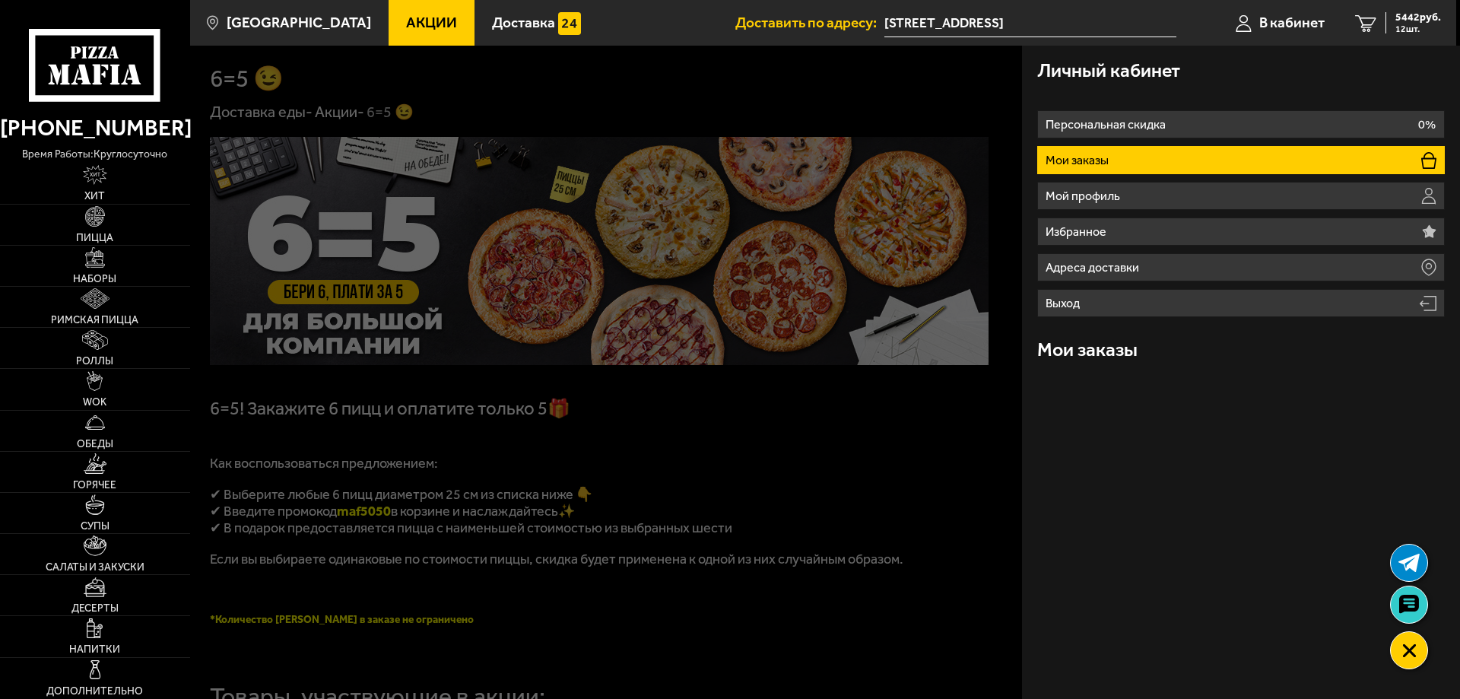
click at [1117, 356] on h3 "Мои заказы" at bounding box center [1087, 349] width 100 height 19
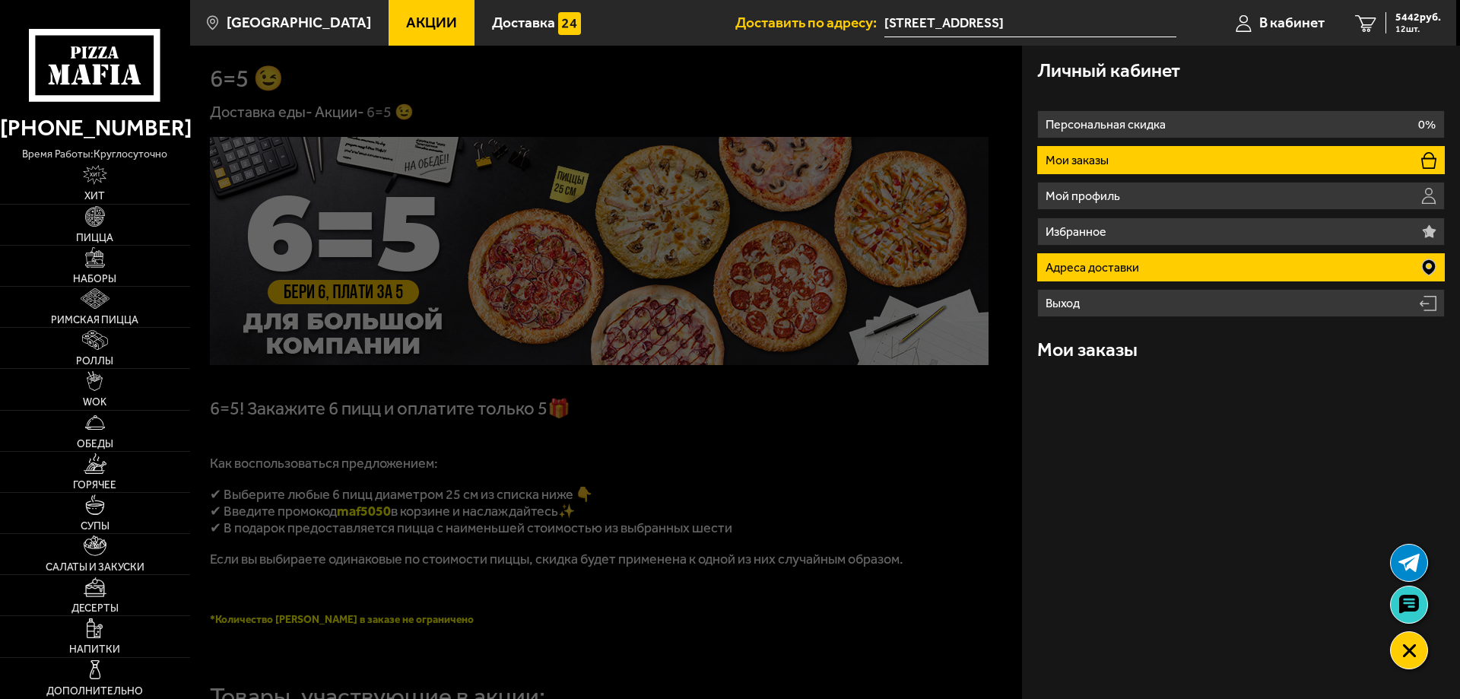
click at [1173, 265] on li "Адреса доставки" at bounding box center [1241, 267] width 408 height 28
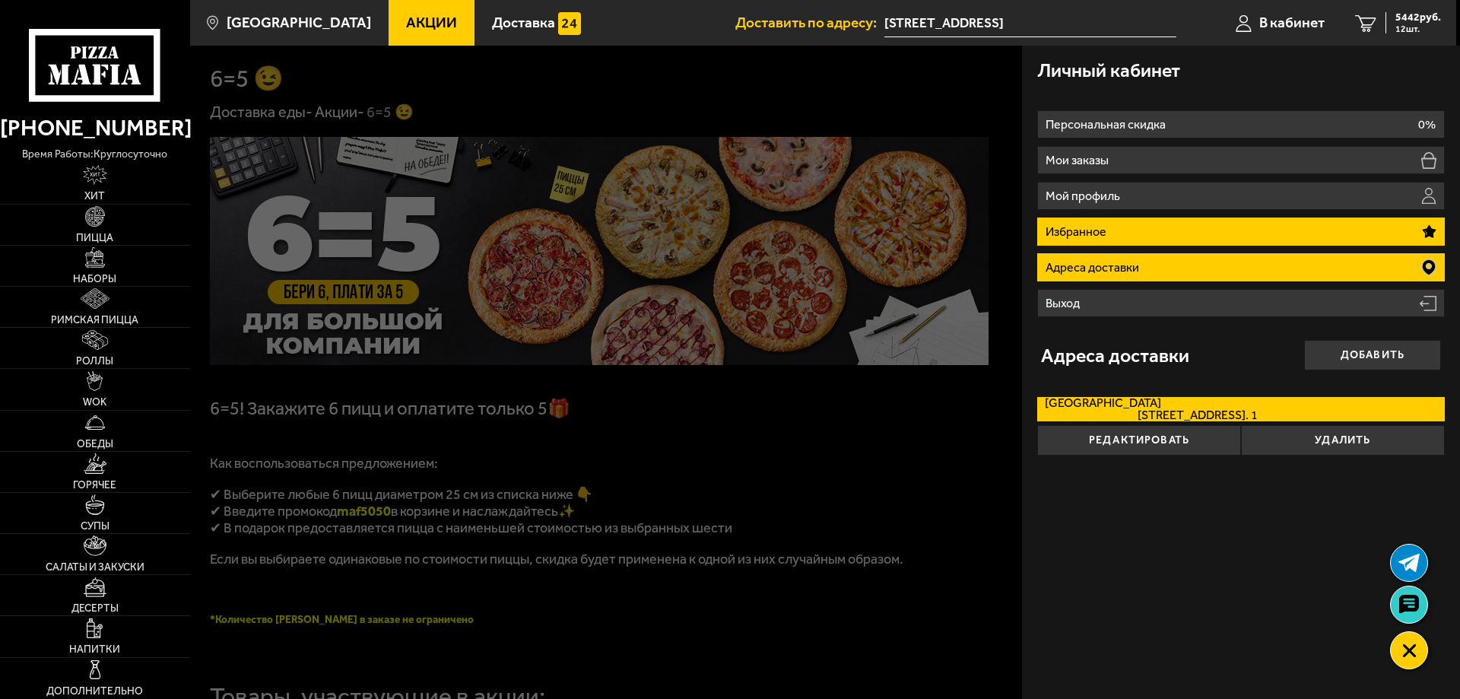
click at [1168, 231] on li "Избранное" at bounding box center [1241, 231] width 408 height 28
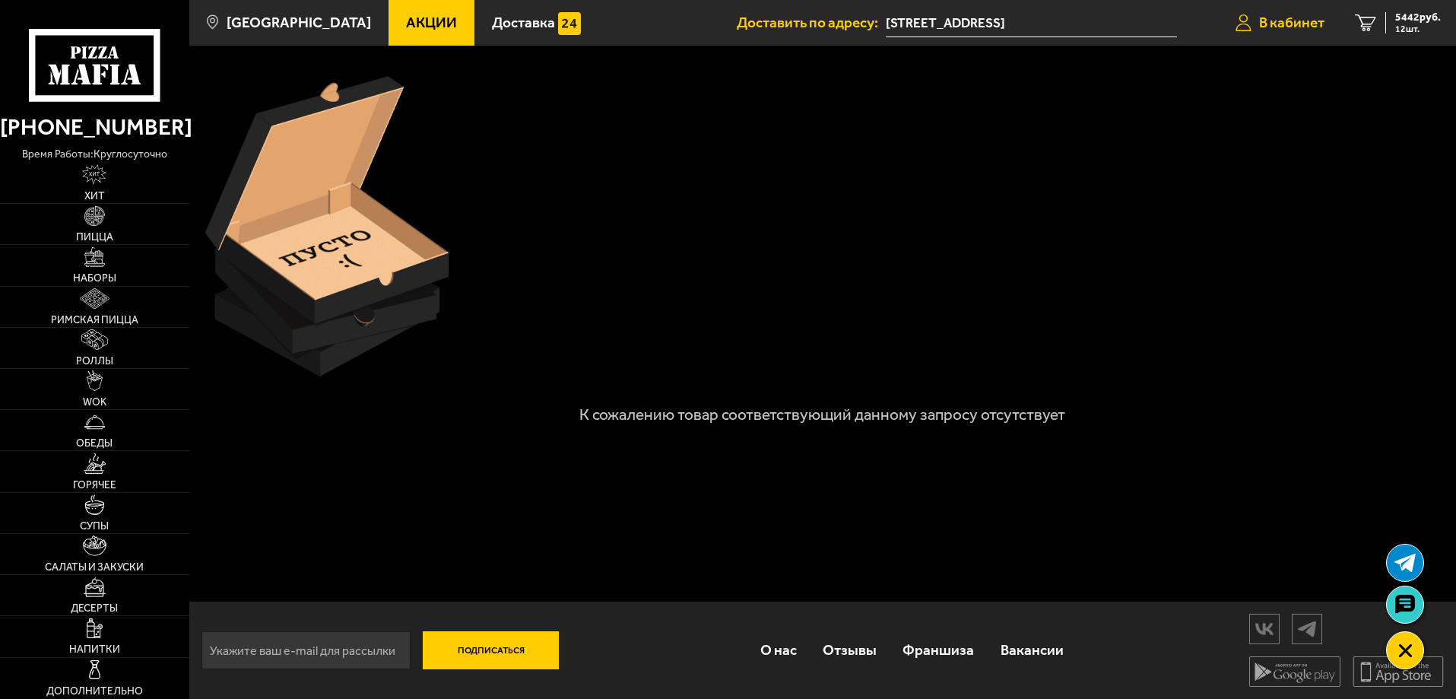
click at [1289, 19] on span "В кабинет" at bounding box center [1291, 22] width 65 height 14
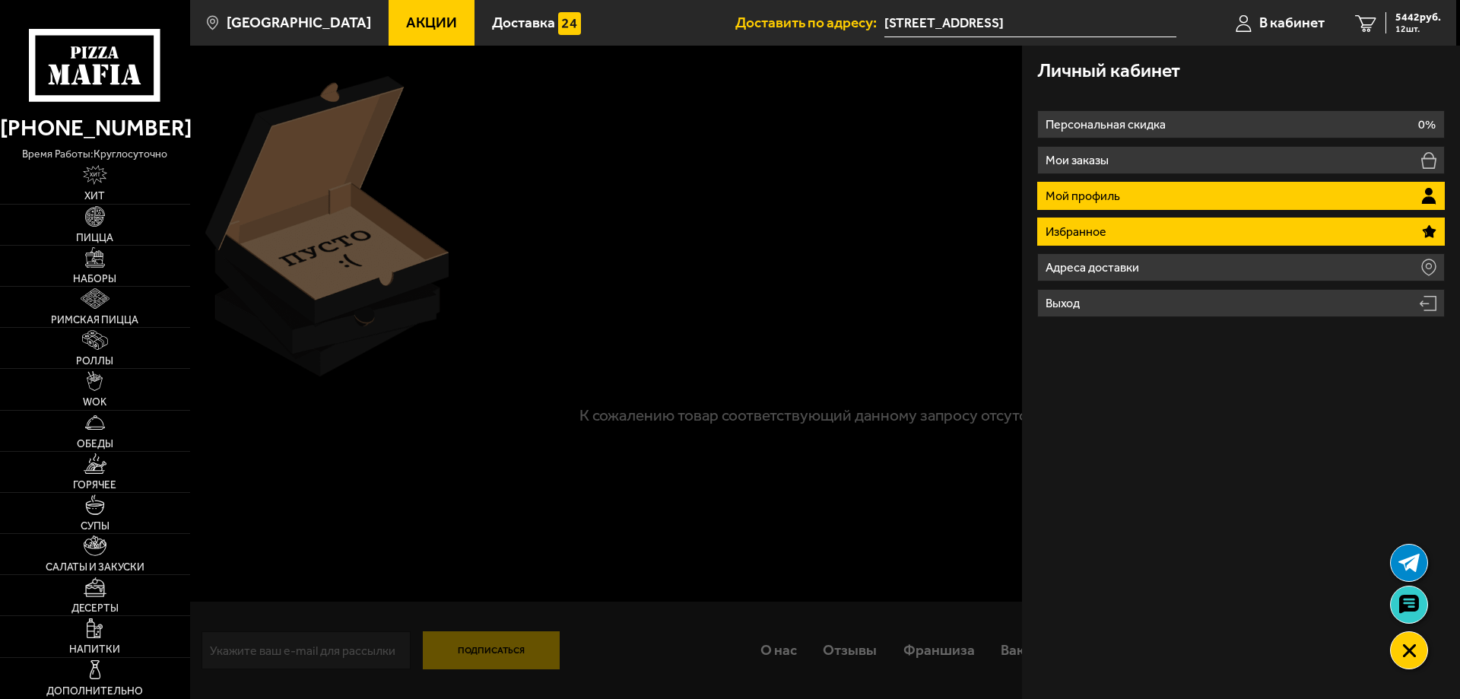
click at [1256, 198] on li "Мой профиль" at bounding box center [1241, 196] width 408 height 28
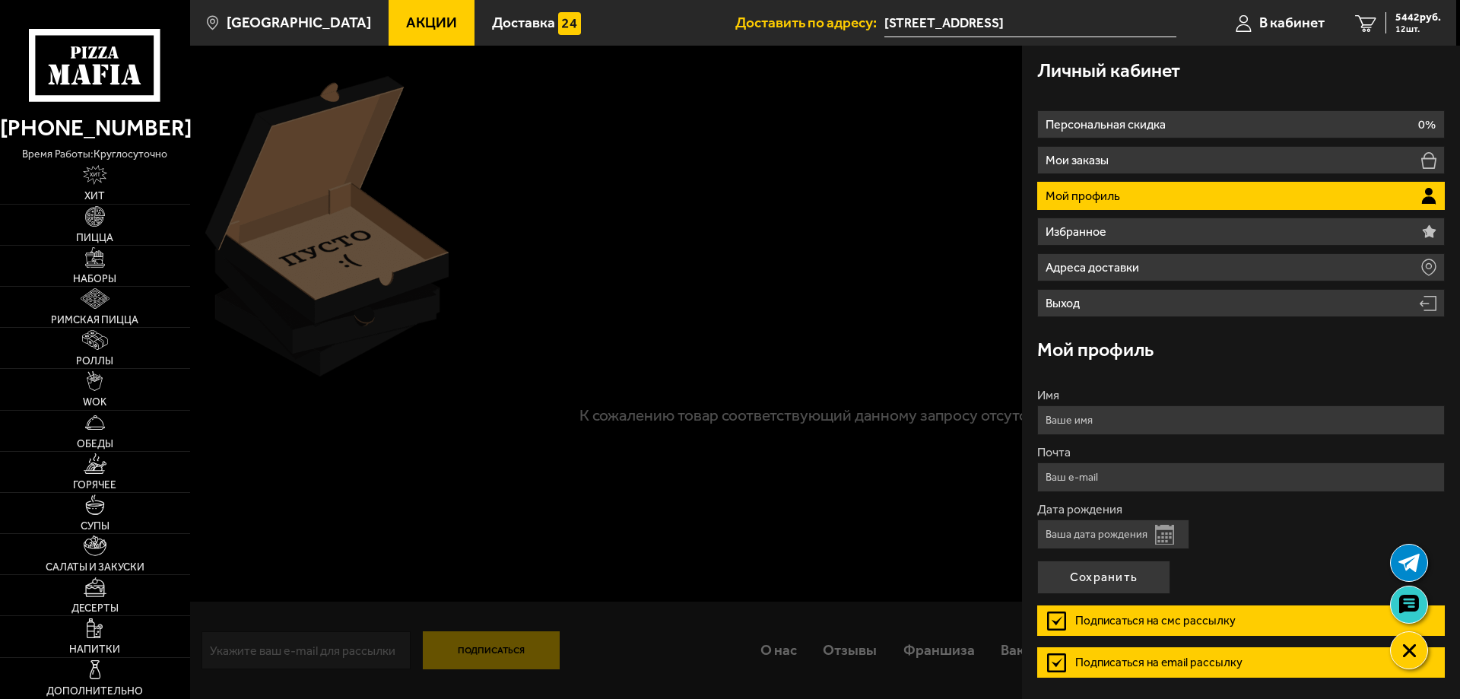
scroll to position [51, 0]
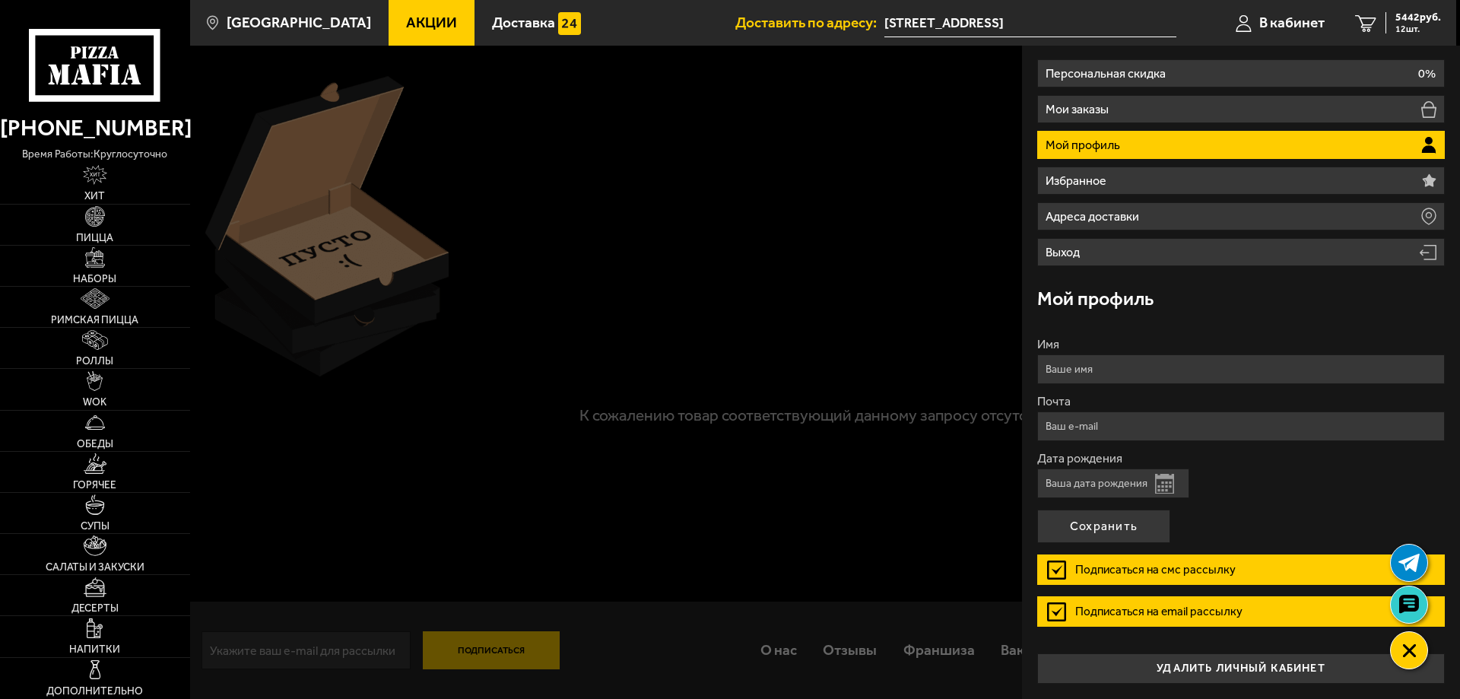
click at [1161, 483] on button "Открыть календарь" at bounding box center [1164, 484] width 19 height 20
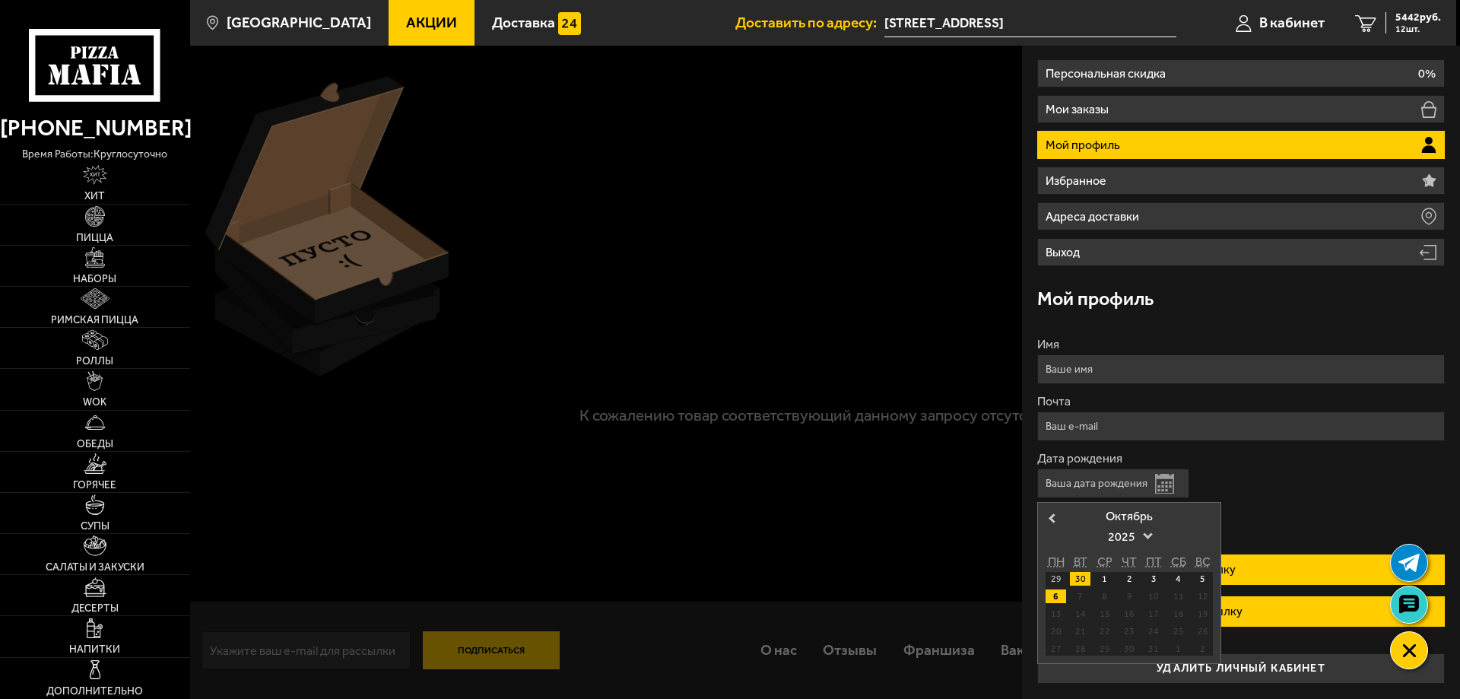
click at [1086, 576] on div "30" at bounding box center [1080, 579] width 21 height 14
type input "[DATE]"
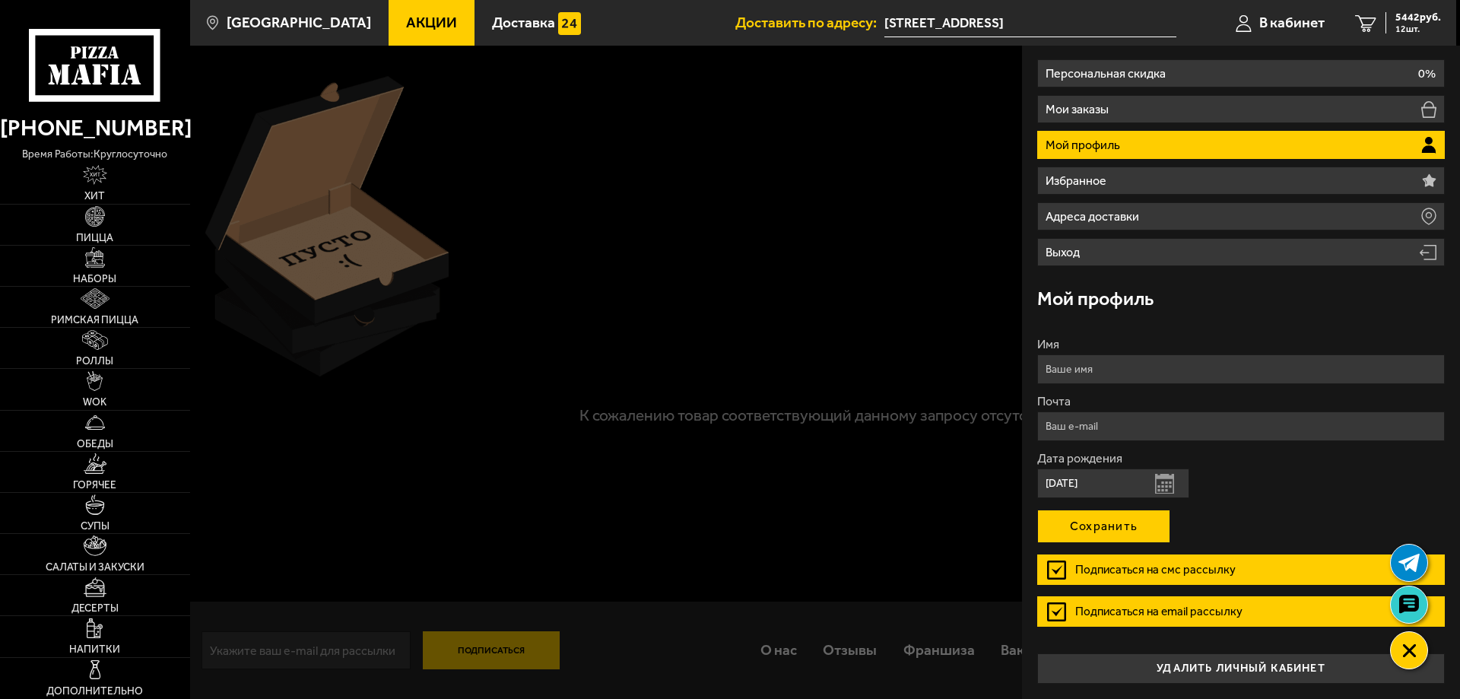
click at [1097, 523] on button "Сохранить" at bounding box center [1103, 526] width 133 height 33
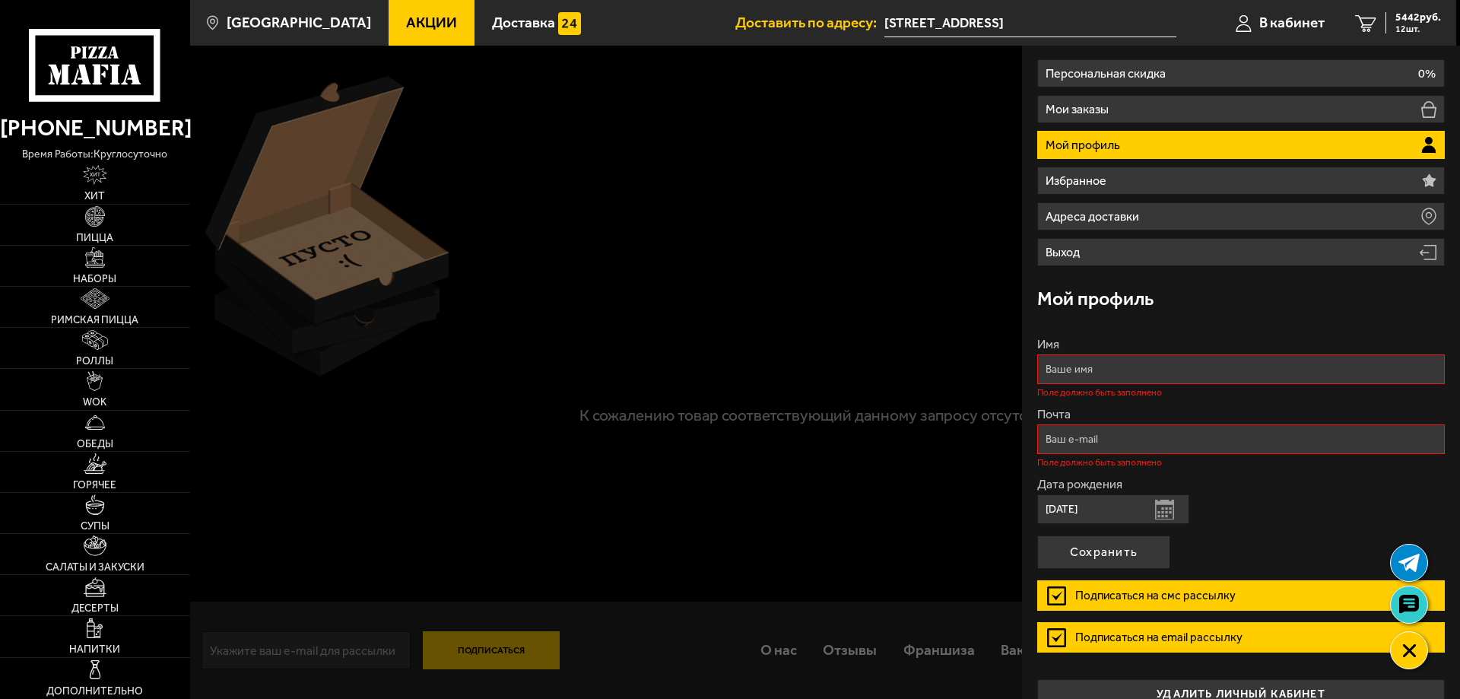
click at [1277, 365] on input "Имя" at bounding box center [1241, 369] width 408 height 30
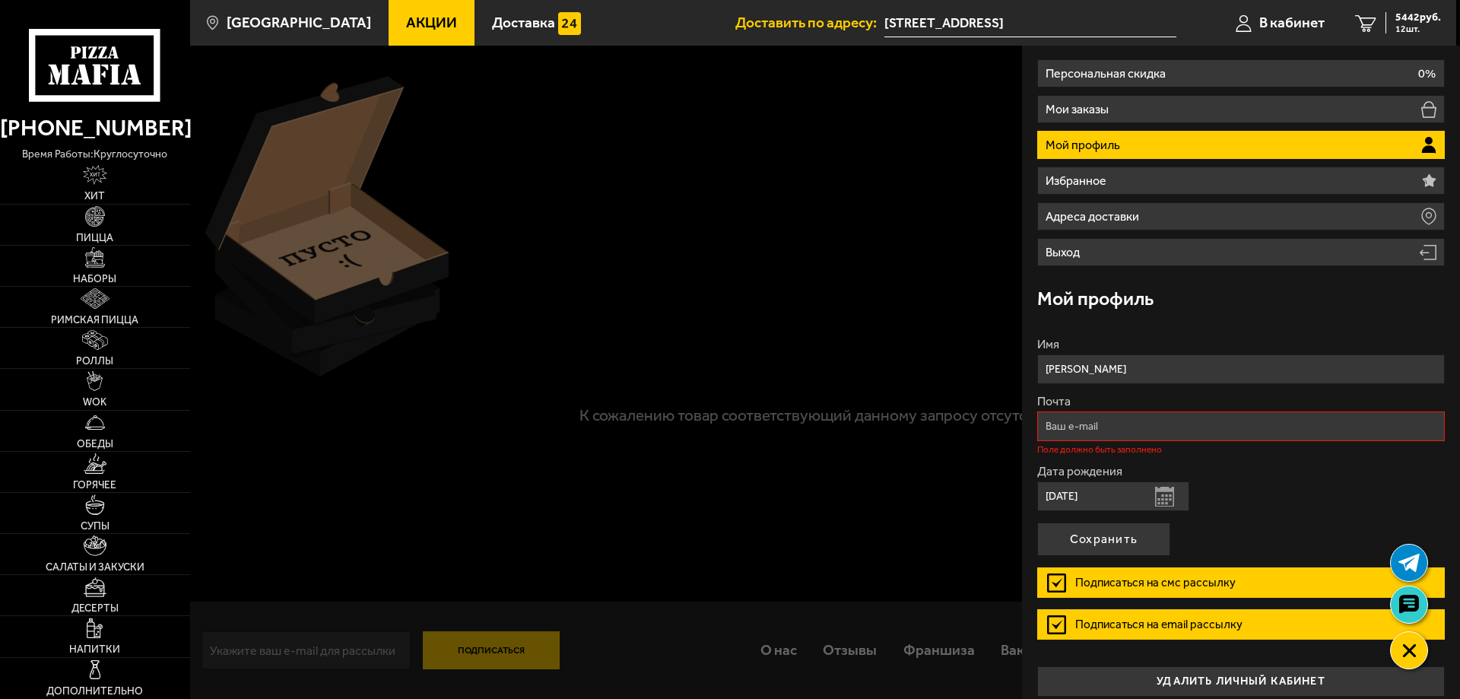
type input "[PERSON_NAME]"
click at [1185, 421] on input "Почта" at bounding box center [1241, 426] width 408 height 30
click at [1064, 426] on input "san{07@" at bounding box center [1241, 426] width 408 height 30
click at [1116, 426] on input "sanX07@" at bounding box center [1241, 426] width 408 height 30
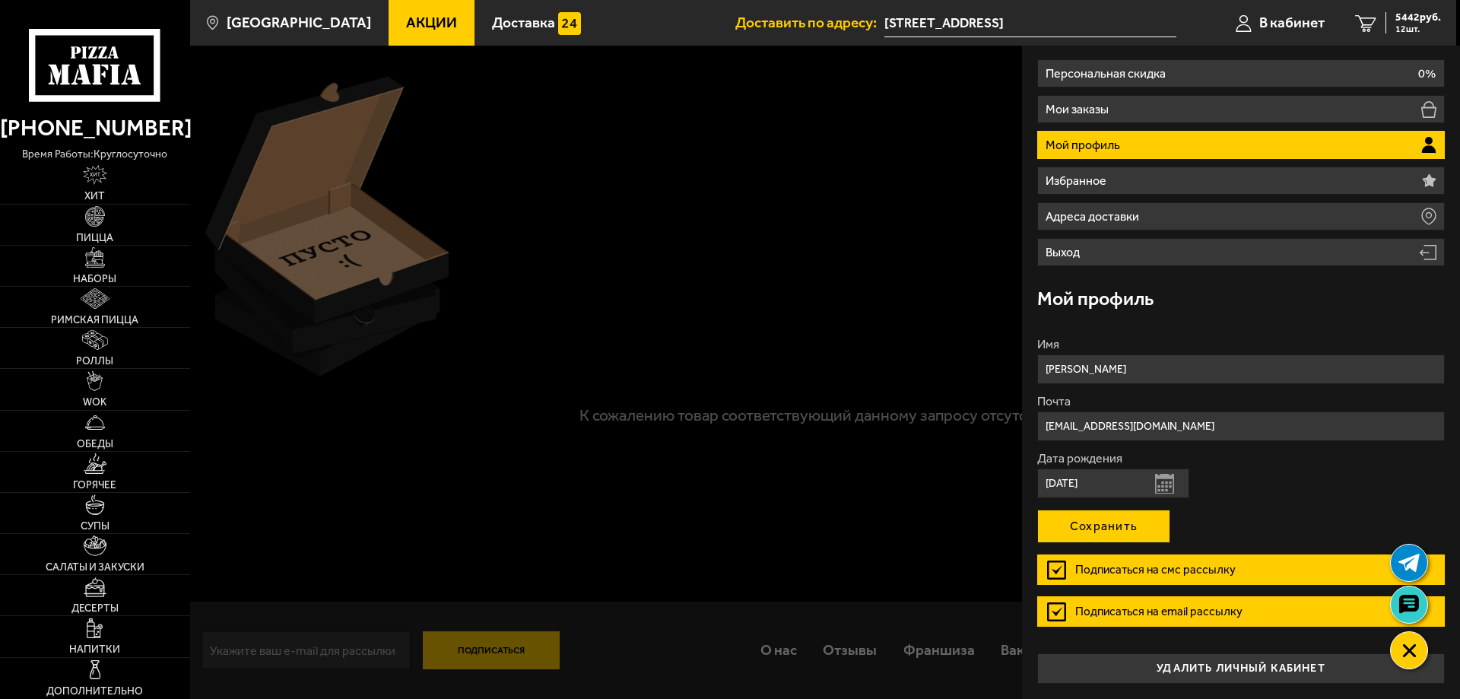
type input "[EMAIL_ADDRESS][DOMAIN_NAME]"
click at [1094, 517] on button "Сохранить" at bounding box center [1103, 526] width 133 height 33
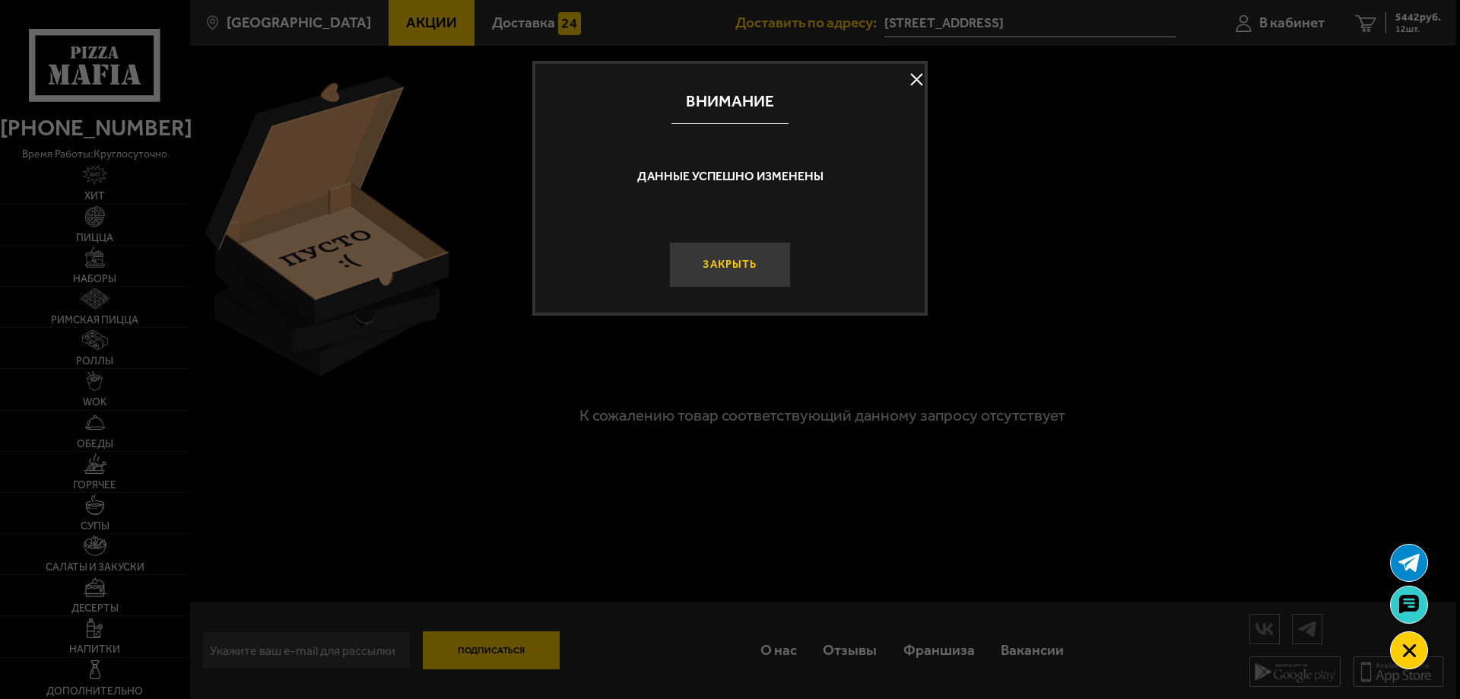
click at [748, 259] on button "Закрыть" at bounding box center [730, 265] width 122 height 46
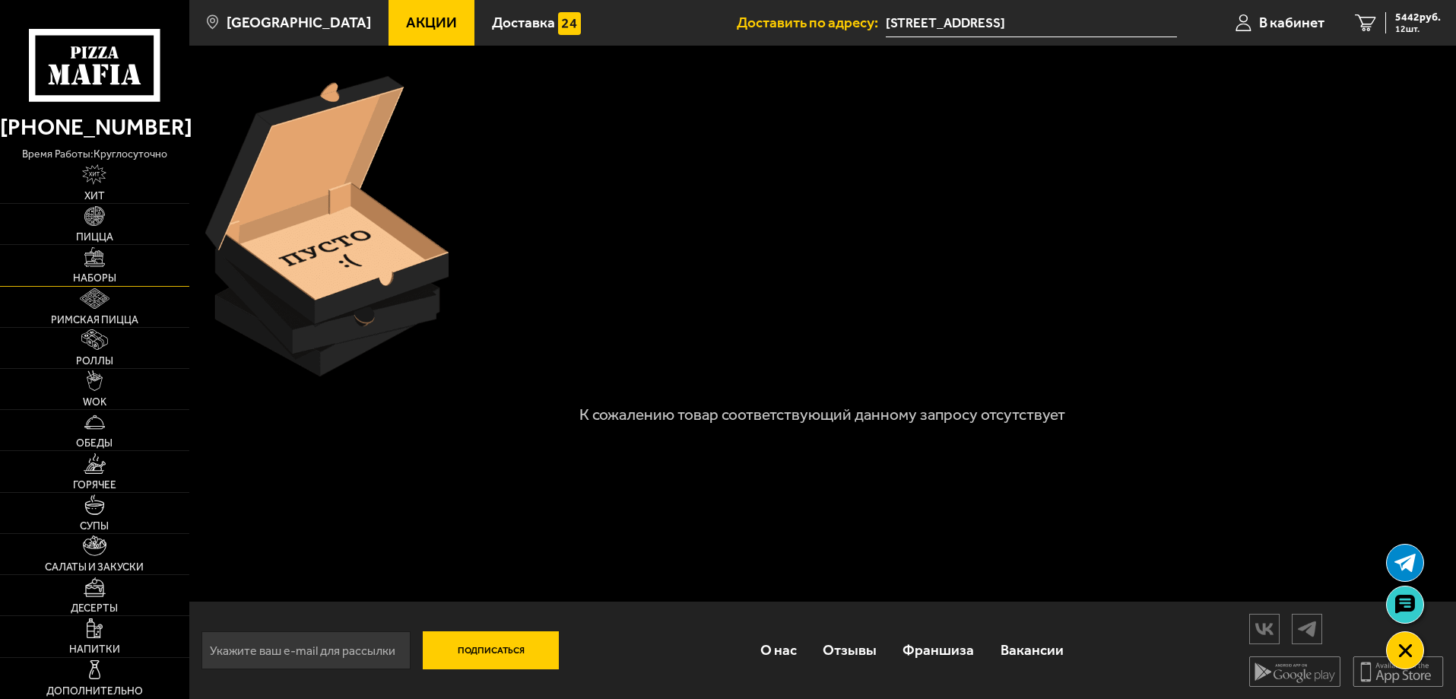
click at [98, 259] on img at bounding box center [94, 257] width 21 height 21
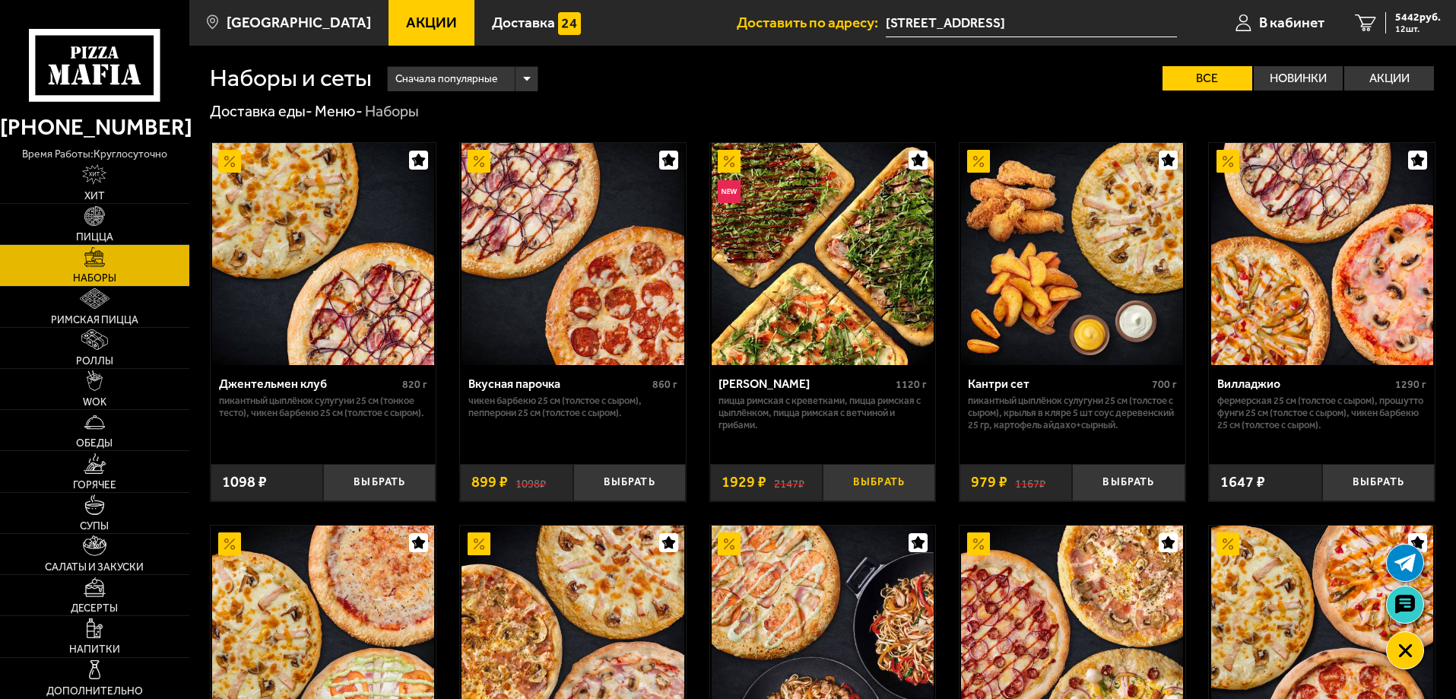
click at [872, 478] on button "Выбрать" at bounding box center [879, 482] width 113 height 37
click at [1367, 17] on icon "13" at bounding box center [1365, 22] width 21 height 17
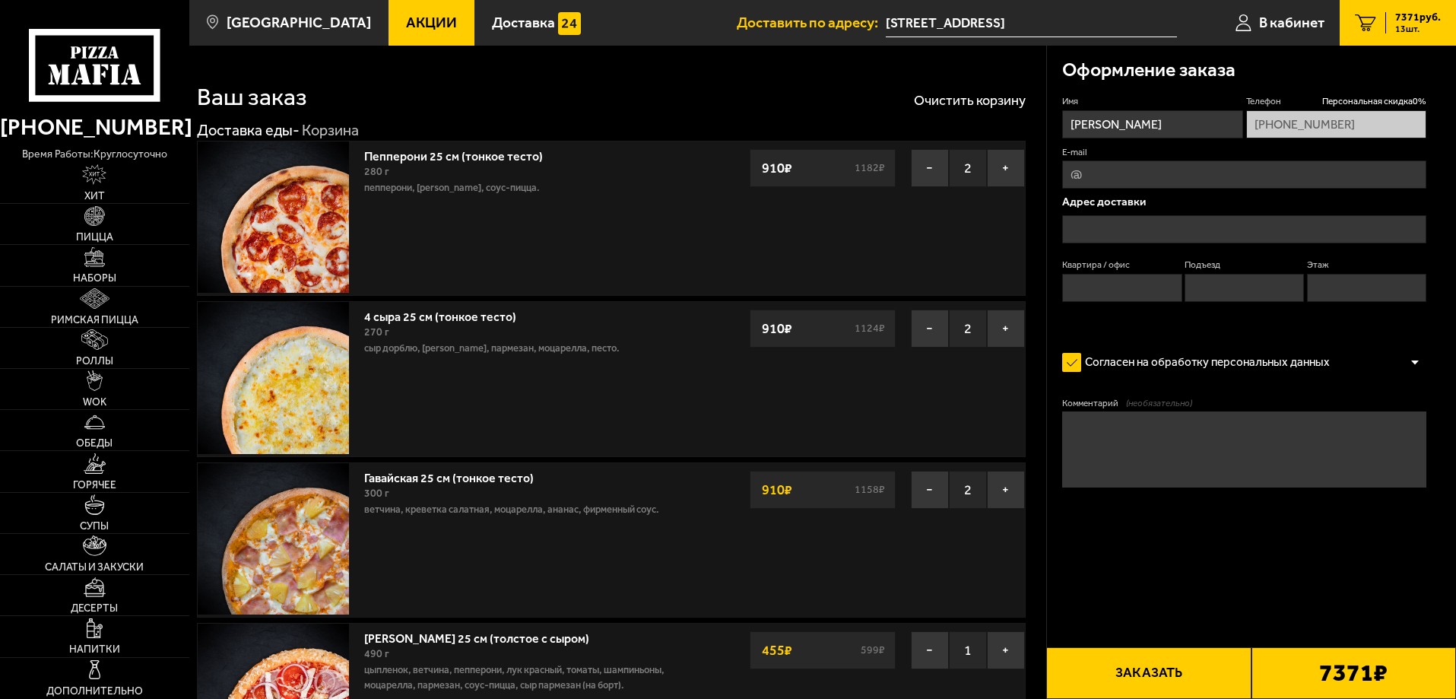
type input "[STREET_ADDRESS]"
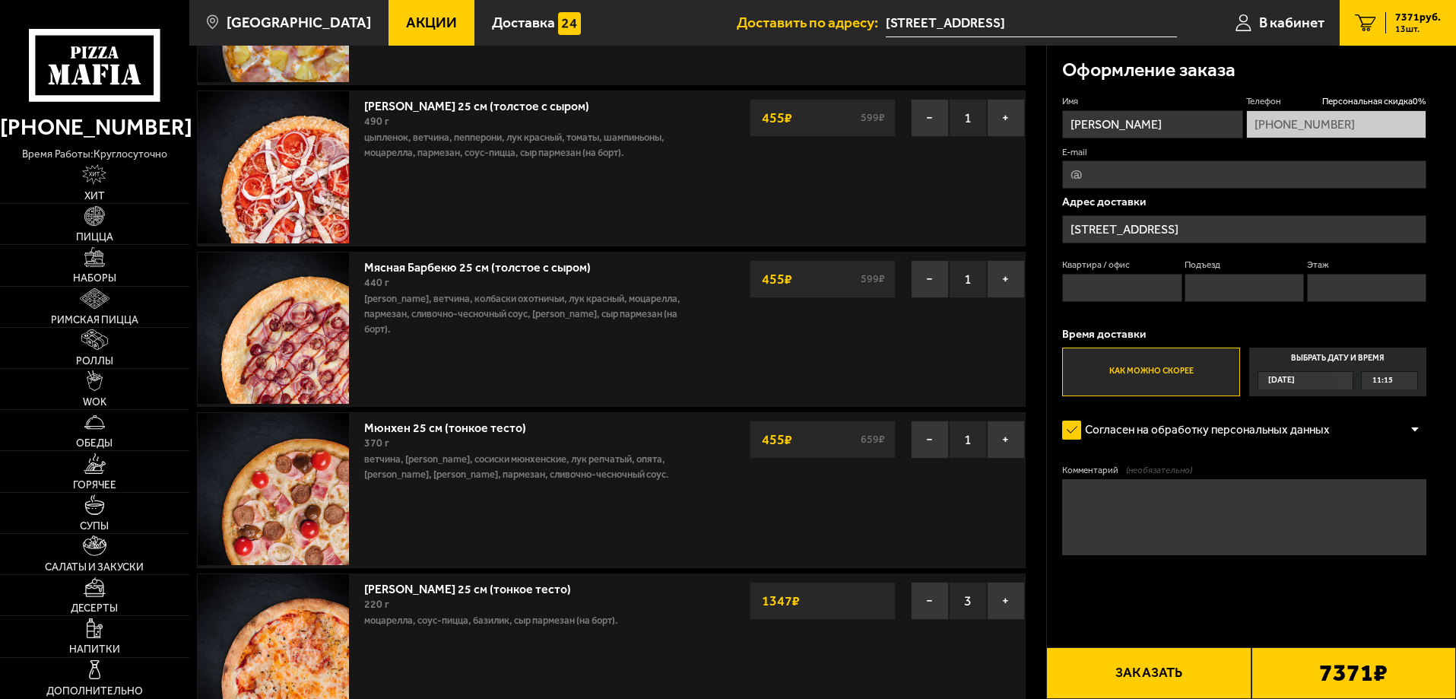
scroll to position [1141, 0]
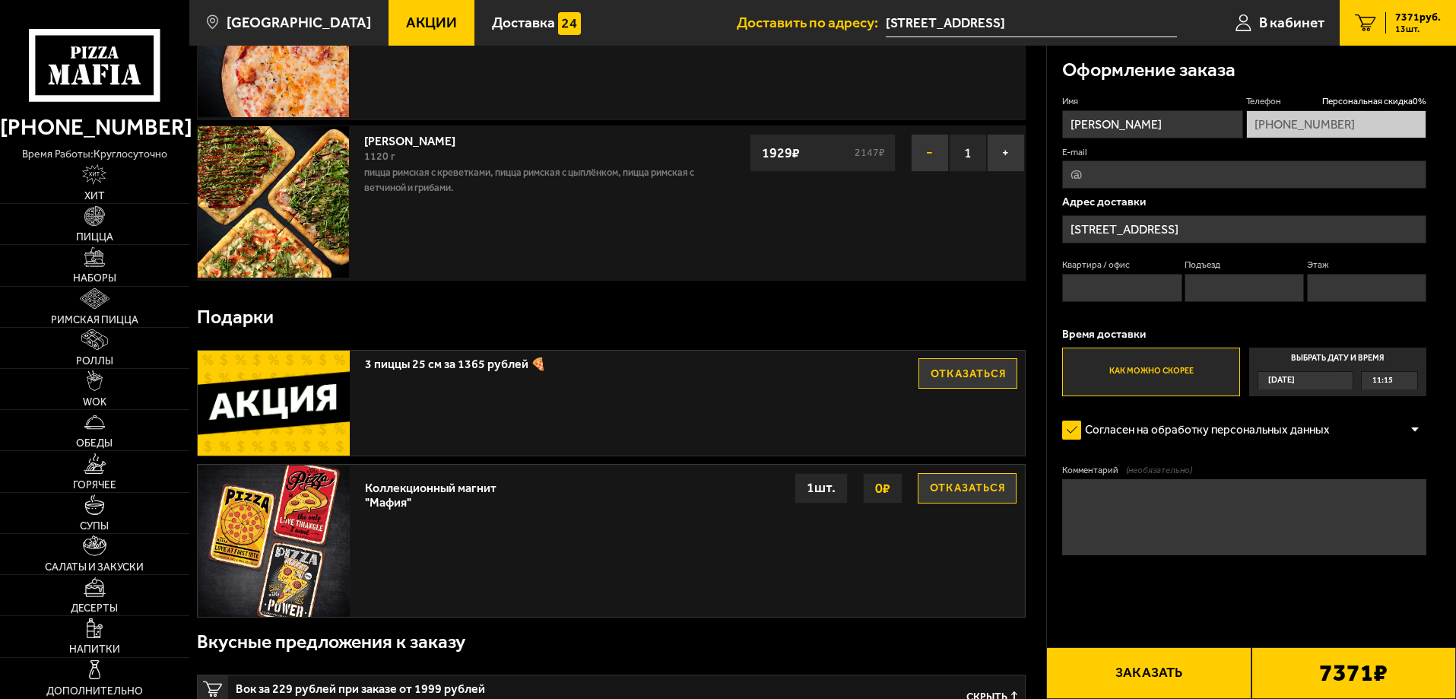
click at [922, 161] on button "−" at bounding box center [930, 153] width 38 height 38
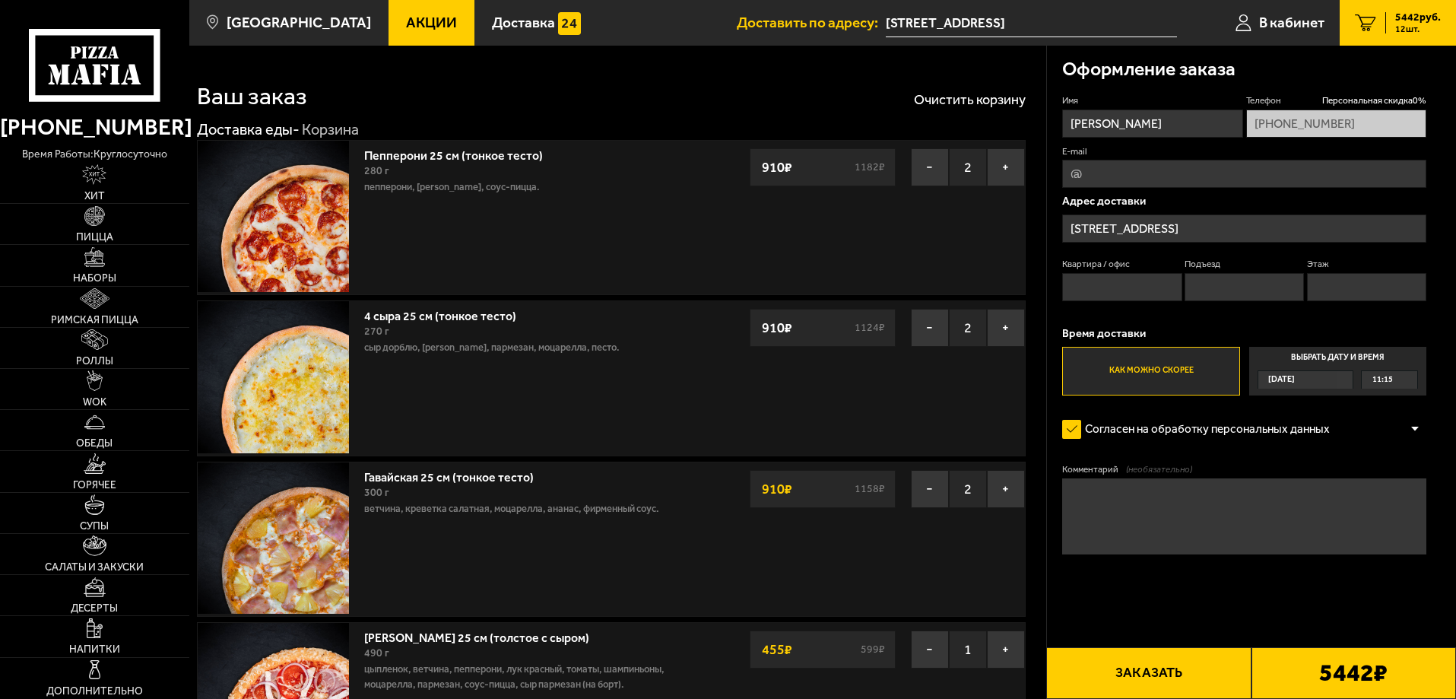
scroll to position [0, 0]
click at [1165, 675] on button "Заказать" at bounding box center [1148, 673] width 205 height 52
click at [1149, 297] on input "Квартира / офис" at bounding box center [1121, 288] width 119 height 28
type input "1"
click at [1221, 284] on input "Подъезд" at bounding box center [1244, 288] width 119 height 28
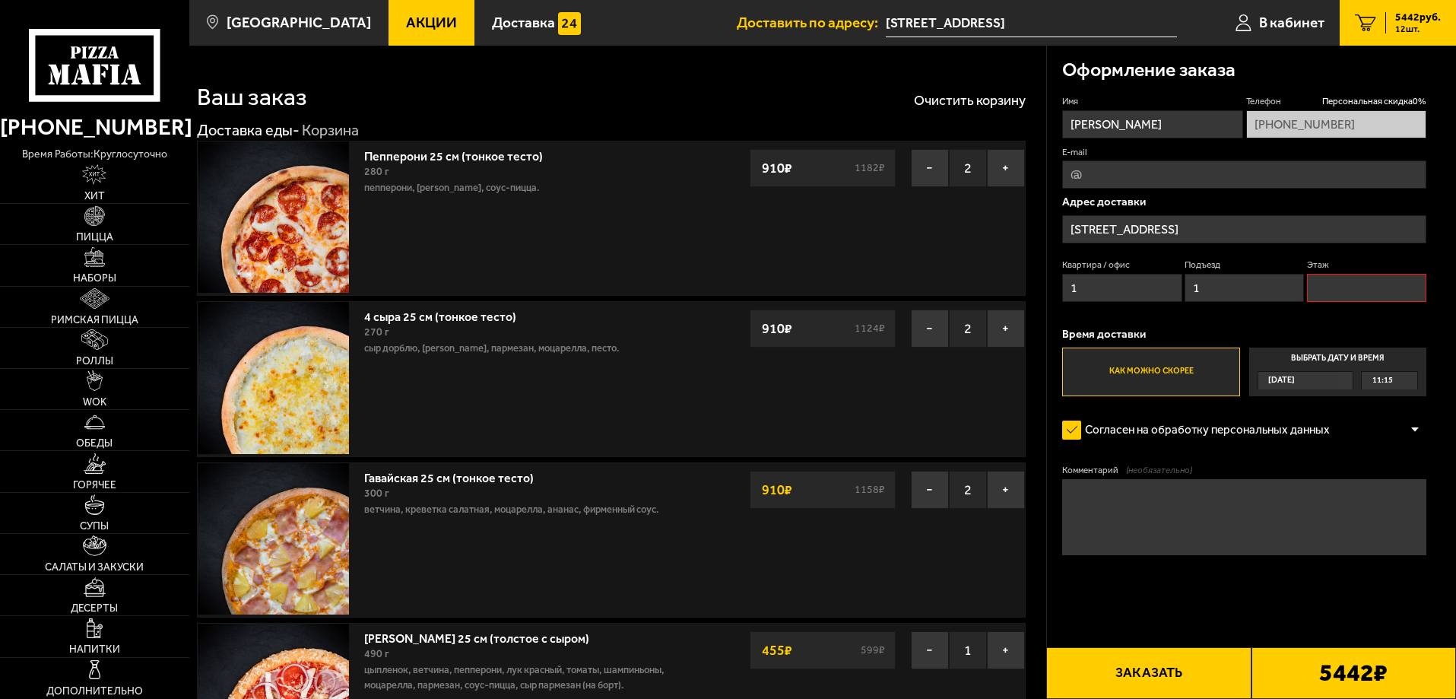
type input "1"
drag, startPoint x: 1322, startPoint y: 281, endPoint x: 1341, endPoint y: 288, distance: 20.9
click at [1322, 281] on input "Этаж" at bounding box center [1366, 288] width 119 height 28
type input "1"
click at [1157, 668] on button "Заказать" at bounding box center [1148, 673] width 205 height 52
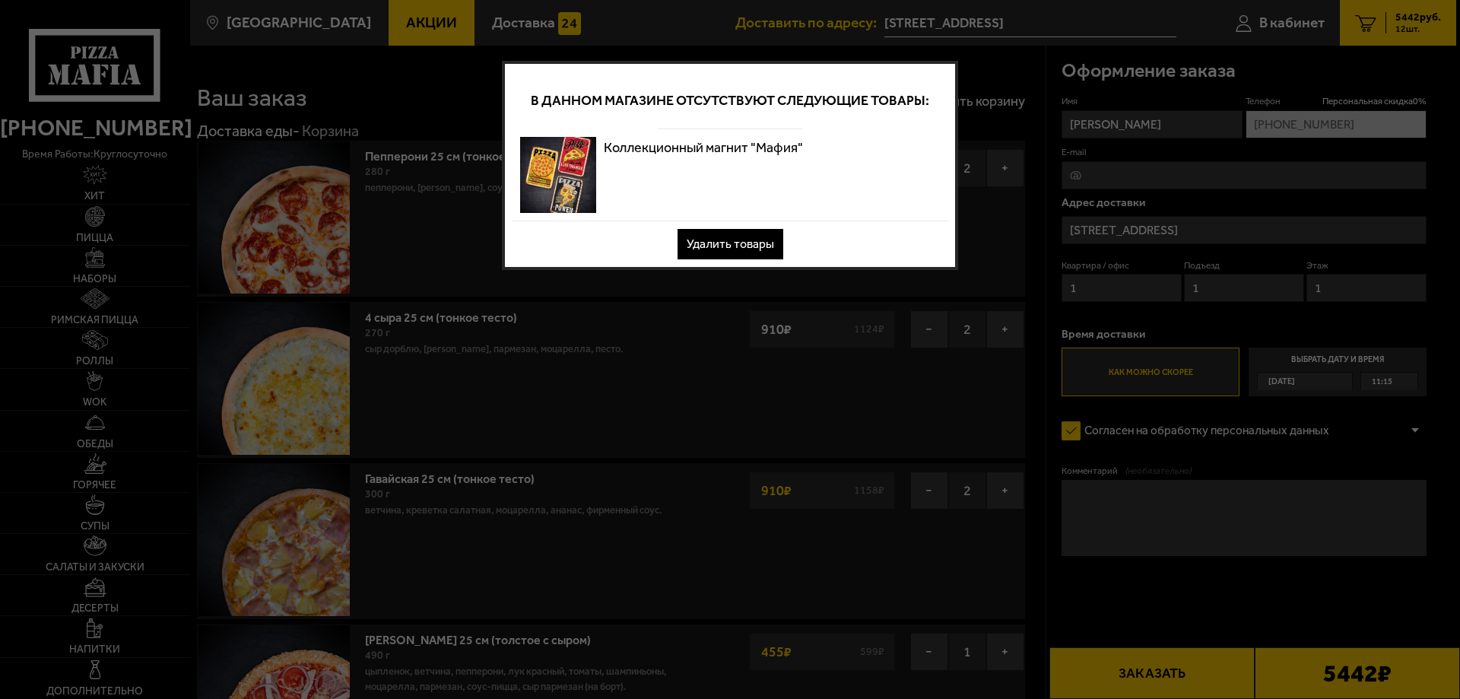
click at [735, 240] on button "Удалить товары" at bounding box center [731, 244] width 106 height 30
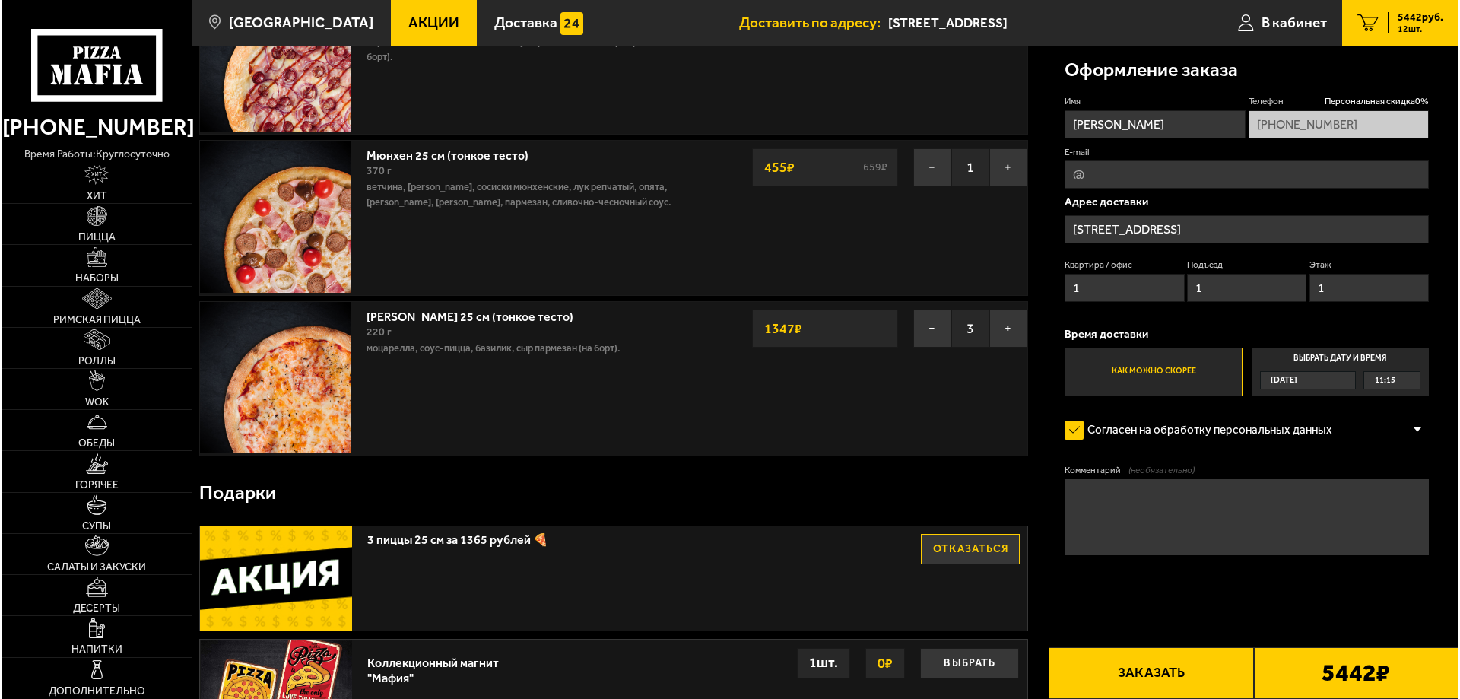
scroll to position [760, 0]
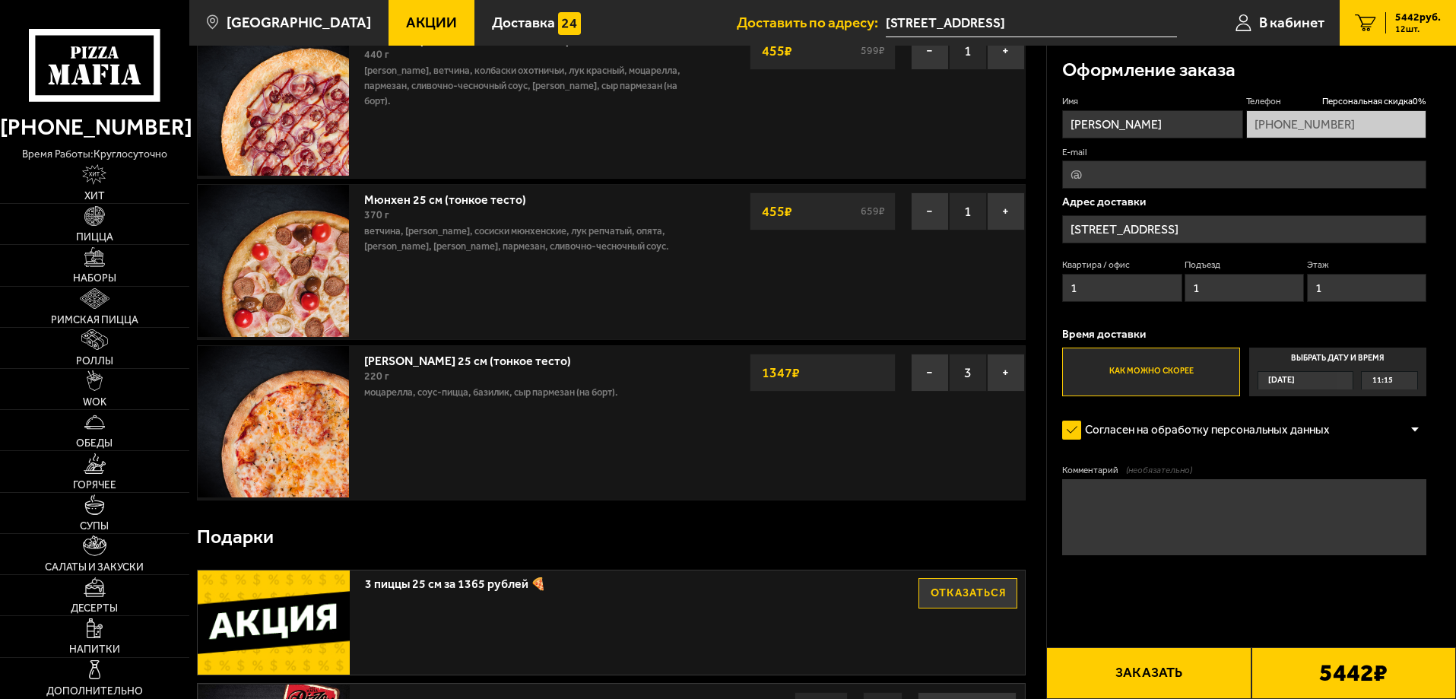
click at [1178, 676] on button "Заказать" at bounding box center [1148, 673] width 205 height 52
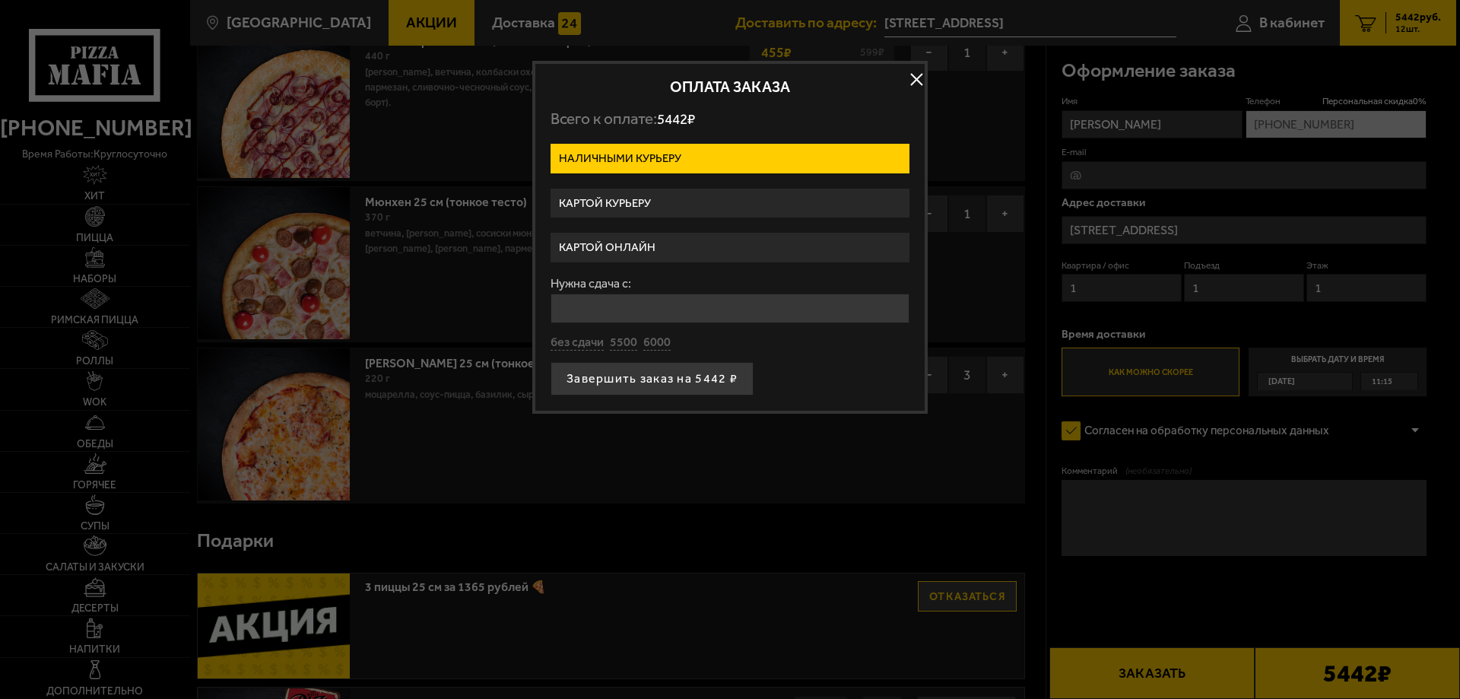
click at [699, 201] on label "Картой курьеру" at bounding box center [730, 204] width 359 height 30
click at [0, 0] on input "Картой курьеру" at bounding box center [0, 0] width 0 height 0
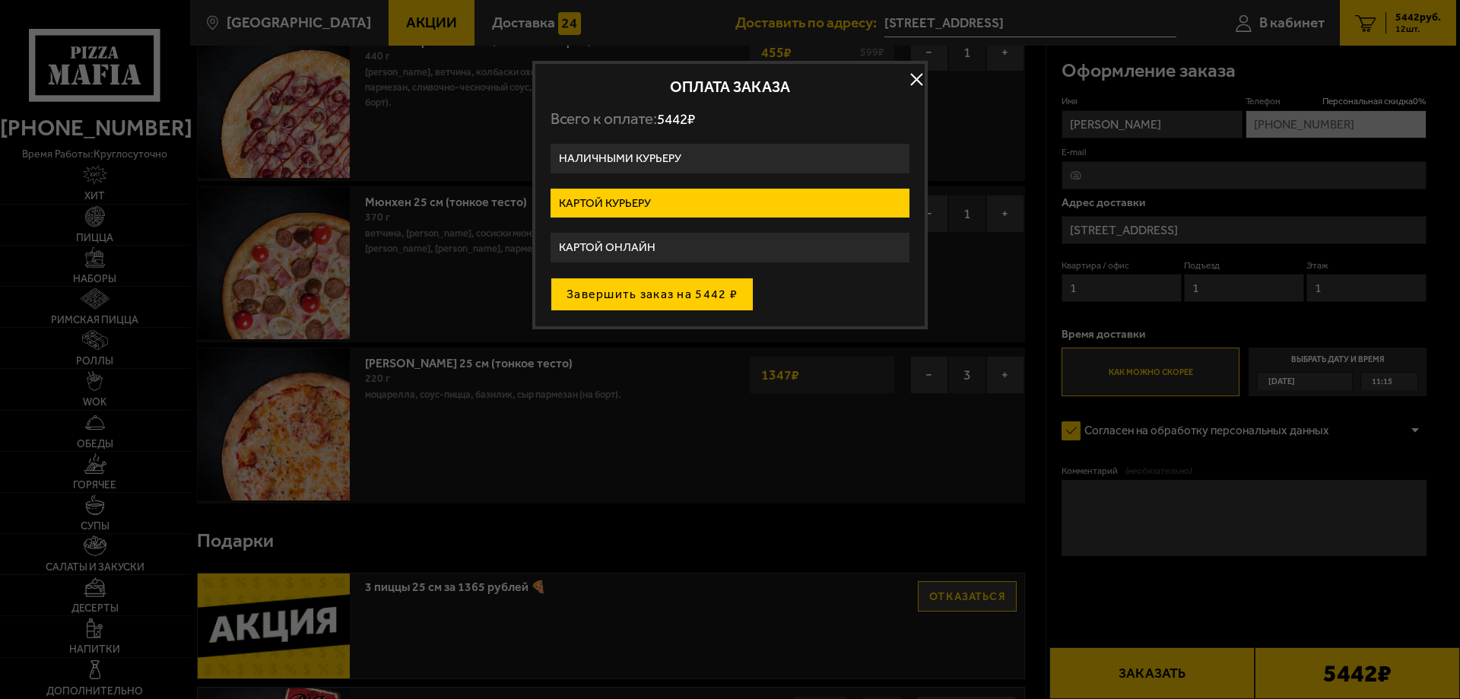
click at [630, 290] on button "Завершить заказ на 5442 ₽" at bounding box center [652, 294] width 203 height 33
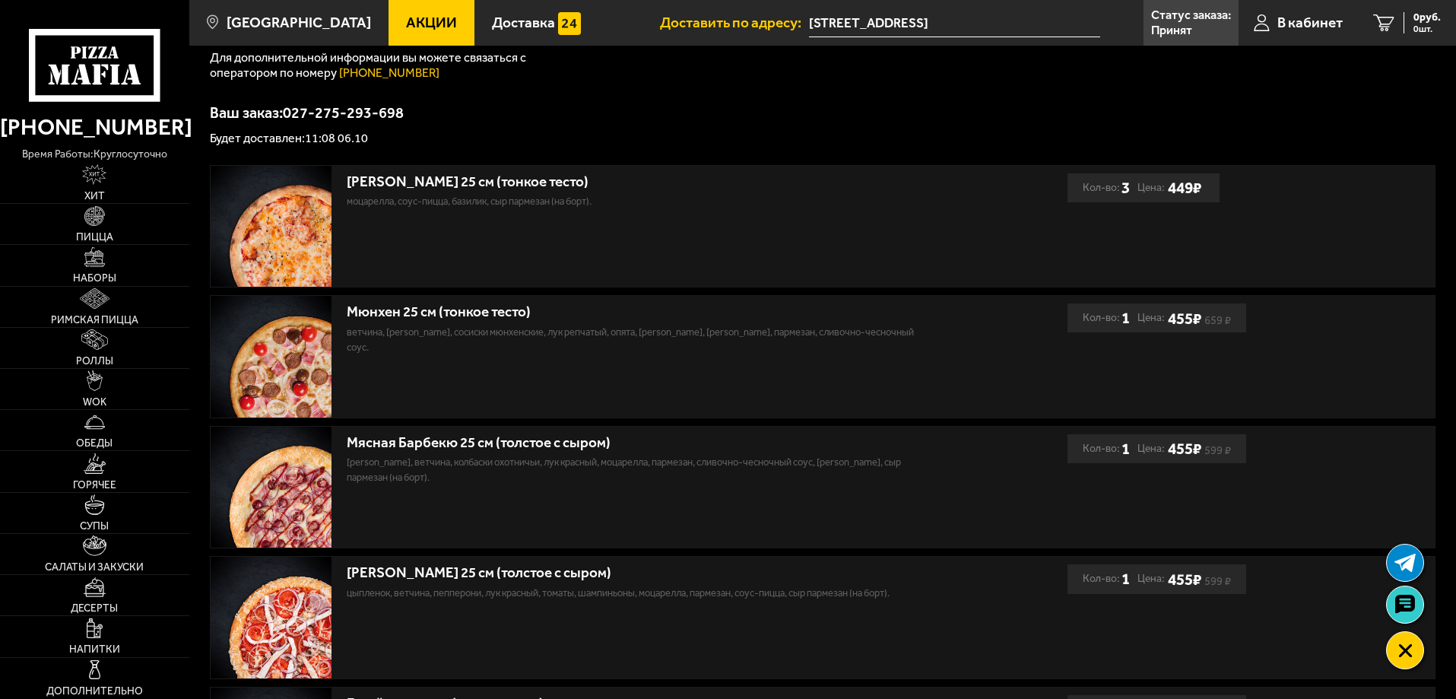
scroll to position [324, 0]
